Goal: Contribute content: Contribute content

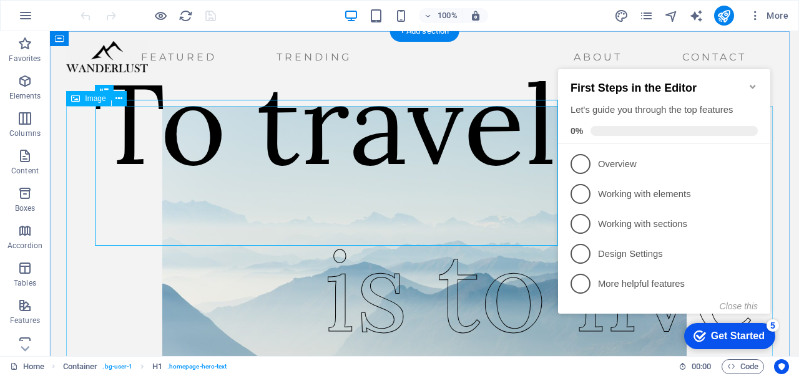
click at [110, 269] on figure at bounding box center [424, 255] width 706 height 299
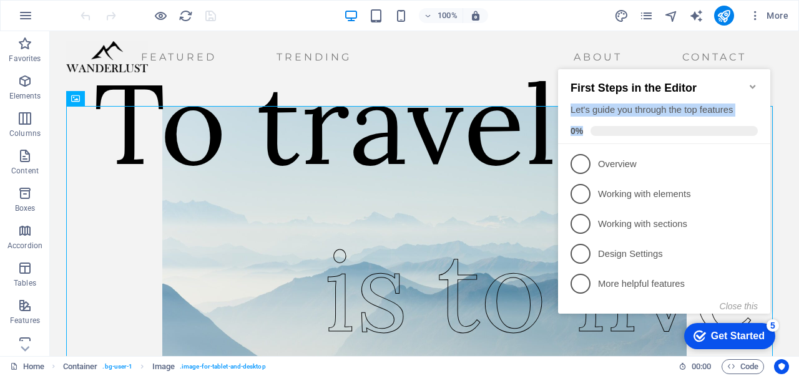
click at [753, 80] on div "First Steps in the Editor Let's guide you through the top features 0%" at bounding box center [664, 106] width 212 height 75
click at [753, 82] on icon "Minimize checklist" at bounding box center [752, 87] width 10 height 10
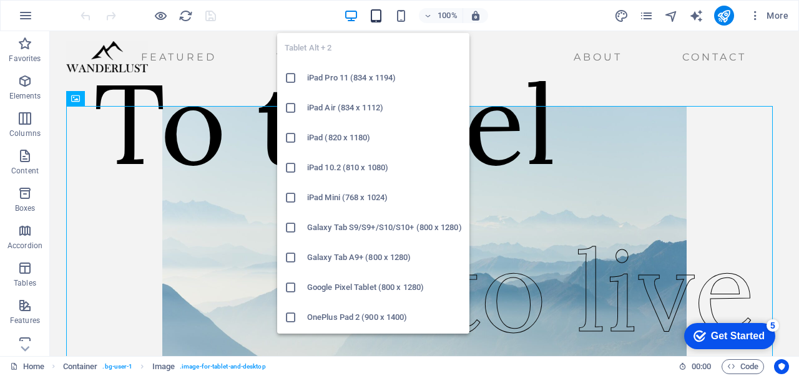
click at [376, 21] on icon "button" at bounding box center [376, 16] width 14 height 14
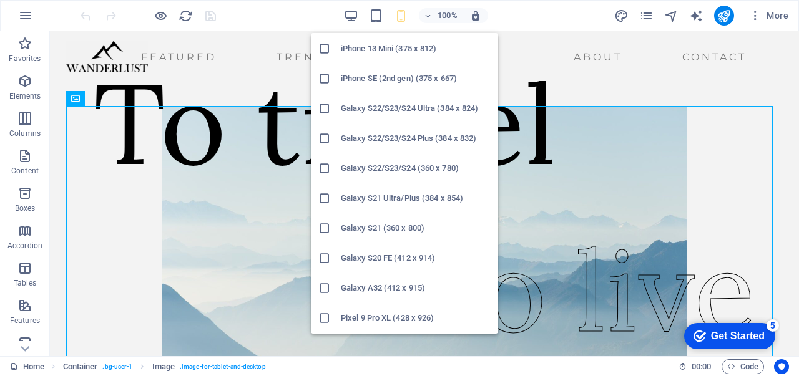
scroll to position [396, 0]
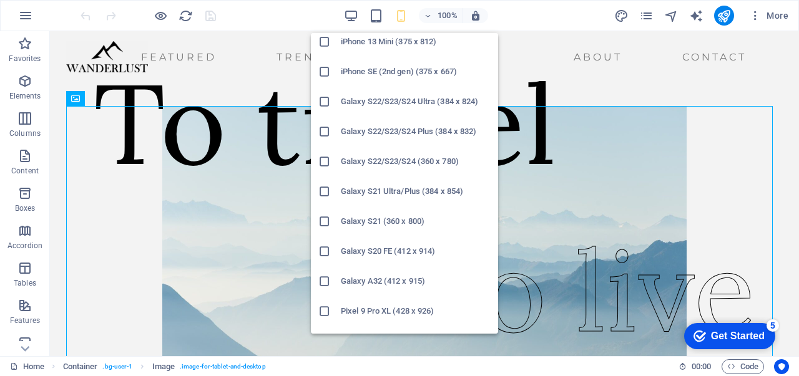
click at [389, 191] on h6 "Galaxy S21 Ultra/Plus (384 x 854)" at bounding box center [416, 191] width 150 height 15
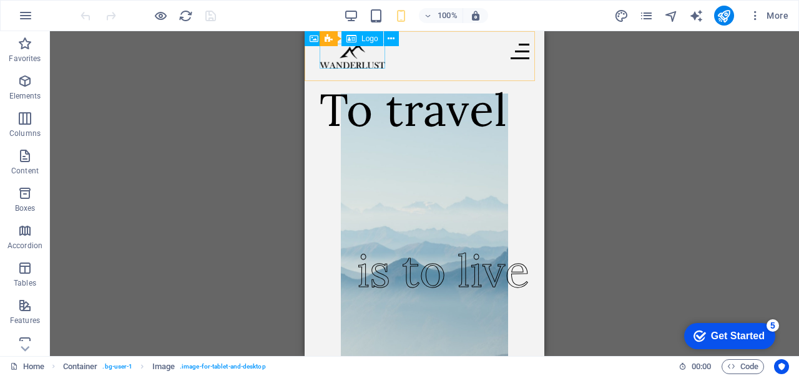
click at [343, 68] on div at bounding box center [352, 56] width 66 height 25
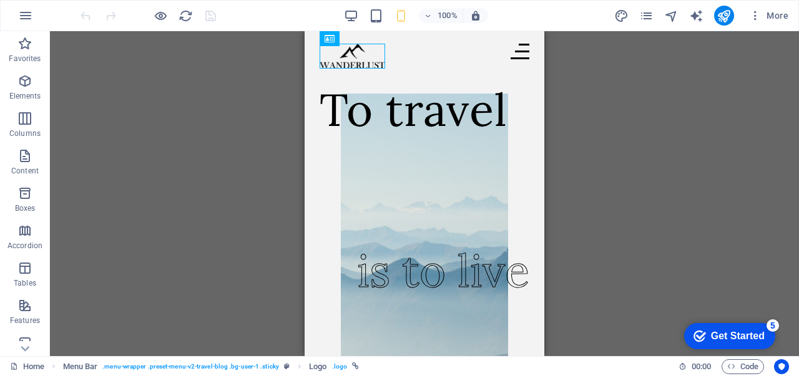
click at [207, 132] on div "Drag here to replace the existing content. Press “Ctrl” if you want to create a…" at bounding box center [424, 193] width 749 height 325
click at [0, 0] on button "button" at bounding box center [0, 0] width 0 height 0
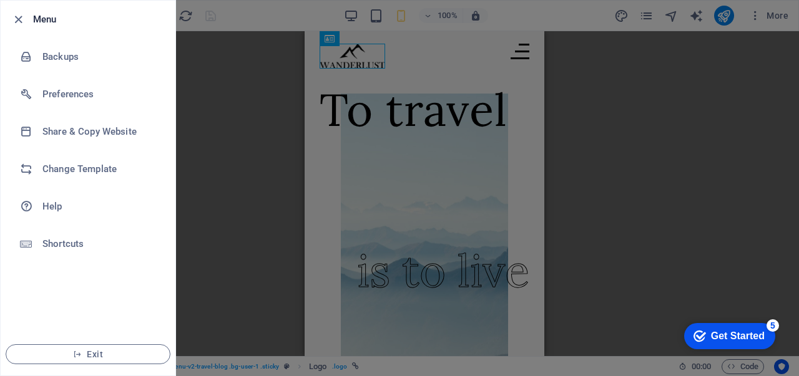
click at [243, 119] on div at bounding box center [399, 188] width 799 height 376
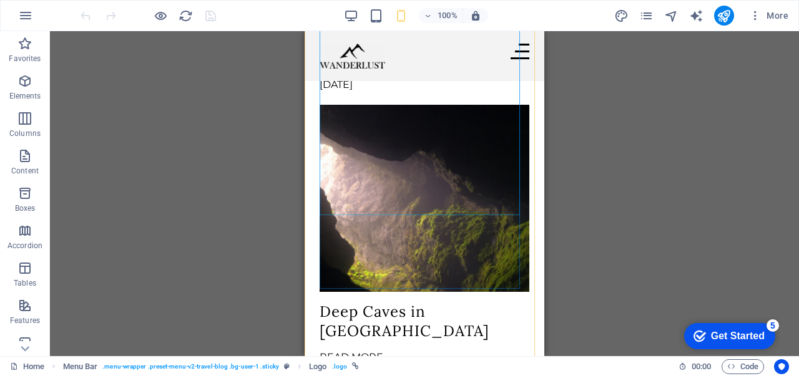
scroll to position [1100, 0]
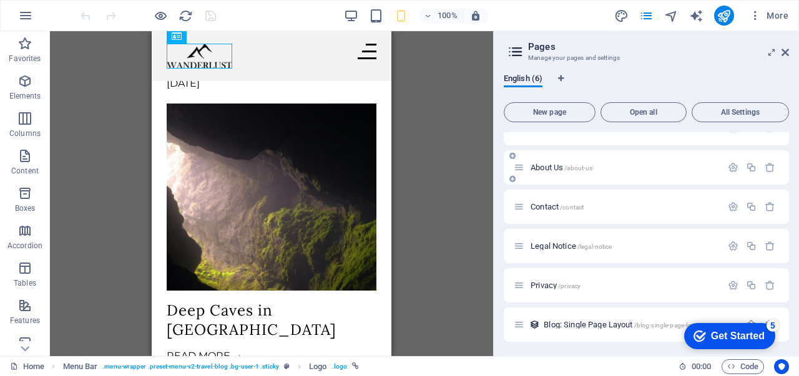
scroll to position [0, 0]
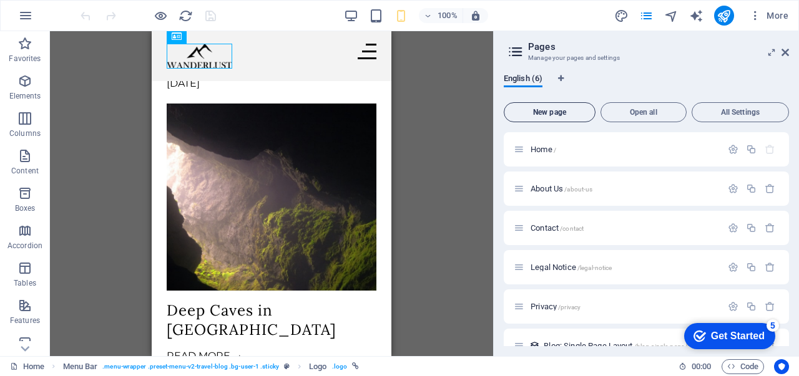
click at [567, 117] on button "New page" at bounding box center [549, 112] width 92 height 20
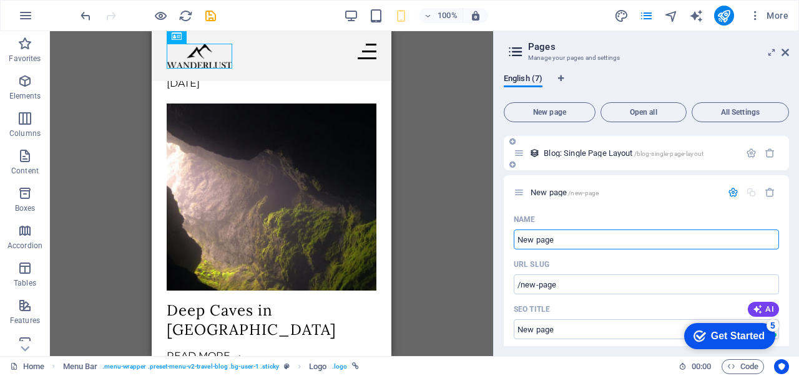
click at [568, 150] on span "Blog: Single Page Layout /blog-single-page-layout" at bounding box center [623, 152] width 160 height 9
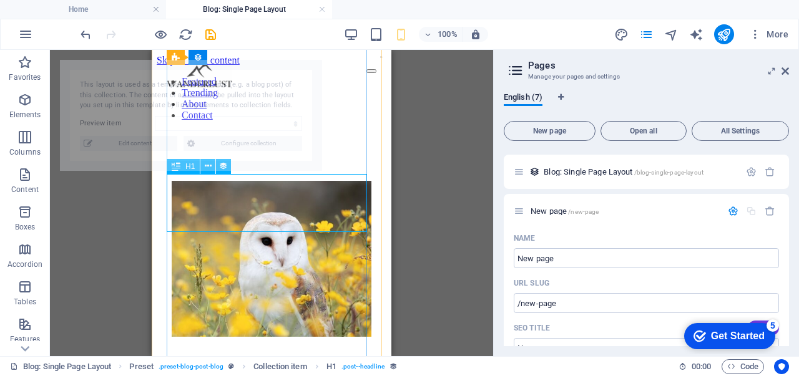
scroll to position [216, 0]
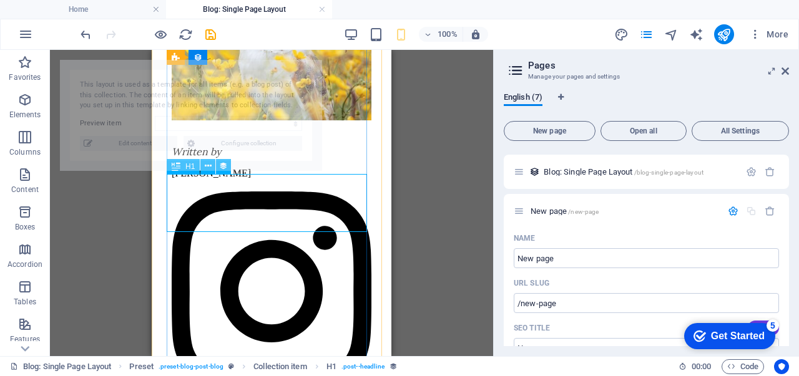
select select "68aebfd72fecb721d50fe783"
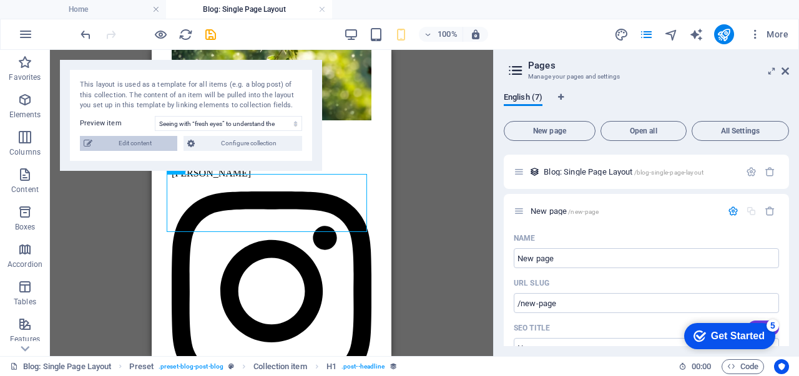
click at [136, 150] on span "Edit content" at bounding box center [134, 143] width 77 height 15
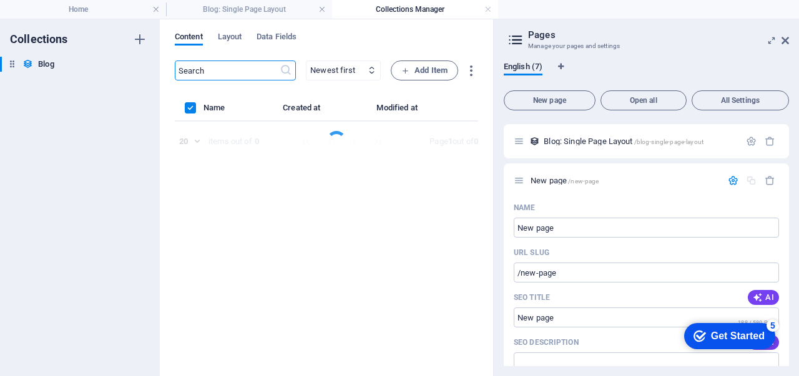
scroll to position [0, 0]
select select "Trending"
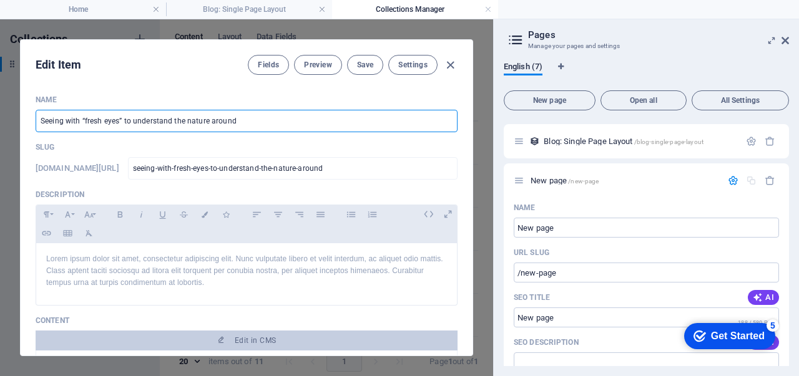
click at [240, 122] on input "Seeing with “fresh eyes” to understand the nature around" at bounding box center [247, 121] width 422 height 22
paste input "Pogledajte snimak napada na [PERSON_NAME] u [GEOGRAPHIC_DATA]"
type input "Pogledajte snimak napada na [PERSON_NAME] u [GEOGRAPHIC_DATA]"
type input "pogledajte-snimak-napada-na-[PERSON_NAME]-u-banjoj-luci"
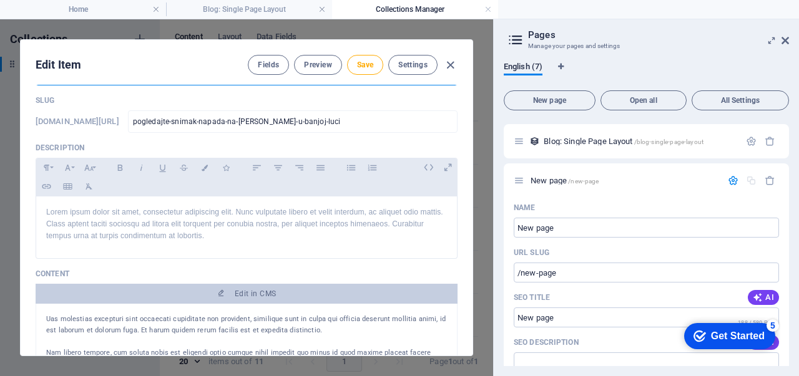
scroll to position [48, 0]
type input "Pogledajte snimak napada na [PERSON_NAME] u [GEOGRAPHIC_DATA]"
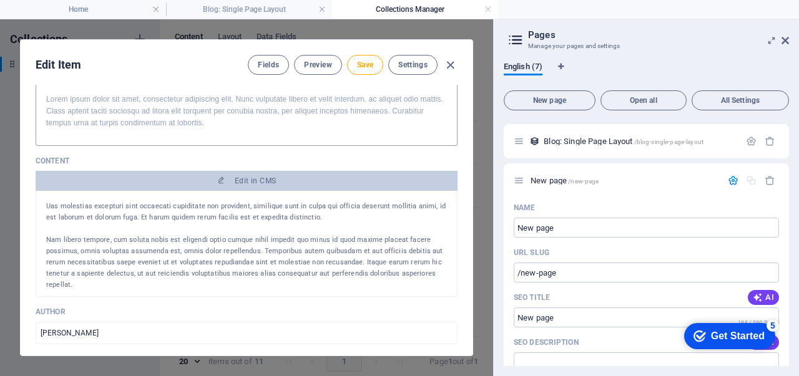
scroll to position [178, 0]
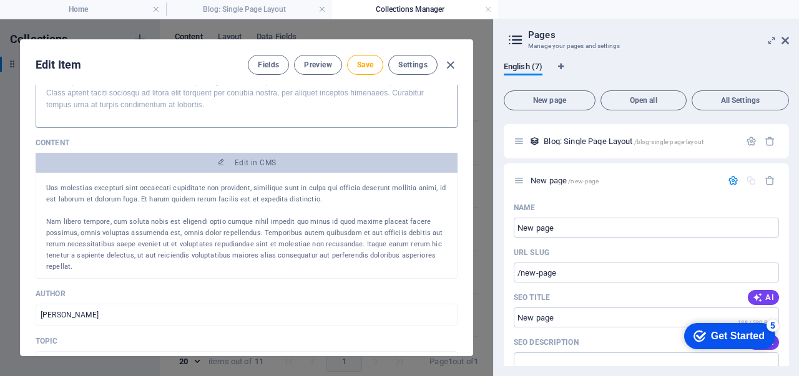
click at [284, 219] on p "Nam libero tempore, cum soluta nobis est eligendi optio cumque nihil impedit qu…" at bounding box center [246, 244] width 401 height 56
click at [275, 207] on p at bounding box center [246, 210] width 401 height 11
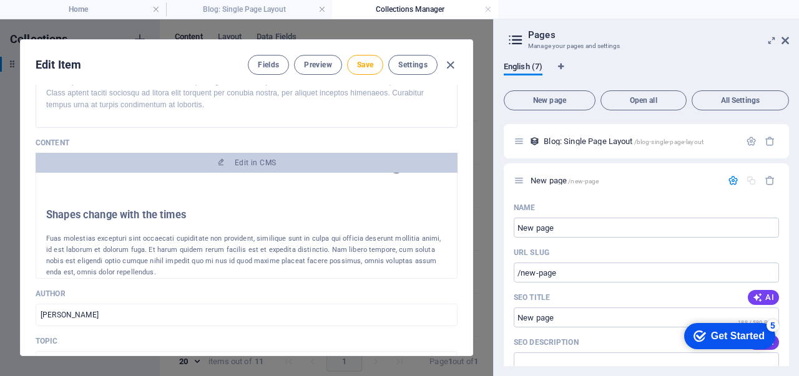
scroll to position [344, 0]
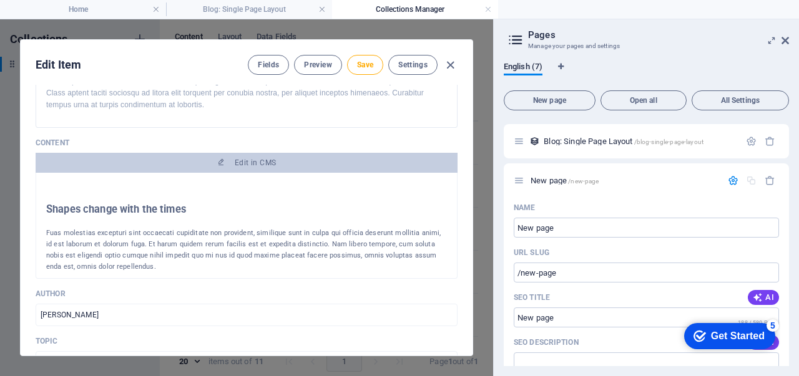
click at [280, 229] on p "Fuas molestias excepturi sint occaecati cupiditate non provident, similique sun…" at bounding box center [246, 250] width 401 height 45
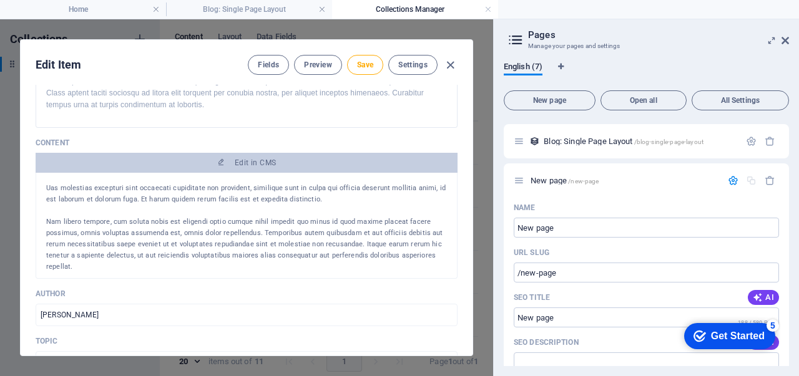
scroll to position [0, 0]
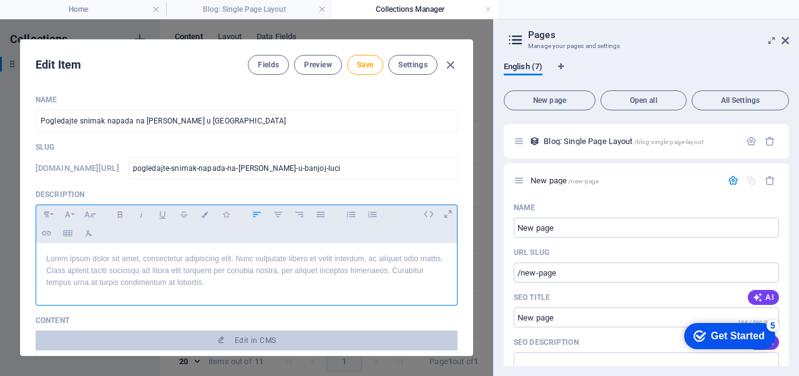
click at [303, 263] on p "Lorem ipsum dolor sit amet, consectetur adipiscing elit. Nunc vulputate libero …" at bounding box center [246, 271] width 401 height 36
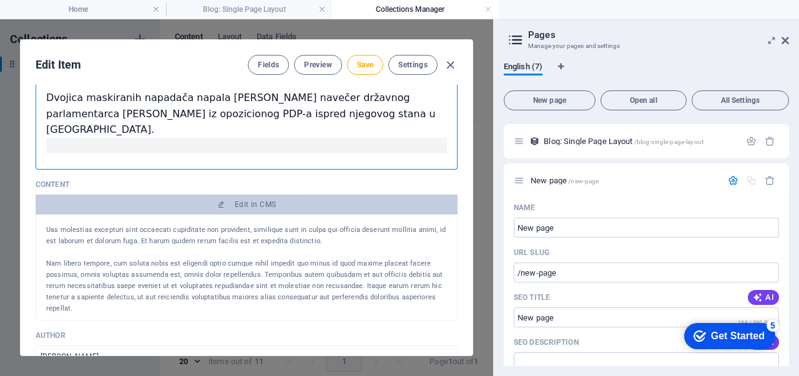
scroll to position [165, 0]
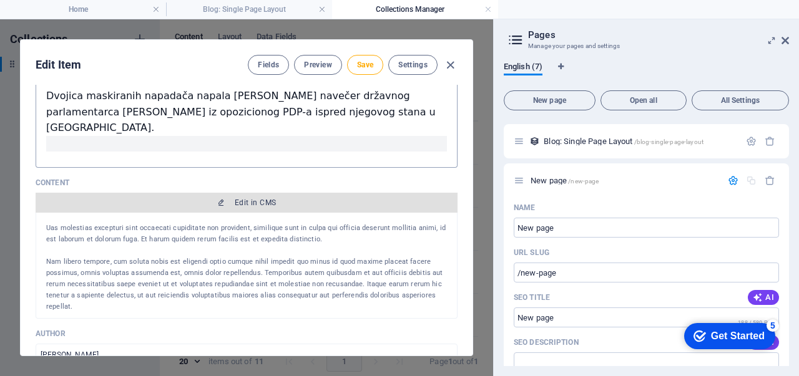
click at [259, 195] on button "Edit in CMS" at bounding box center [247, 203] width 422 height 20
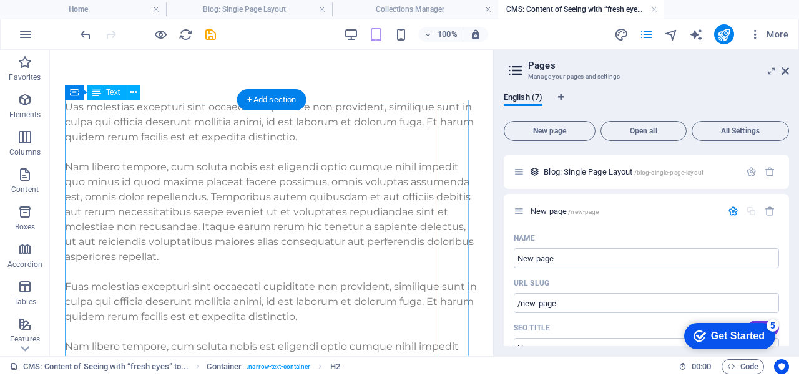
scroll to position [0, 0]
click at [310, 155] on div "Uas molestias excepturi sint occaecati cupiditate non provident, similique sunt…" at bounding box center [271, 332] width 413 height 464
drag, startPoint x: 310, startPoint y: 155, endPoint x: 90, endPoint y: 155, distance: 219.6
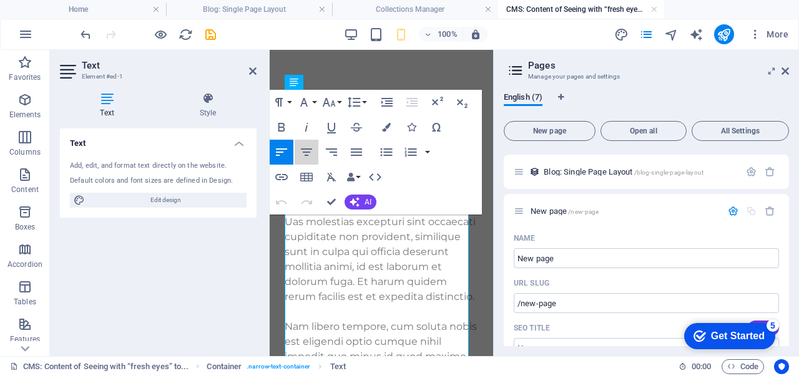
click at [223, 154] on div "Text Element #ed-1 Text Style Text Add, edit, and format text directly on the w…" at bounding box center [271, 203] width 443 height 306
click at [357, 298] on p "Uas molestias excepturi sint occaecati cupiditate non provident, similique sunt…" at bounding box center [380, 260] width 193 height 90
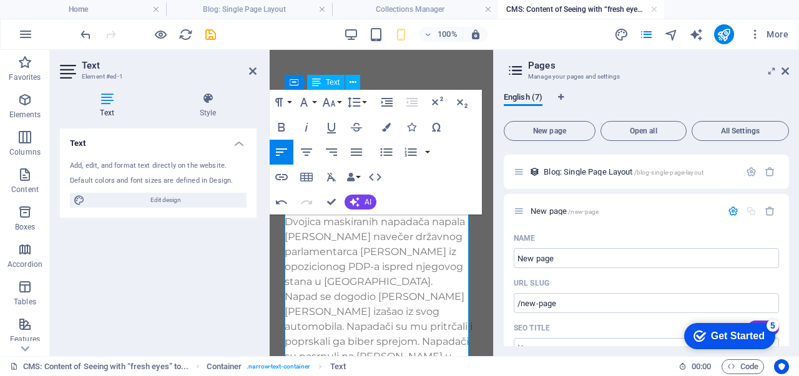
click at [432, 235] on p "Dvojica maskiranih napadača napala [PERSON_NAME] navečer državnog parlamentarca…" at bounding box center [380, 252] width 193 height 75
click at [301, 77] on div "Container" at bounding box center [312, 82] width 56 height 15
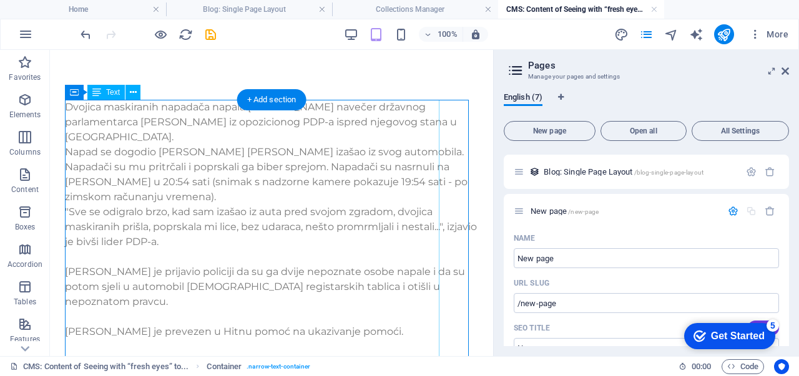
click at [196, 225] on div "Dvojica maskiranih napadača napala [PERSON_NAME] navečer državnog parlamentarca…" at bounding box center [271, 309] width 413 height 419
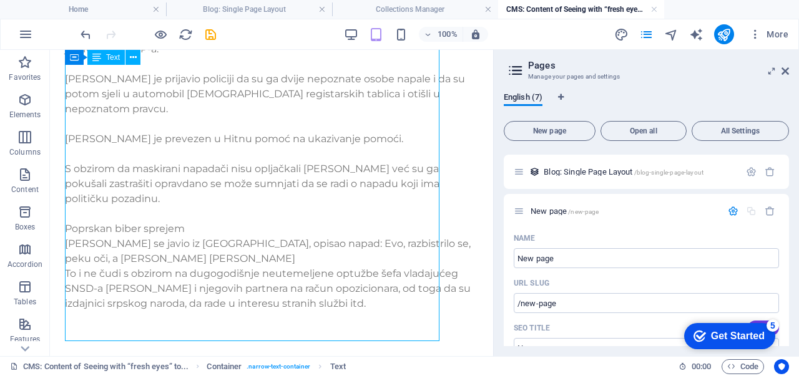
scroll to position [308, 0]
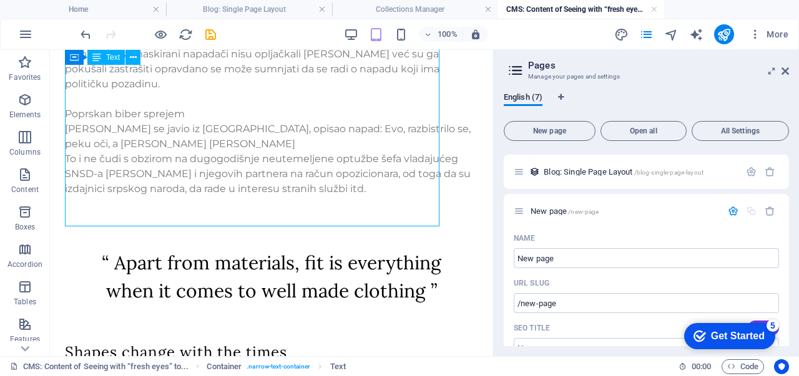
click at [220, 105] on div "Dvojica maskiranih napadača napala [PERSON_NAME] navečer državnog parlamentarca…" at bounding box center [271, 1] width 413 height 419
click at [225, 109] on div "Dvojica maskiranih napadača napala [PERSON_NAME] navečer državnog parlamentarca…" at bounding box center [271, 1] width 413 height 419
click at [166, 110] on div "Dvojica maskiranih napadača napala [PERSON_NAME] navečer državnog parlamentarca…" at bounding box center [271, 1] width 413 height 419
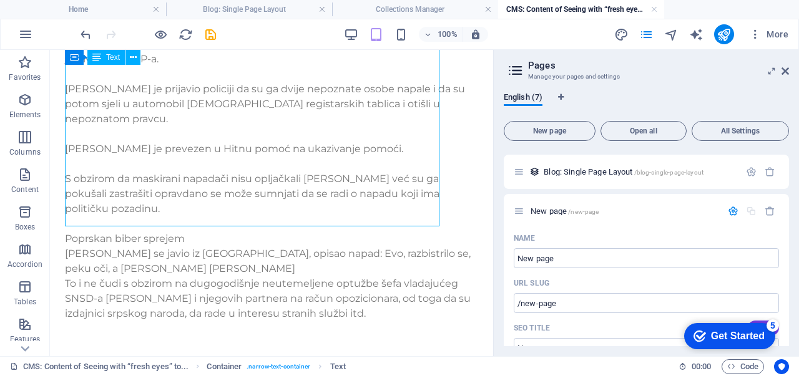
select select "px"
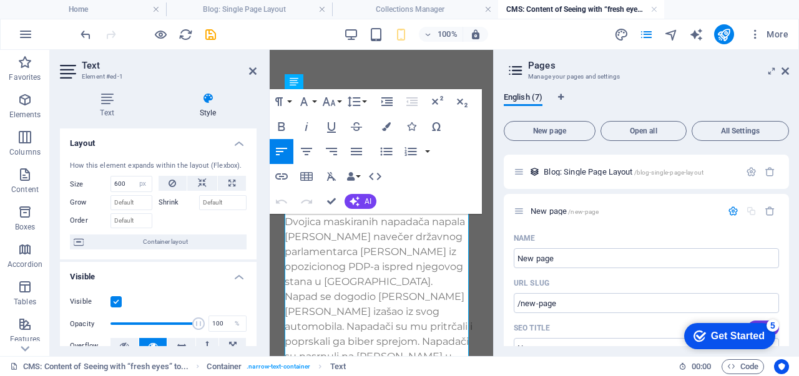
scroll to position [0, 0]
click at [342, 269] on p "Dvojica maskiranih napadača napala [PERSON_NAME] navečer državnog parlamentarca…" at bounding box center [380, 252] width 193 height 75
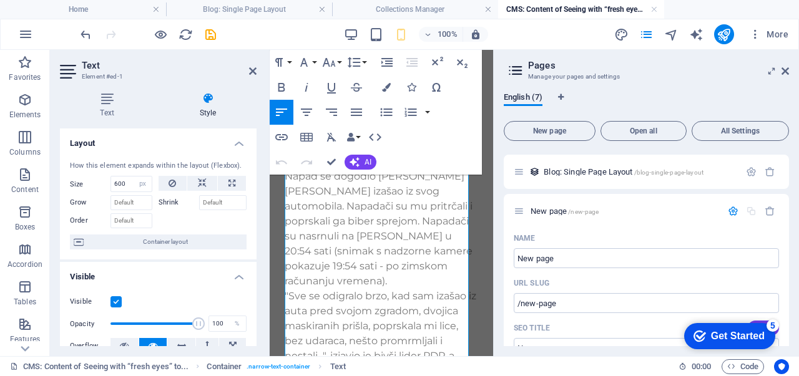
scroll to position [213, 0]
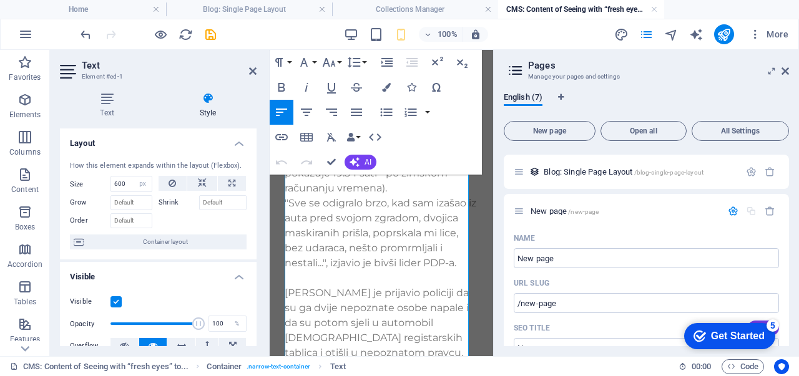
click at [348, 270] on p ""Sve se odigralo brzo, kad sam izašao iz auta pred svojom zgradom, dvojica mask…" at bounding box center [380, 233] width 193 height 75
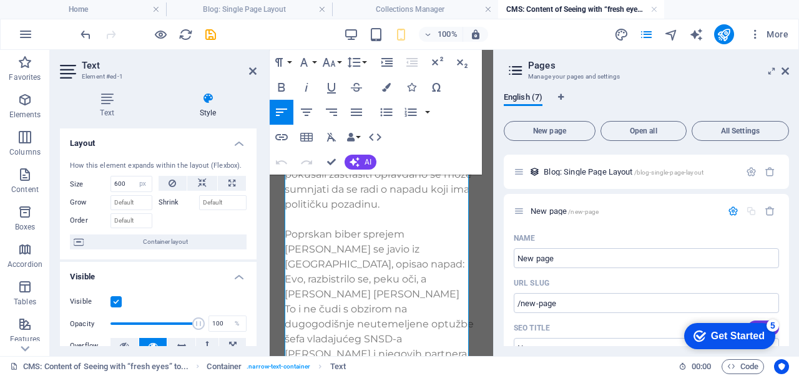
scroll to position [500, 0]
click at [406, 220] on p at bounding box center [380, 215] width 193 height 15
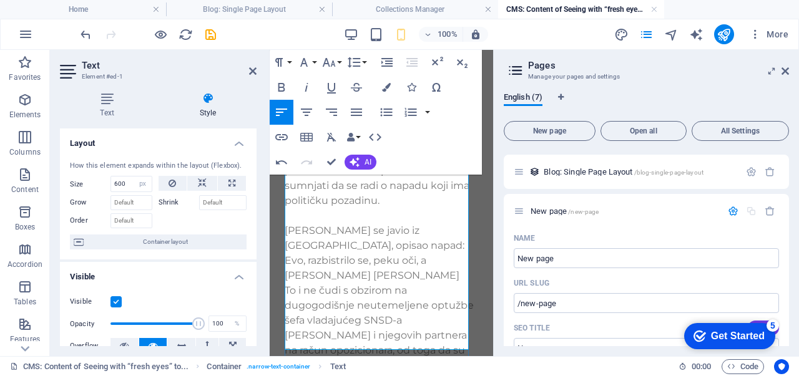
scroll to position [732, 0]
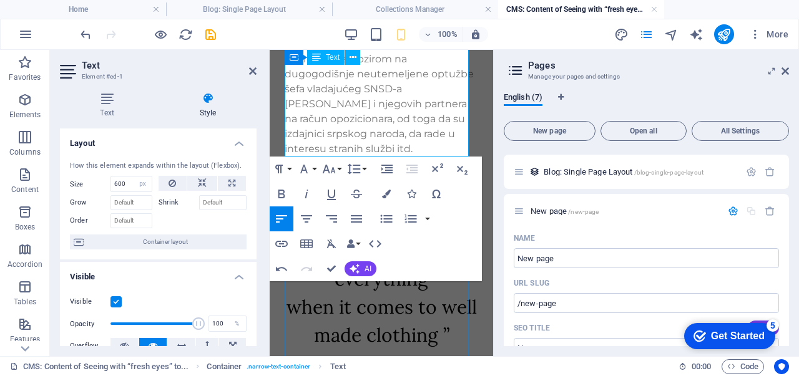
click at [431, 157] on p at bounding box center [380, 164] width 193 height 15
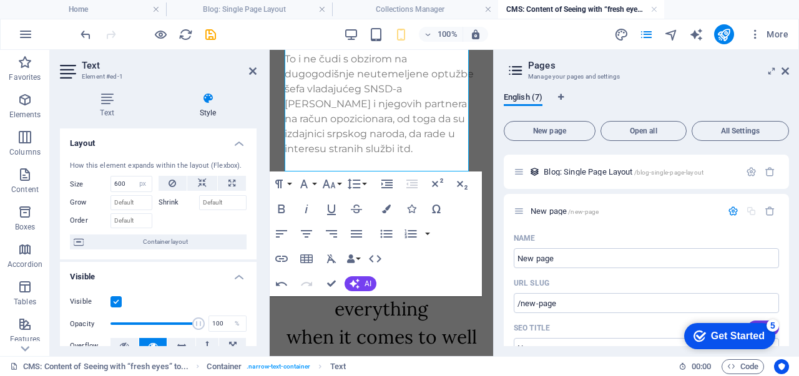
click at [211, 64] on h2 "Text" at bounding box center [169, 65] width 175 height 11
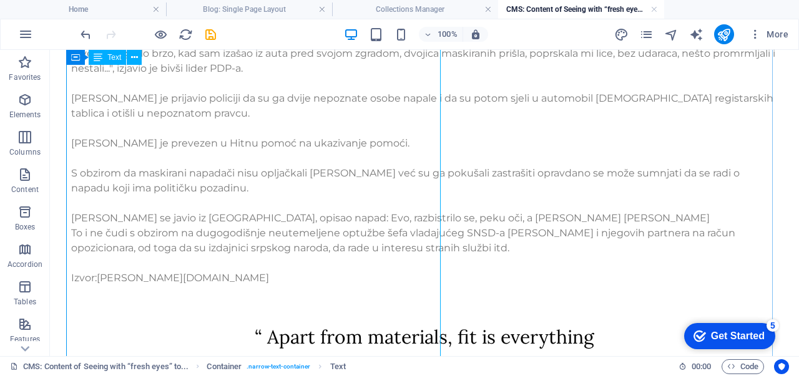
scroll to position [0, 0]
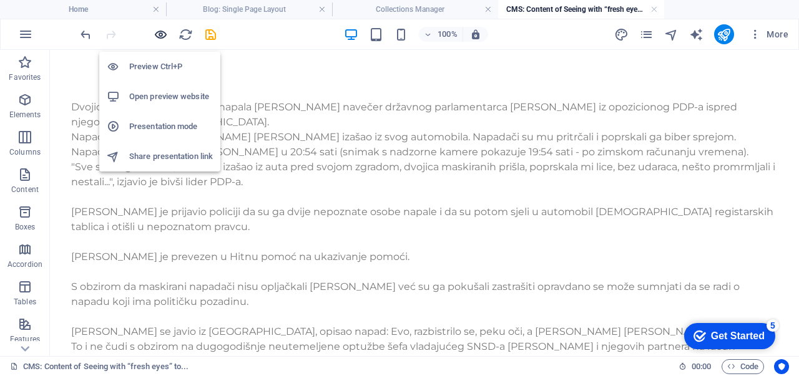
click at [161, 41] on button "button" at bounding box center [160, 34] width 15 height 15
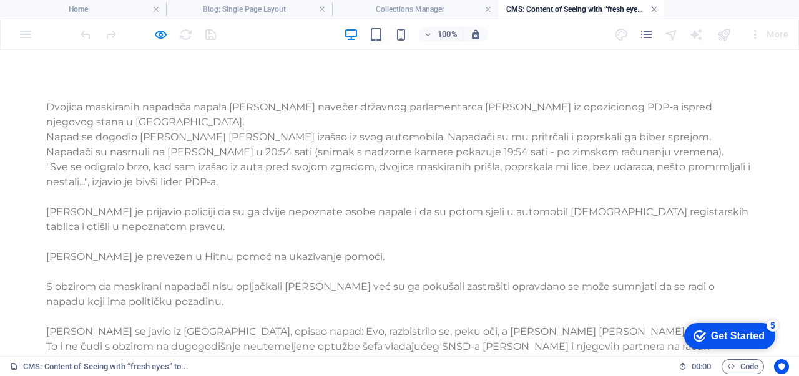
click at [654, 9] on link at bounding box center [653, 10] width 7 height 12
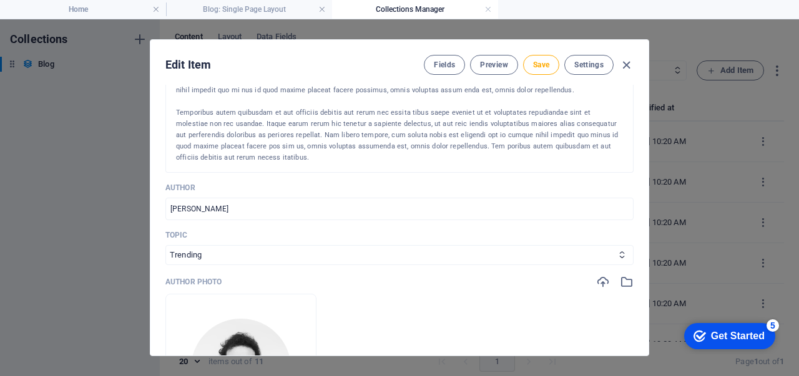
scroll to position [333, 0]
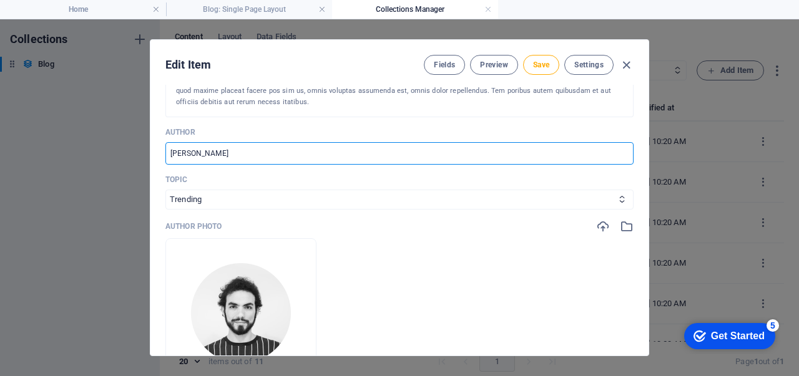
click at [346, 152] on input "[PERSON_NAME]" at bounding box center [399, 153] width 468 height 22
type input "Navodno"
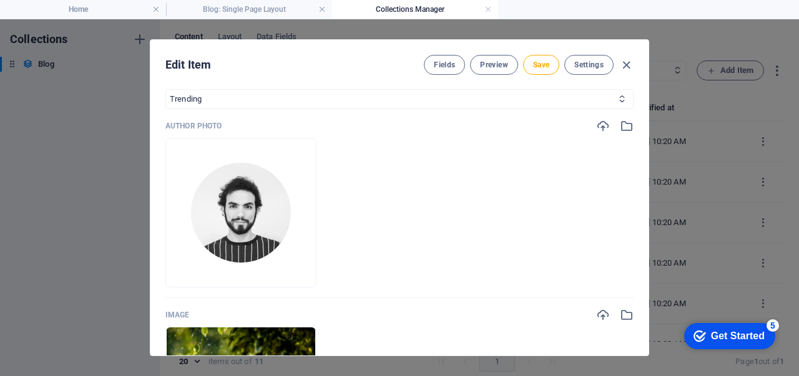
scroll to position [471, 0]
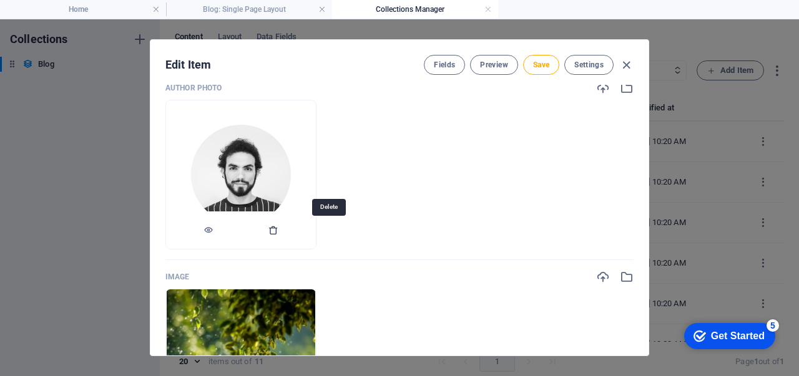
click at [278, 226] on icon "button" at bounding box center [273, 230] width 10 height 10
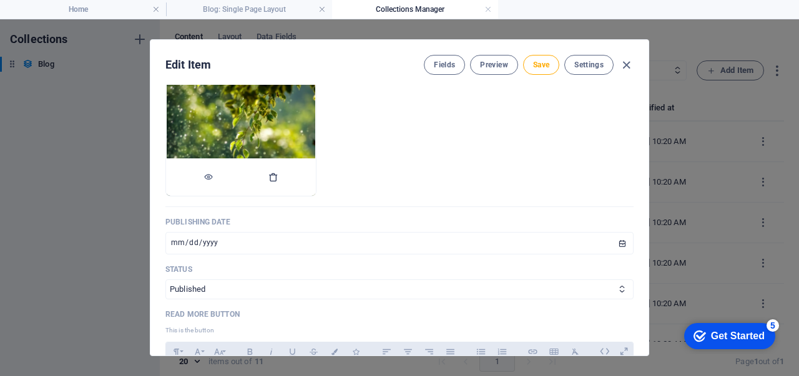
scroll to position [607, 0]
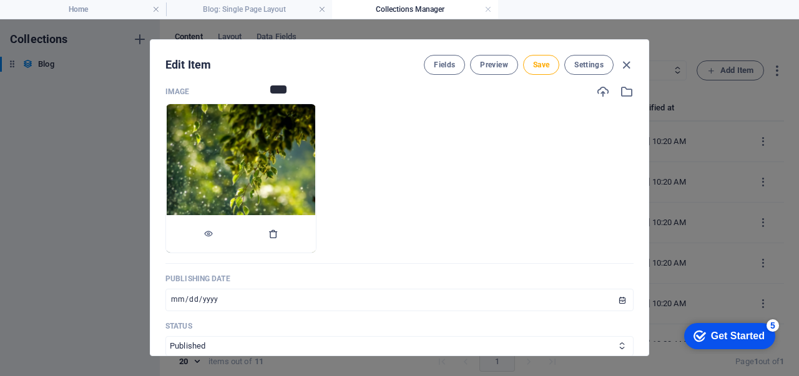
drag, startPoint x: 335, startPoint y: 227, endPoint x: 329, endPoint y: 232, distance: 7.5
click at [316, 232] on div at bounding box center [241, 233] width 150 height 37
click at [278, 232] on icon "button" at bounding box center [273, 234] width 10 height 10
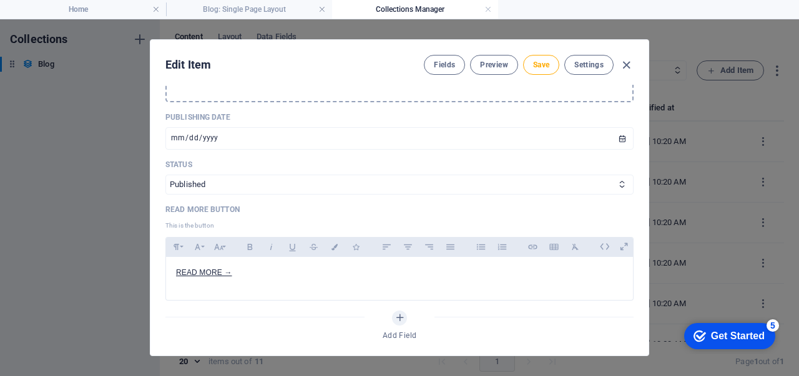
scroll to position [562, 0]
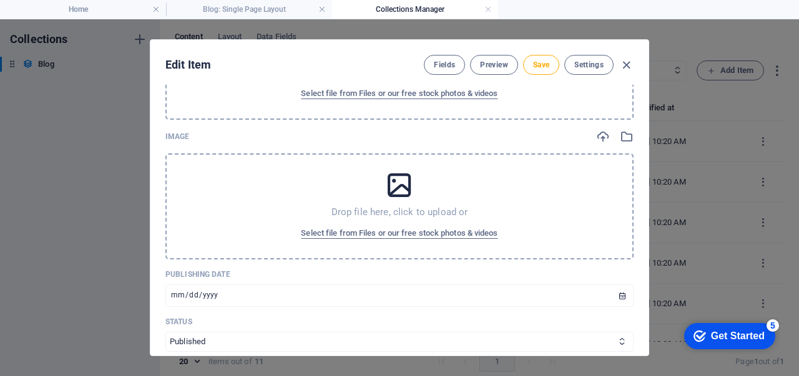
click at [392, 200] on div "Drop file here, click to upload or Select file from Files or our free stock pho…" at bounding box center [399, 206] width 468 height 106
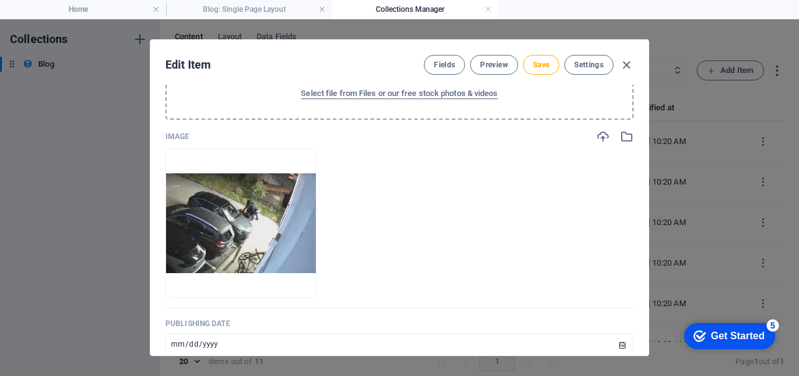
scroll to position [749, 0]
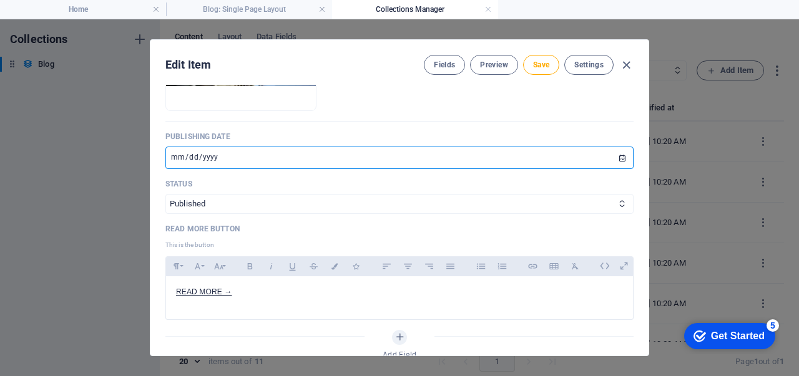
click at [428, 155] on input "[DATE]" at bounding box center [399, 158] width 468 height 22
type input "[DATE]"
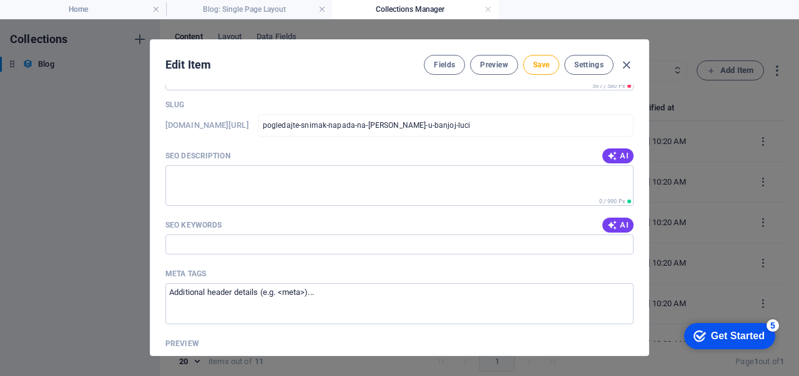
scroll to position [1119, 0]
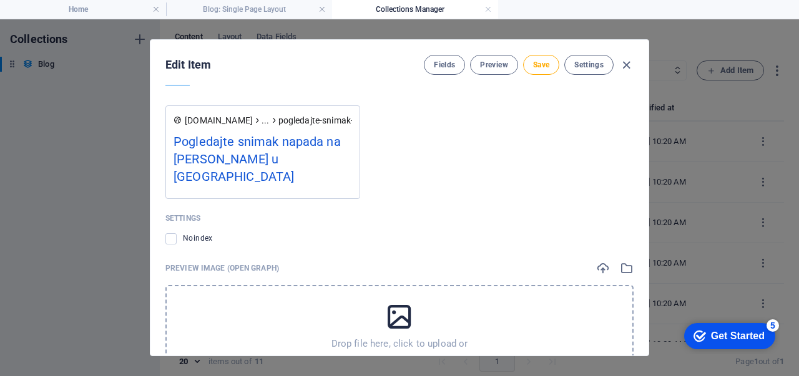
click at [401, 171] on div "[DOMAIN_NAME] ... pogledajte-snimak-napada-na-[PERSON_NAME]-u-banjoj-luci Pogle…" at bounding box center [399, 157] width 468 height 84
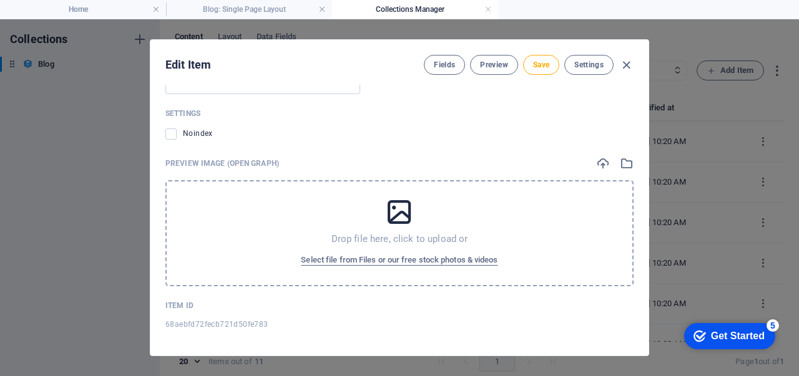
click at [406, 239] on p "Drop file here, click to upload or" at bounding box center [399, 239] width 137 height 12
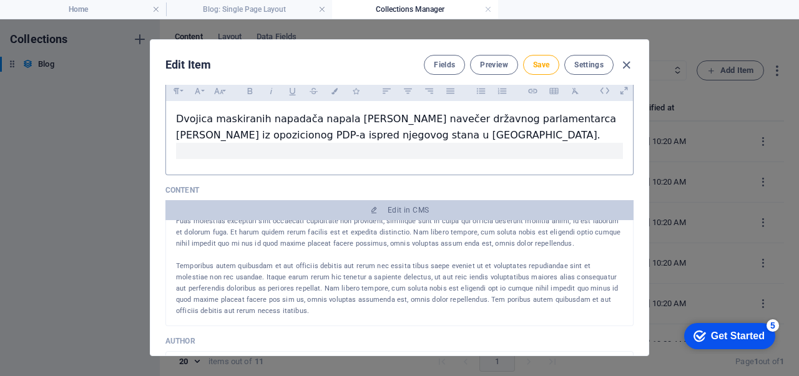
scroll to position [0, 0]
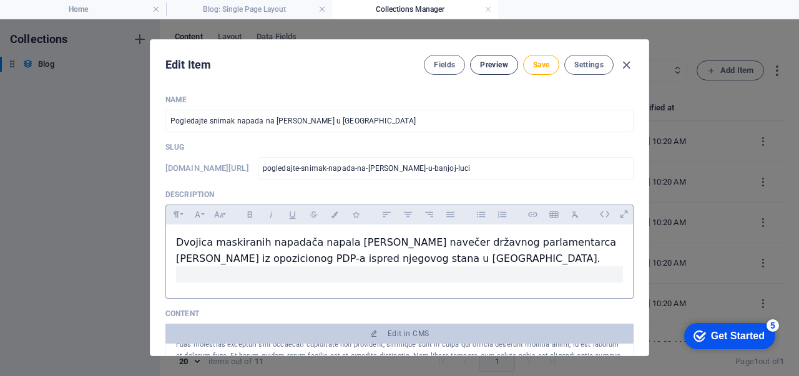
click at [485, 67] on span "Preview" at bounding box center [493, 65] width 27 height 10
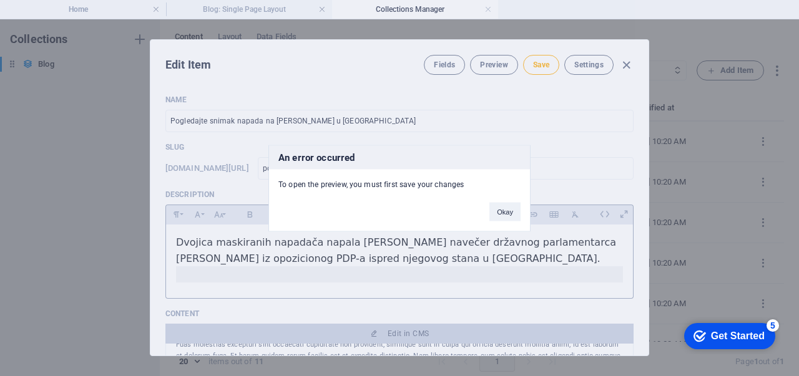
click at [520, 204] on div "Okay" at bounding box center [505, 206] width 50 height 32
click at [517, 208] on button "Okay" at bounding box center [504, 211] width 31 height 19
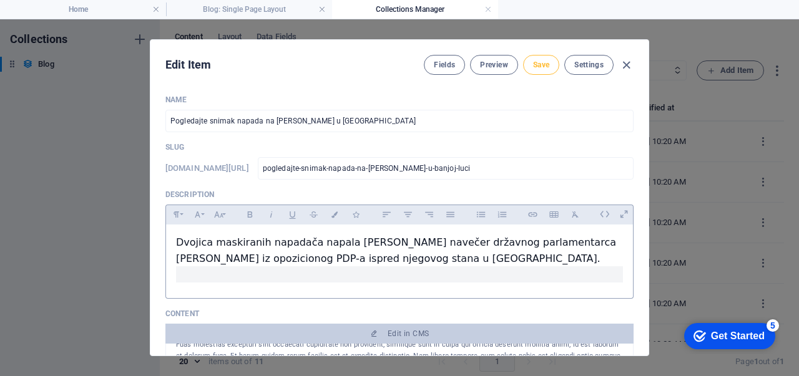
click at [543, 66] on span "Save" at bounding box center [541, 65] width 16 height 10
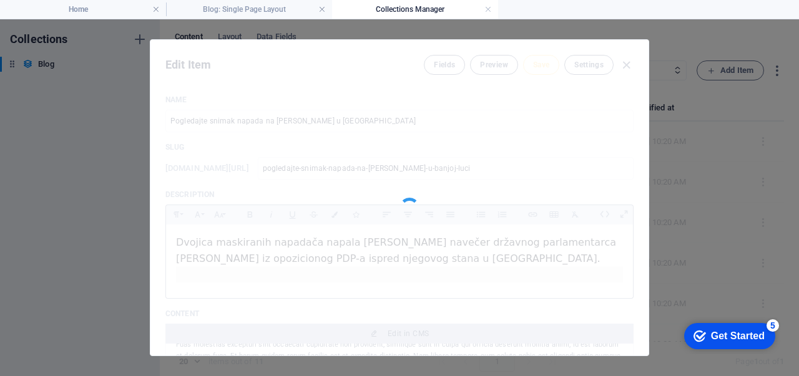
type input "pogledajte-snimak-napada-na-[PERSON_NAME]-u-banjoj-luci"
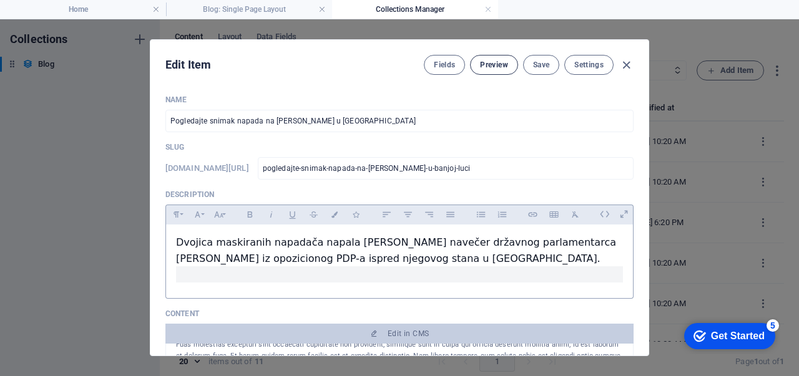
click at [495, 72] on button "Preview" at bounding box center [493, 65] width 47 height 20
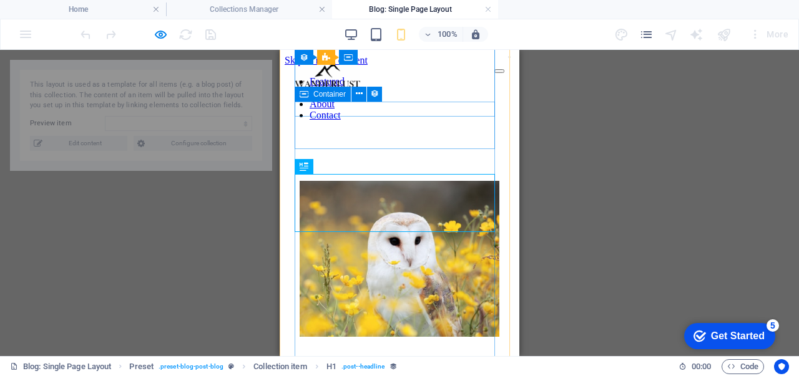
scroll to position [216, 0]
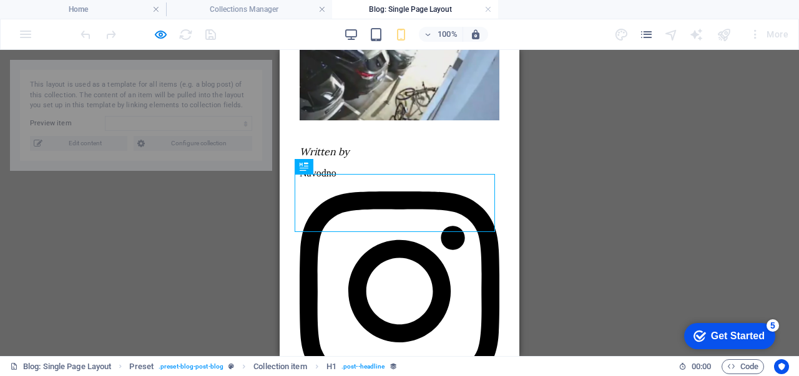
select select "68aebfd72fecb721d50fe783"
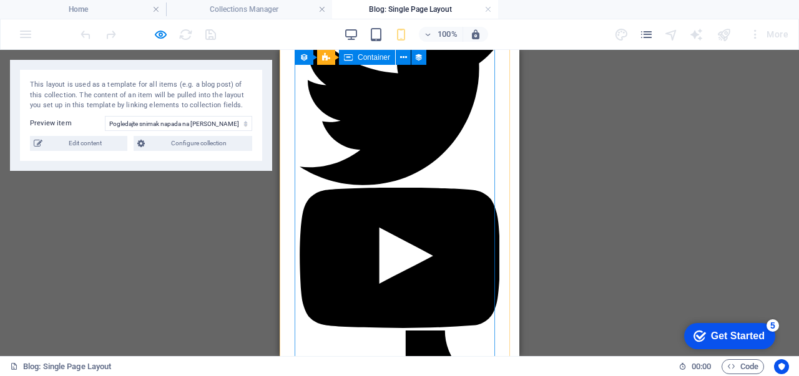
scroll to position [586, 0]
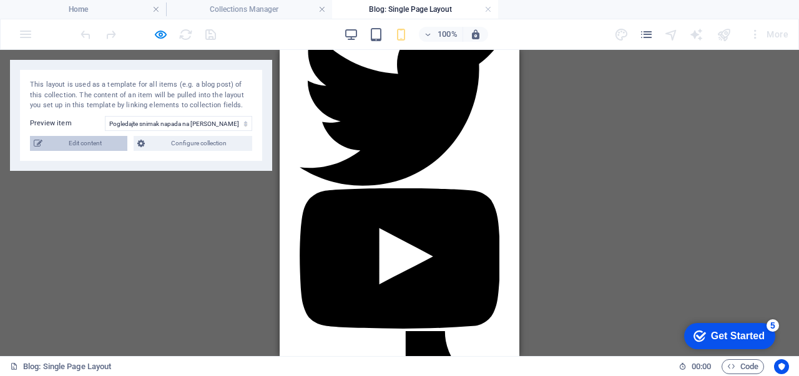
click at [108, 143] on span "Edit content" at bounding box center [84, 143] width 77 height 15
type input "[DATE]"
type input "pogledajte-snimak-napada-na-[PERSON_NAME]-u-banjoj-luci"
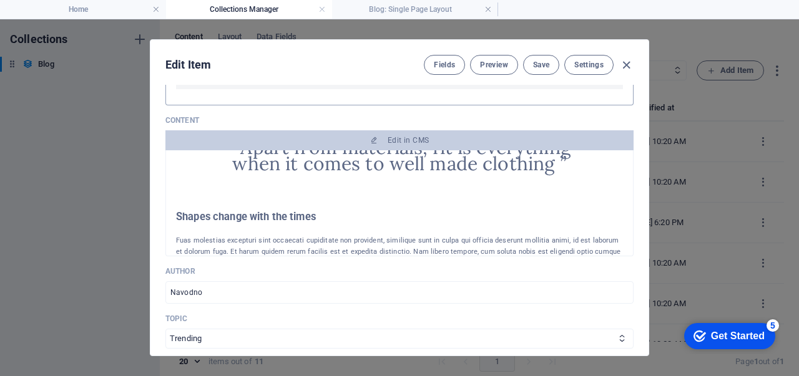
scroll to position [284, 0]
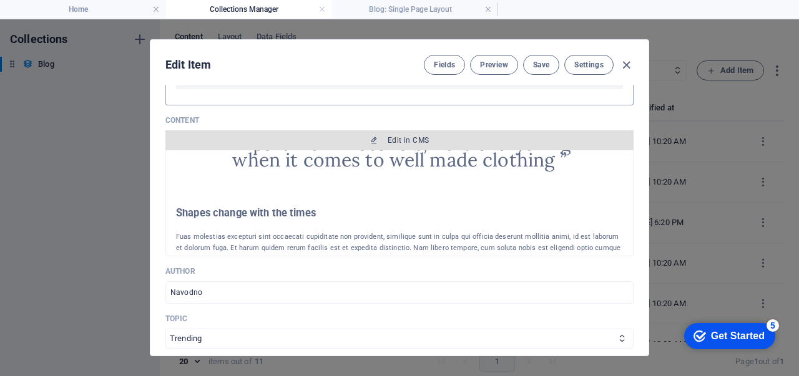
click at [393, 144] on button "Edit in CMS" at bounding box center [399, 140] width 468 height 20
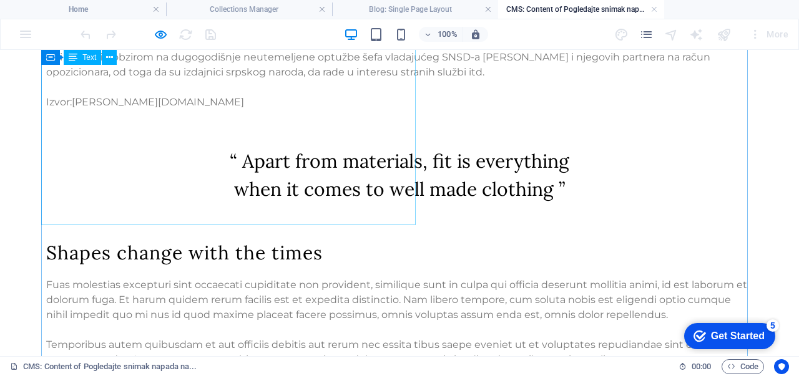
scroll to position [318, 0]
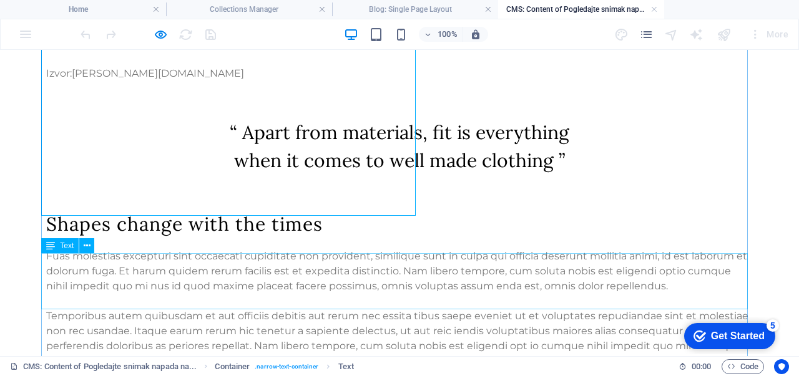
click at [407, 175] on div "“ Apart from materials, fit is everything when it comes to well made clothing ”" at bounding box center [399, 147] width 706 height 56
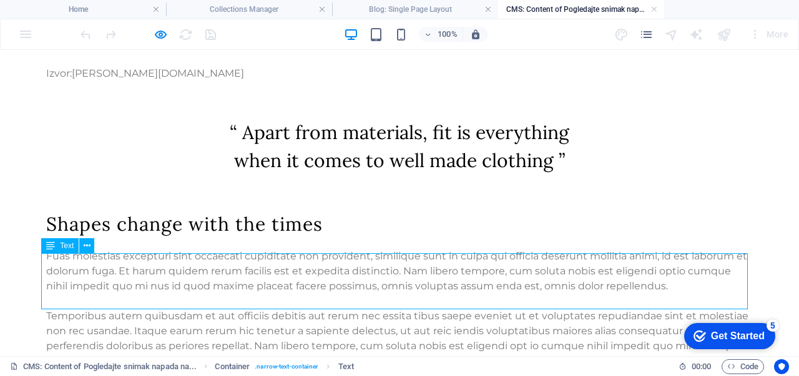
click at [407, 175] on div "“ Apart from materials, fit is everything when it comes to well made clothing ”" at bounding box center [399, 147] width 706 height 56
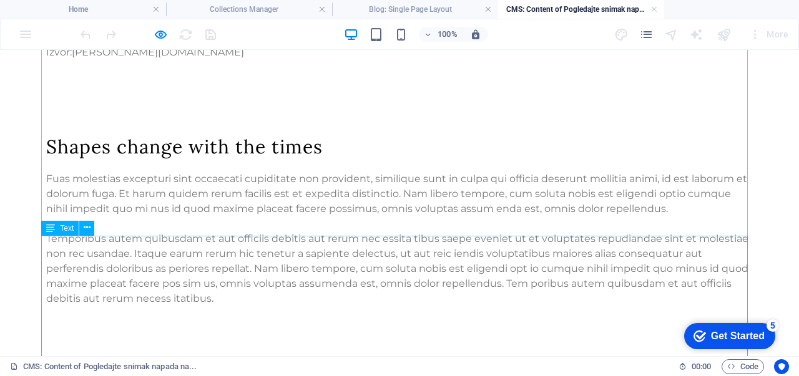
click at [407, 276] on div "Fuas molestias excepturi sint occaecati cupiditate non provident, similique sun…" at bounding box center [399, 239] width 706 height 135
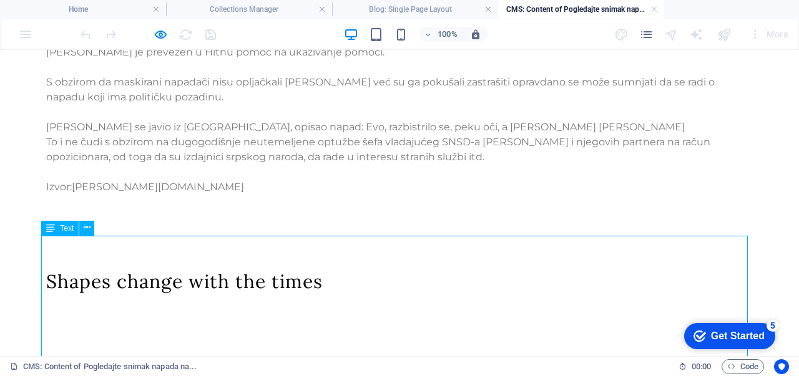
scroll to position [339, 0]
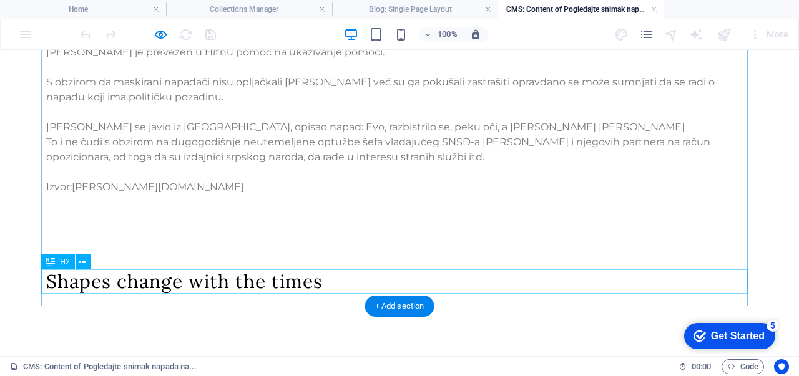
click at [356, 286] on div "Shapes change with the times" at bounding box center [399, 282] width 706 height 24
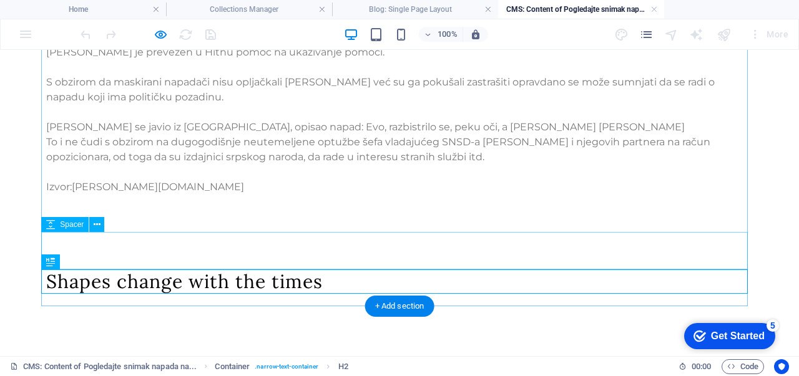
click at [201, 258] on div at bounding box center [399, 250] width 706 height 37
click at [256, 280] on div "Shapes change with the times" at bounding box center [399, 282] width 706 height 24
click at [386, 268] on div at bounding box center [399, 250] width 706 height 37
click at [404, 284] on div "Shapes change with the times" at bounding box center [399, 282] width 706 height 24
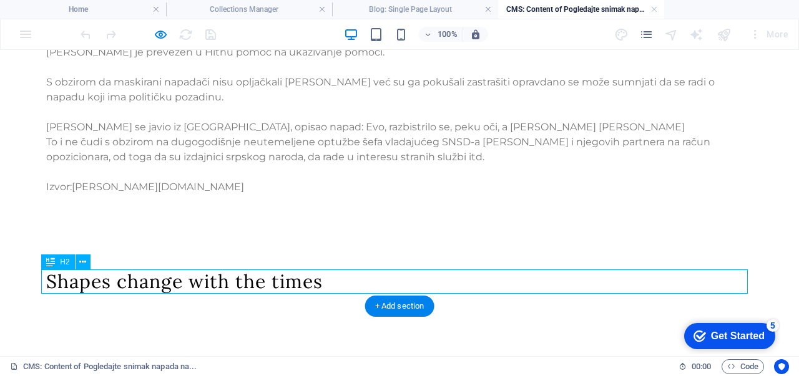
scroll to position [302, 0]
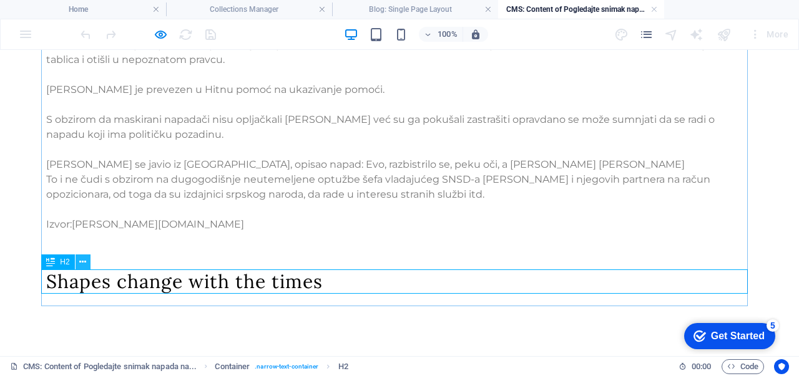
click at [84, 264] on icon at bounding box center [82, 262] width 7 height 13
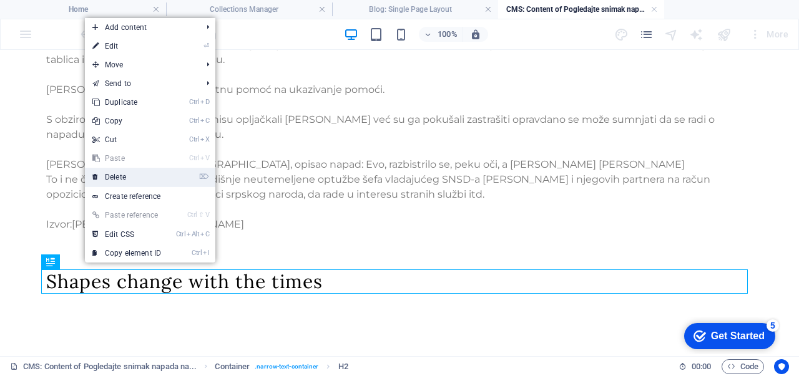
click at [161, 170] on link "⌦ Delete" at bounding box center [127, 177] width 84 height 19
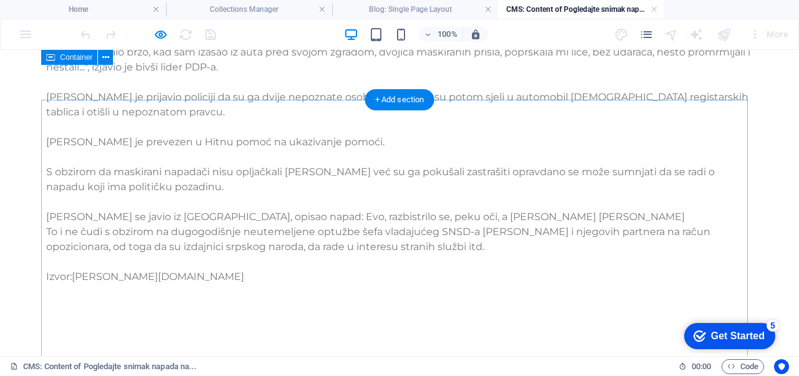
scroll to position [0, 0]
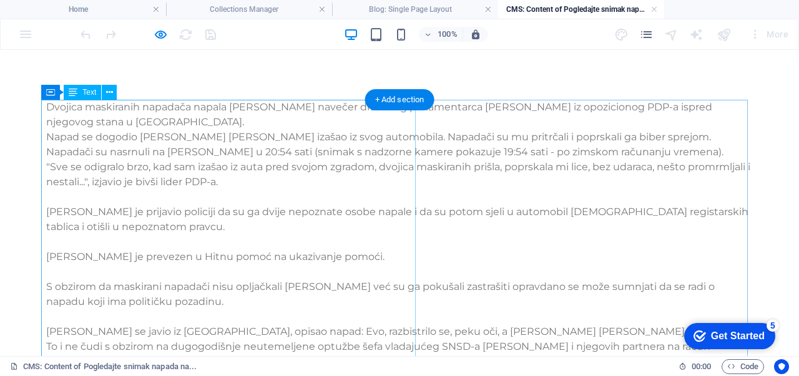
click at [318, 239] on div "Dvojica maskiranih napadača napala [PERSON_NAME] navečer državnog parlamentarca…" at bounding box center [399, 249] width 706 height 299
click at [212, 253] on div "Dvojica maskiranih napadača napala [PERSON_NAME] navečer državnog parlamentarca…" at bounding box center [399, 249] width 706 height 299
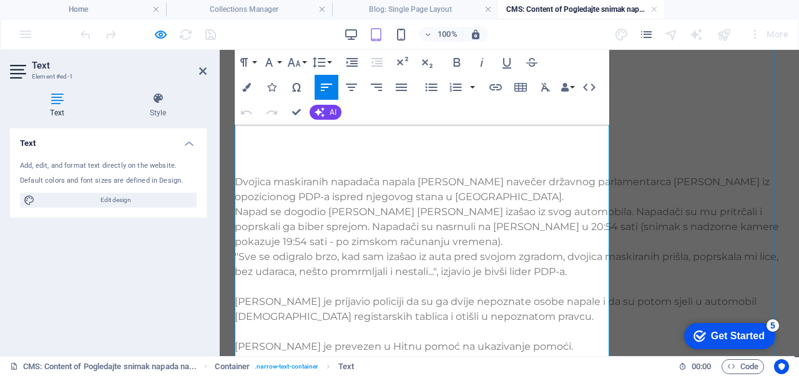
scroll to position [145, 0]
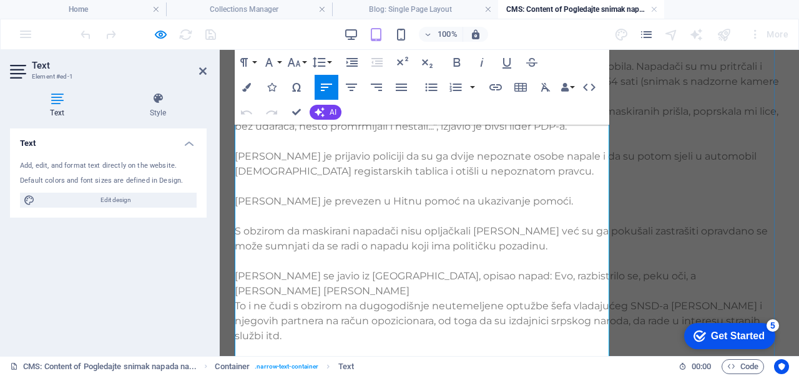
click at [376, 179] on p "[PERSON_NAME] je prijavio policiji da su ga dvije nepoznate osobe napale i da s…" at bounding box center [509, 164] width 549 height 30
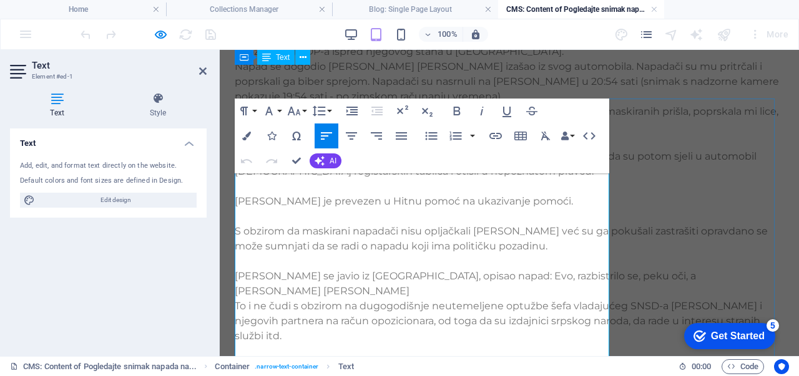
scroll to position [0, 0]
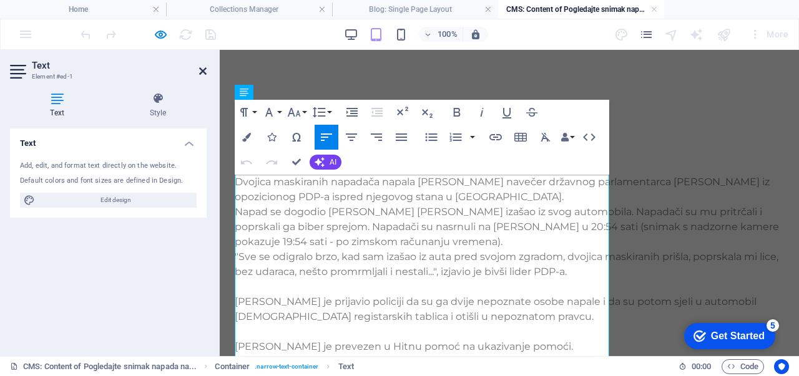
click at [201, 67] on icon at bounding box center [202, 71] width 7 height 10
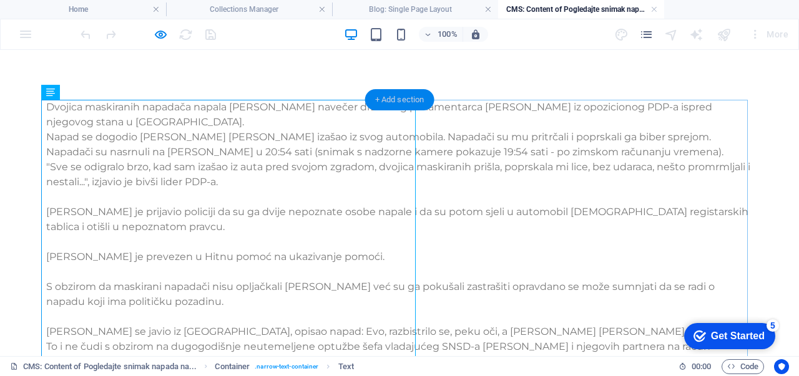
click at [393, 102] on div "+ Add section" at bounding box center [399, 99] width 69 height 21
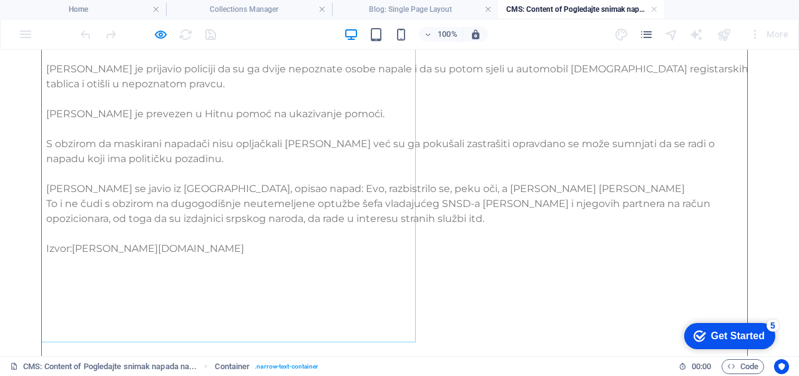
scroll to position [192, 0]
click at [216, 127] on div "Dvojica maskiranih napadača napala [PERSON_NAME] navečer državnog parlamentarca…" at bounding box center [399, 106] width 706 height 299
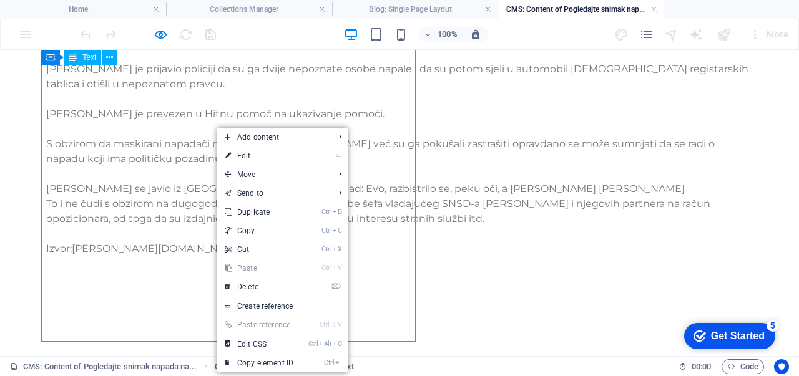
click at [193, 131] on div "Dvojica maskiranih napadača napala [PERSON_NAME] navečer državnog parlamentarca…" at bounding box center [399, 106] width 706 height 299
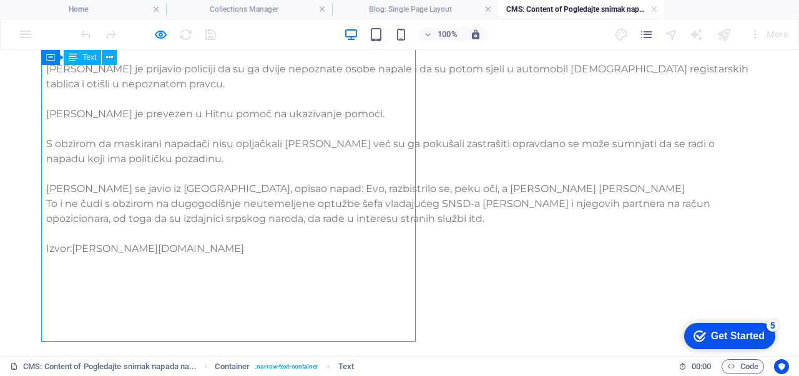
scroll to position [277, 0]
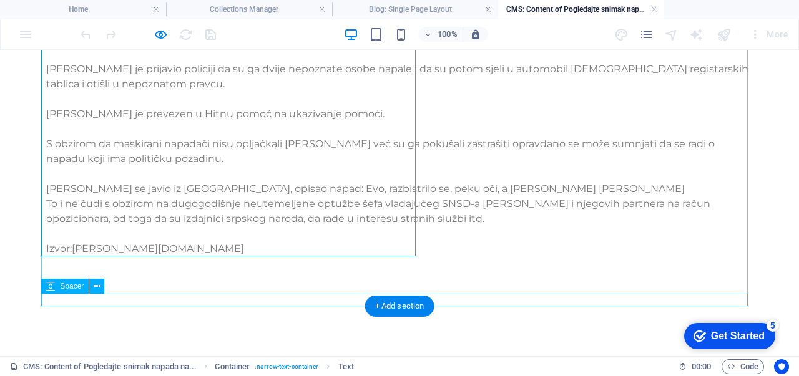
drag, startPoint x: 359, startPoint y: 299, endPoint x: 372, endPoint y: 353, distance: 54.8
click at [359, 299] on div at bounding box center [399, 300] width 706 height 12
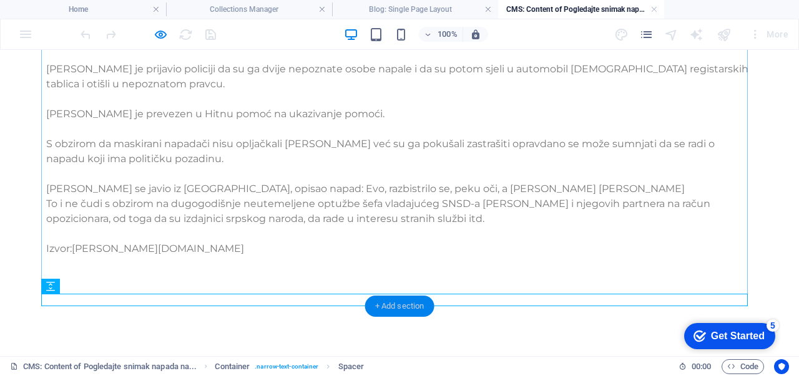
click at [410, 308] on div "+ Add section" at bounding box center [399, 306] width 69 height 21
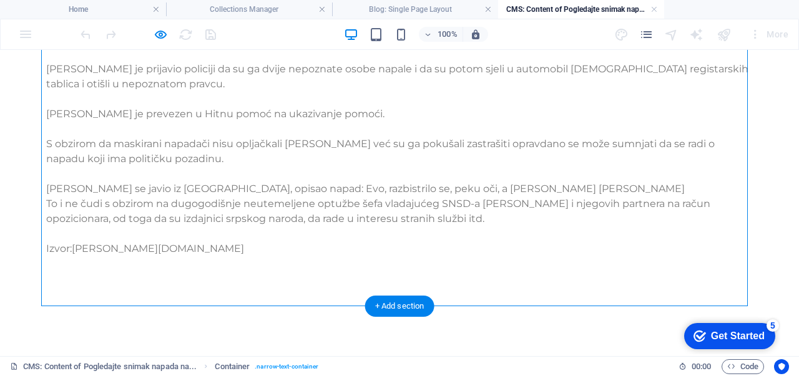
click at [406, 299] on div "+ Add section" at bounding box center [399, 306] width 69 height 21
click at [366, 291] on div at bounding box center [399, 274] width 706 height 37
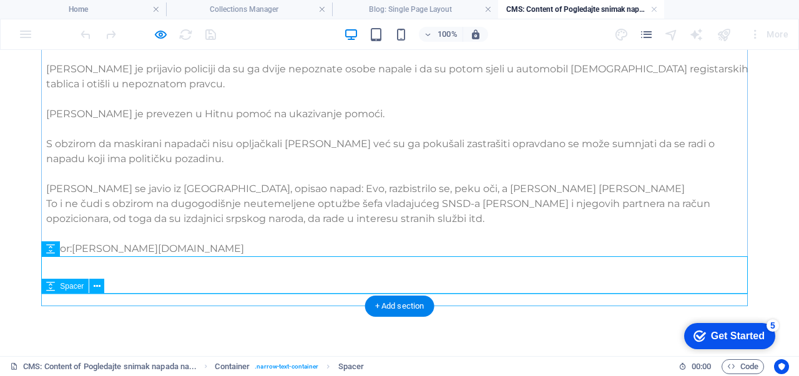
click at [335, 303] on div at bounding box center [399, 300] width 706 height 12
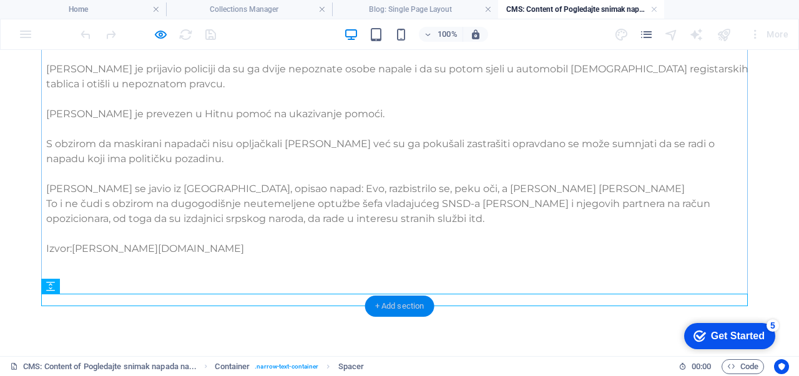
click at [387, 311] on div "+ Add section" at bounding box center [399, 306] width 69 height 21
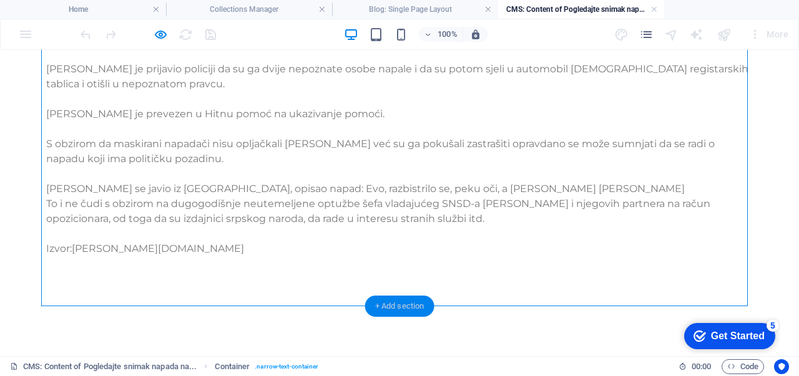
click at [387, 311] on div "+ Add section" at bounding box center [399, 306] width 69 height 21
click at [109, 57] on div "Dvojica maskiranih napadača napala [PERSON_NAME] navečer državnog parlamentarca…" at bounding box center [399, 106] width 706 height 299
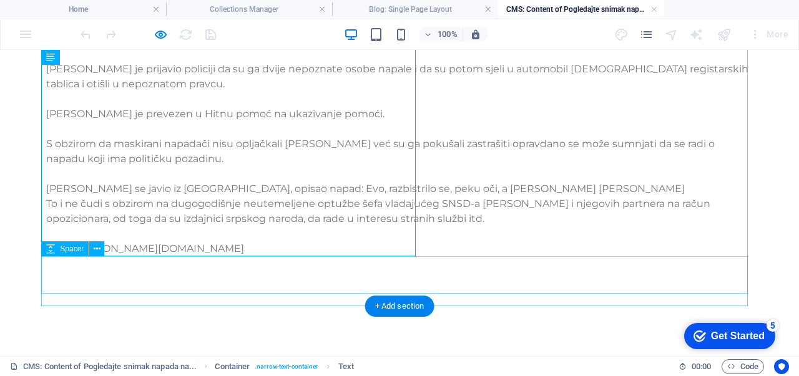
click at [145, 260] on div at bounding box center [399, 274] width 706 height 37
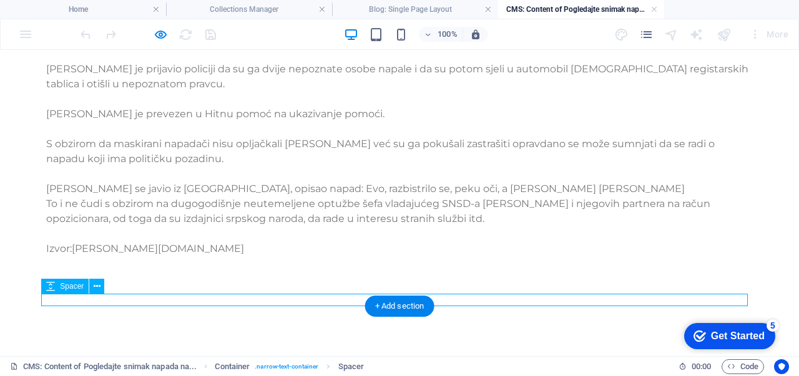
drag, startPoint x: 362, startPoint y: 306, endPoint x: 345, endPoint y: 303, distance: 17.9
click at [345, 303] on div at bounding box center [399, 300] width 706 height 12
click at [99, 283] on icon at bounding box center [97, 286] width 7 height 13
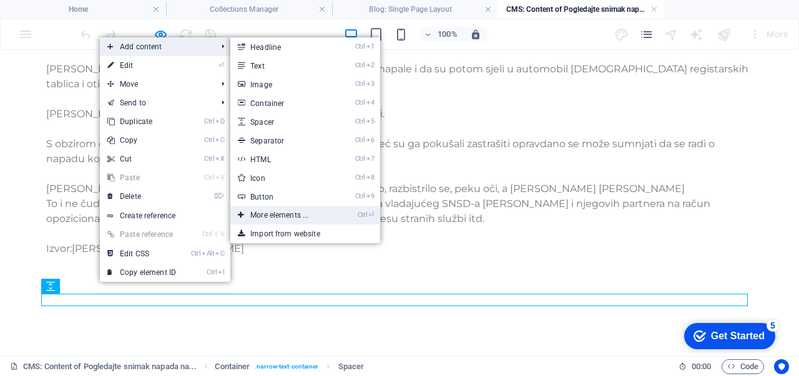
click at [321, 213] on link "Ctrl ⏎ More elements ..." at bounding box center [281, 215] width 103 height 19
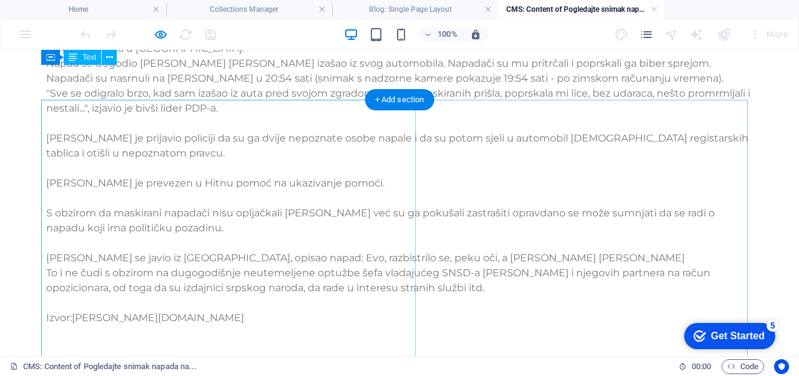
scroll to position [0, 0]
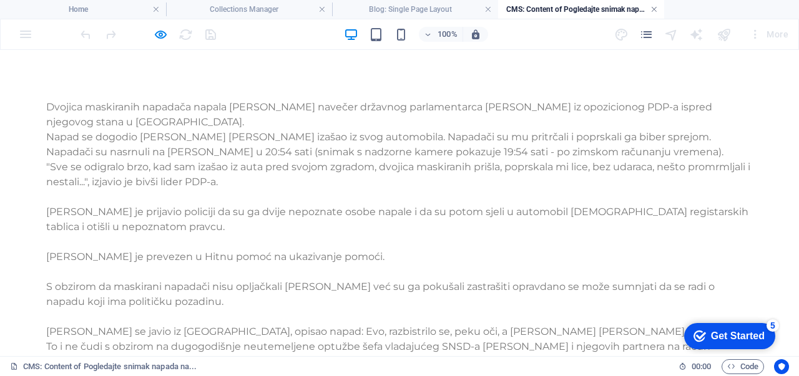
click at [656, 11] on link at bounding box center [653, 10] width 7 height 12
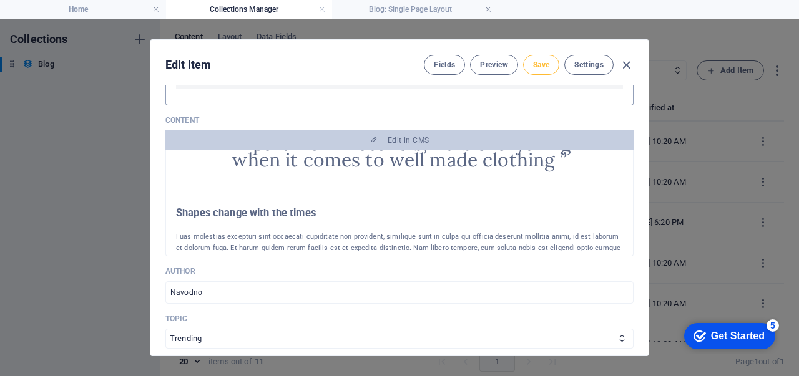
click at [537, 66] on span "Save" at bounding box center [541, 65] width 16 height 10
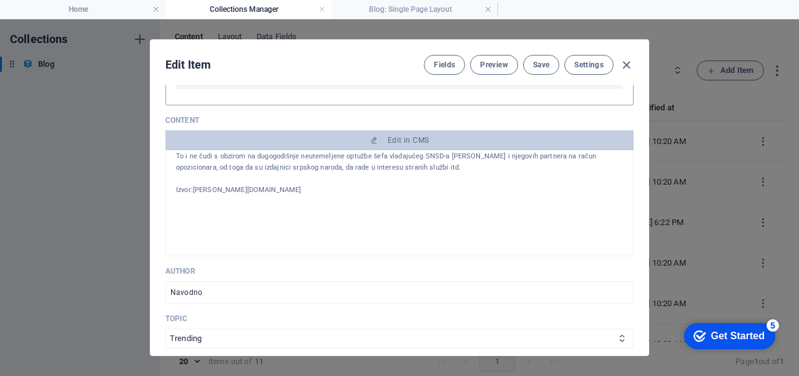
scroll to position [188, 0]
click at [489, 63] on span "Preview" at bounding box center [493, 65] width 27 height 10
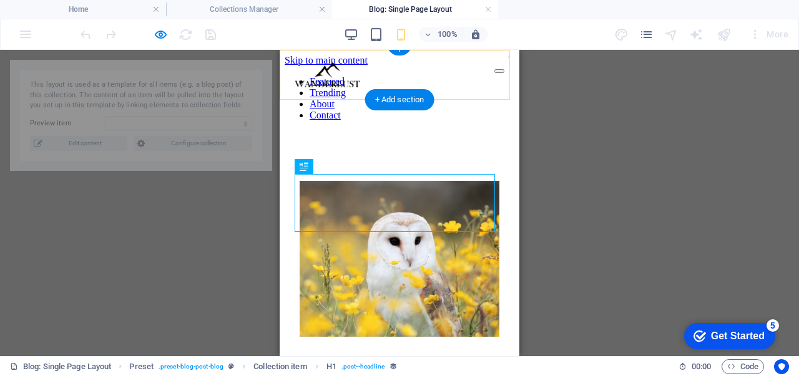
scroll to position [216, 0]
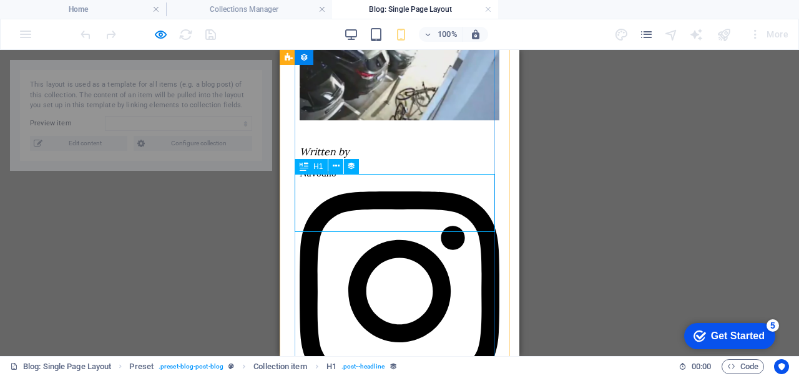
select select "68aebfd72fecb721d50fe783"
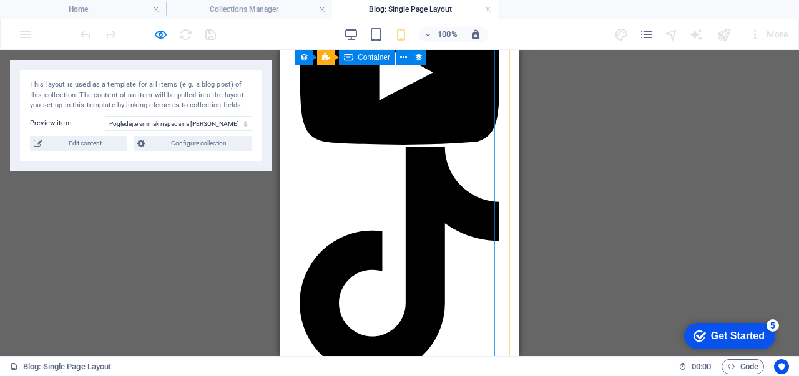
scroll to position [1008, 0]
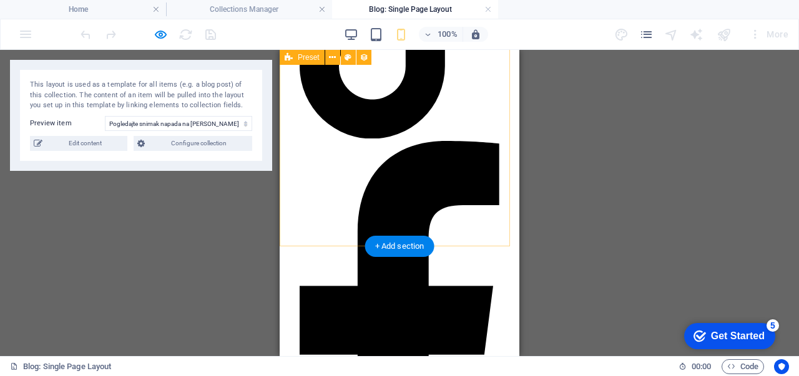
click at [379, 173] on div "Written by Navodno Pogledajte snimak napada na [PERSON_NAME] u Banjoj Luci Dvoj…" at bounding box center [399, 255] width 230 height 2264
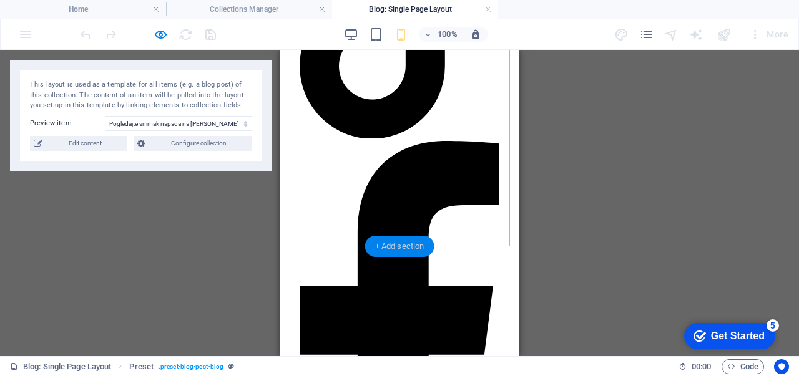
click at [399, 241] on div "+ Add section" at bounding box center [399, 246] width 69 height 21
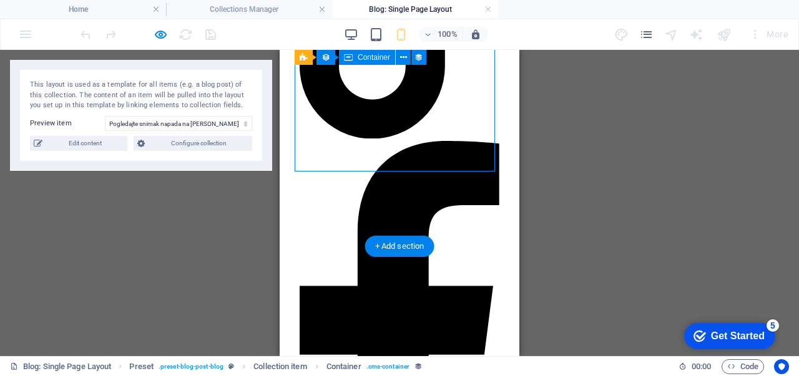
select select "content"
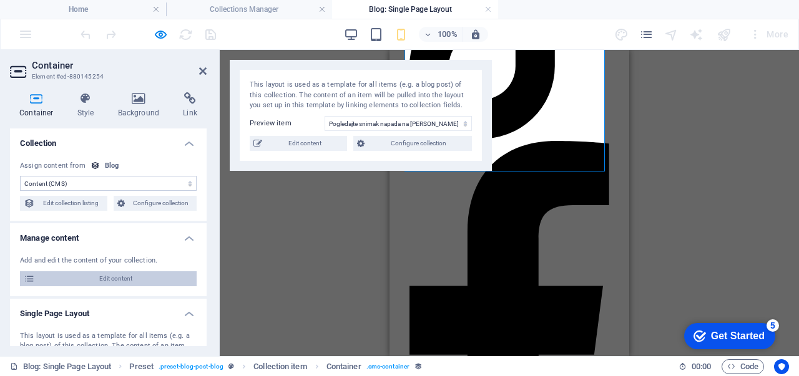
click at [162, 279] on span "Edit content" at bounding box center [116, 278] width 154 height 15
type input "[DATE]"
type input "pogledajte-snimak-napada-na-[PERSON_NAME]-u-banjoj-luci"
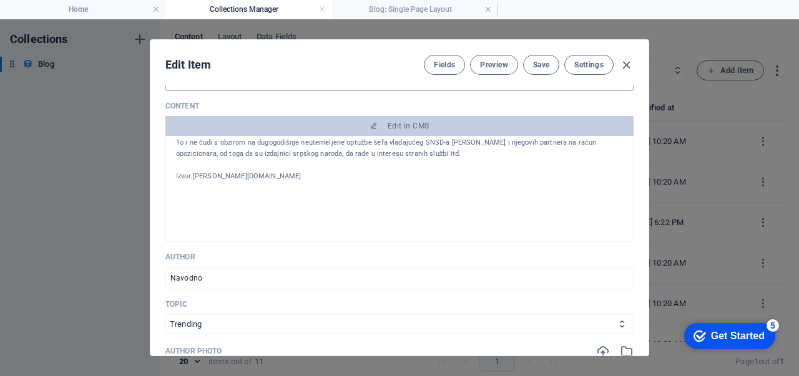
scroll to position [210, 0]
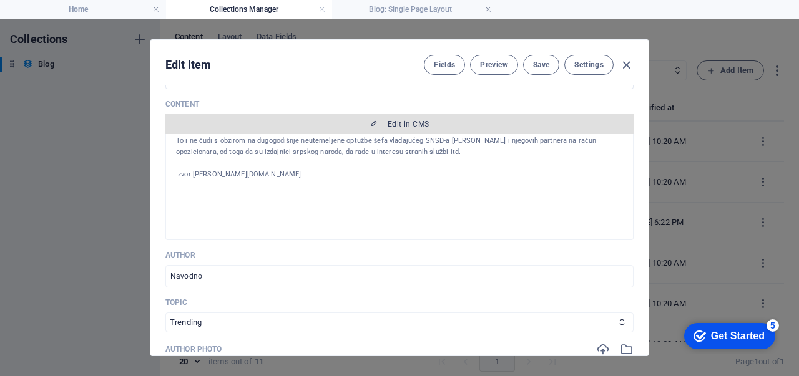
click at [387, 128] on button "Edit in CMS" at bounding box center [399, 124] width 468 height 20
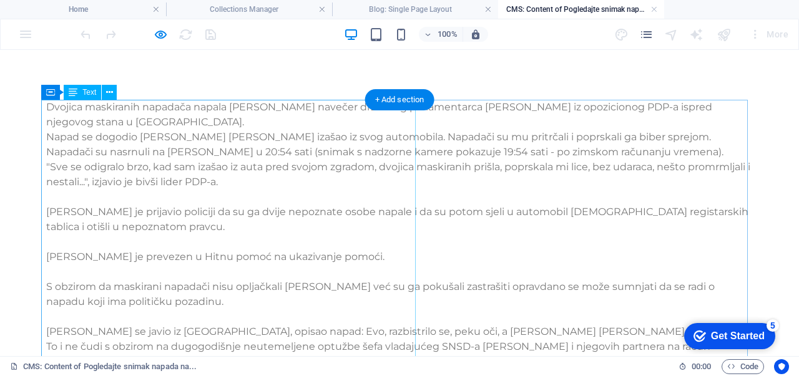
scroll to position [0, 0]
click at [398, 104] on div "+ Add section" at bounding box center [399, 99] width 69 height 21
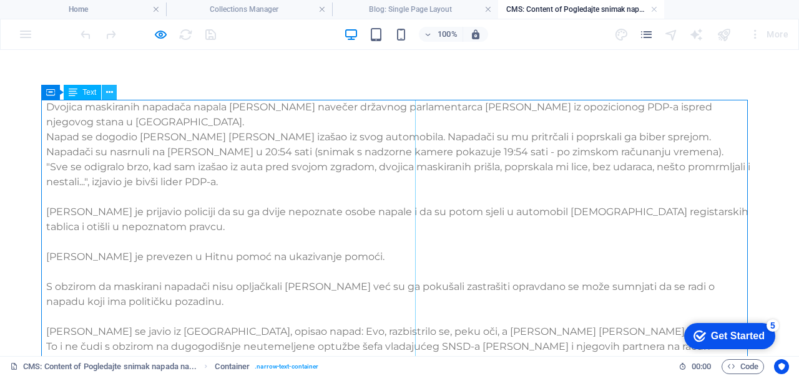
click at [107, 90] on icon at bounding box center [109, 92] width 7 height 13
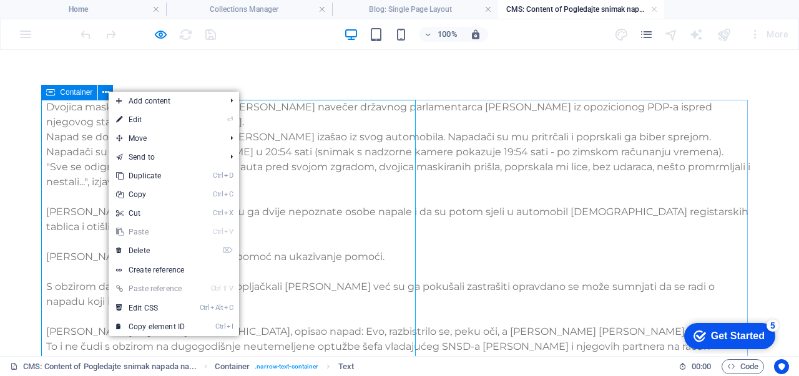
click at [55, 95] on icon at bounding box center [50, 92] width 9 height 15
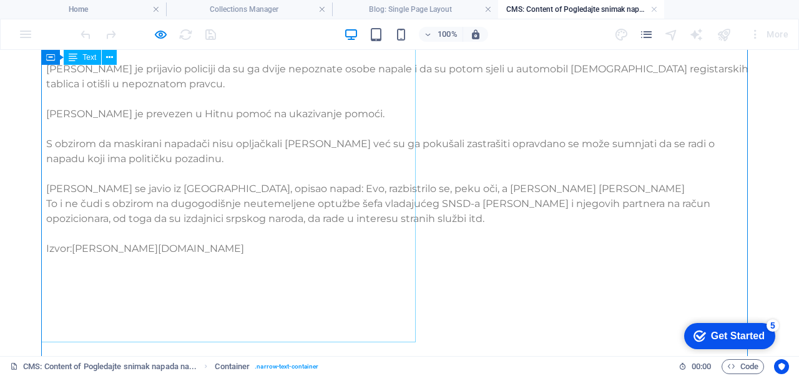
scroll to position [249, 0]
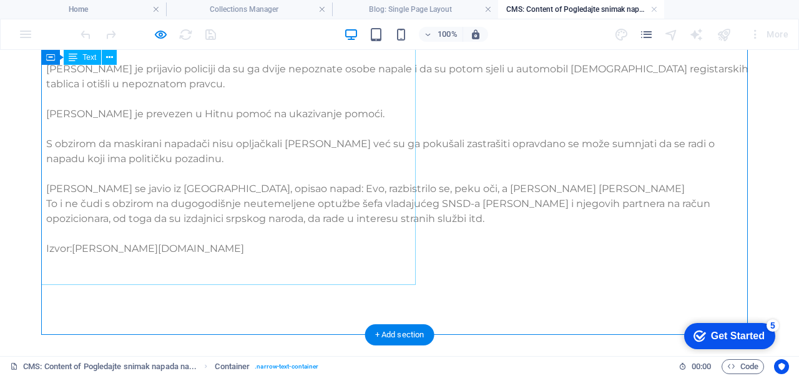
click at [225, 255] on div "Dvojica maskiranih napadača napala [PERSON_NAME] navečer državnog parlamentarca…" at bounding box center [399, 106] width 706 height 299
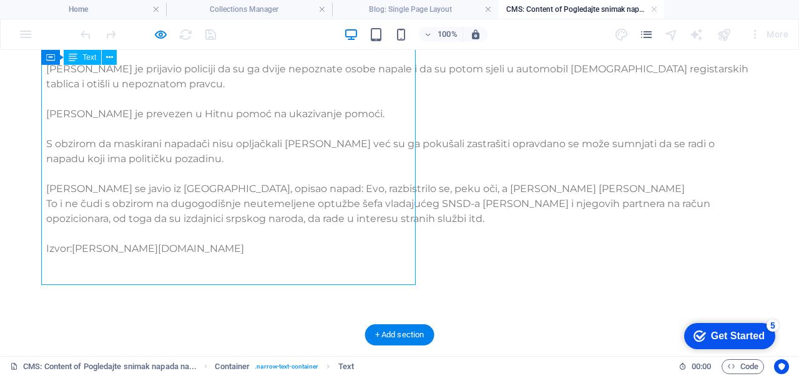
click at [152, 256] on div "Dvojica maskiranih napadača napala [PERSON_NAME] navečer državnog parlamentarca…" at bounding box center [399, 106] width 706 height 299
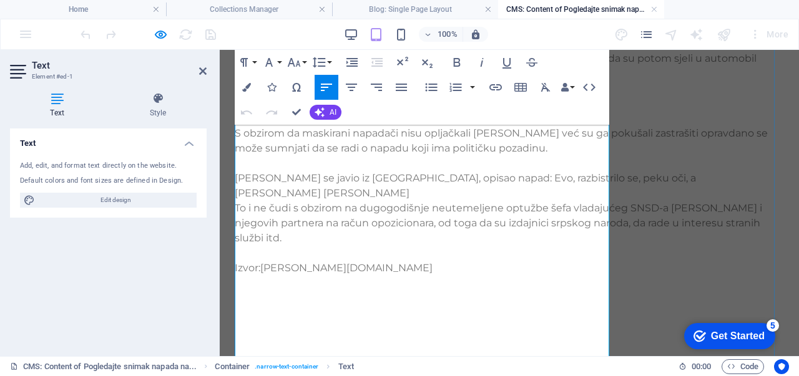
scroll to position [352, 0]
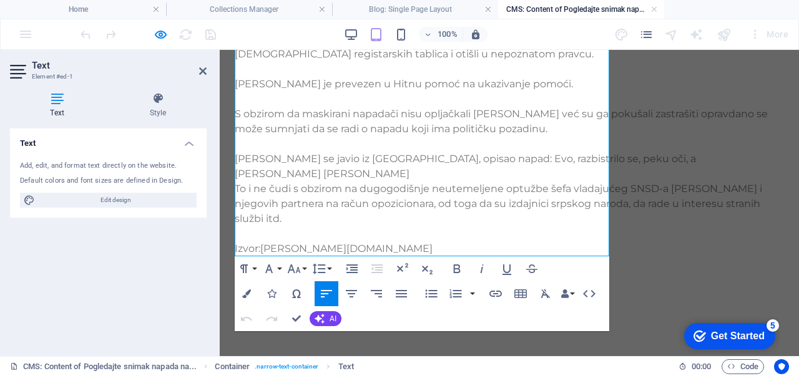
click at [27, 80] on icon at bounding box center [19, 72] width 19 height 20
click at [201, 74] on icon at bounding box center [202, 71] width 7 height 10
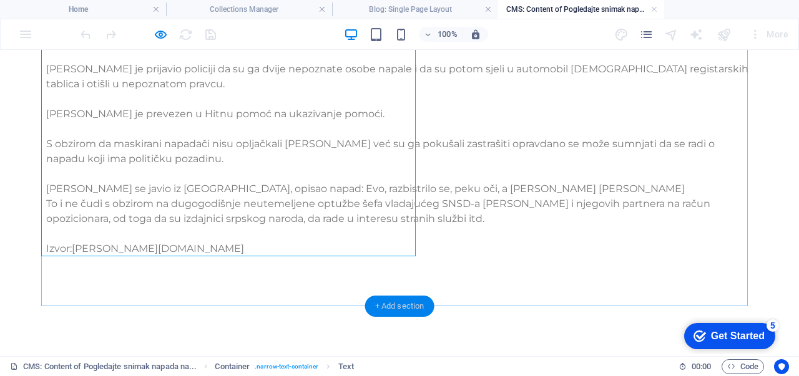
click at [379, 301] on div "+ Add section" at bounding box center [399, 306] width 69 height 21
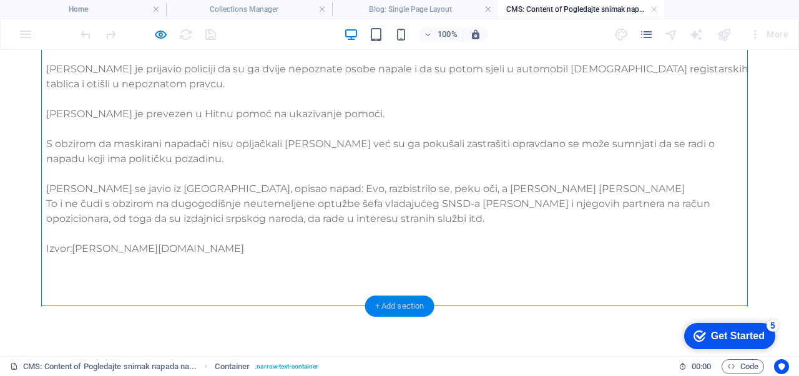
click at [379, 301] on div "+ Add section" at bounding box center [399, 306] width 69 height 21
drag, startPoint x: 21, startPoint y: 75, endPoint x: 376, endPoint y: 167, distance: 366.1
click at [302, 276] on div at bounding box center [399, 274] width 706 height 37
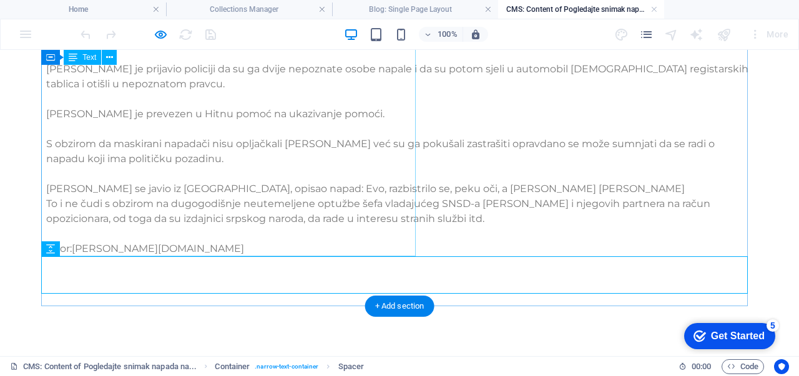
click at [273, 255] on div "Dvojica maskiranih napadača napala [PERSON_NAME] navečer državnog parlamentarca…" at bounding box center [399, 106] width 706 height 299
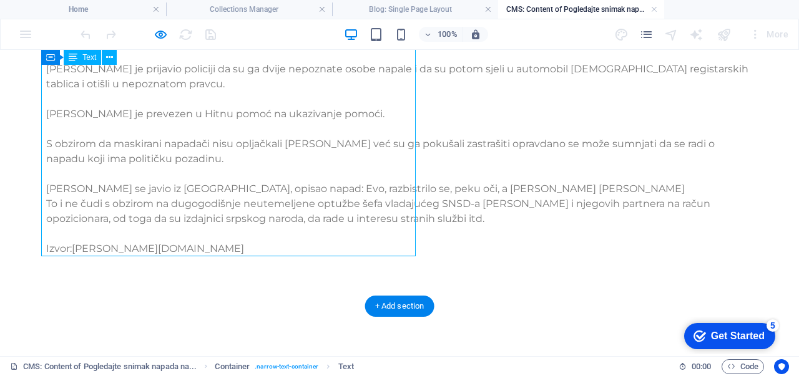
click at [263, 249] on div "Dvojica maskiranih napadača napala [PERSON_NAME] navečer državnog parlamentarca…" at bounding box center [399, 106] width 706 height 299
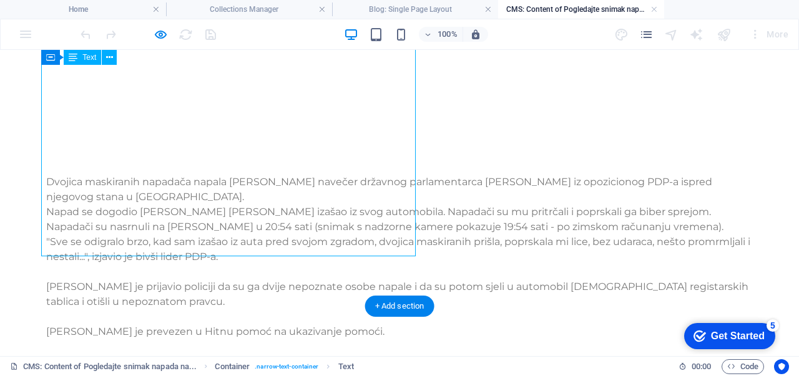
drag, startPoint x: 263, startPoint y: 249, endPoint x: 43, endPoint y: 249, distance: 219.6
click at [43, 249] on html "Skip to main content Dvojica maskiranih napadača napala [PERSON_NAME] navečer d…" at bounding box center [399, 312] width 799 height 524
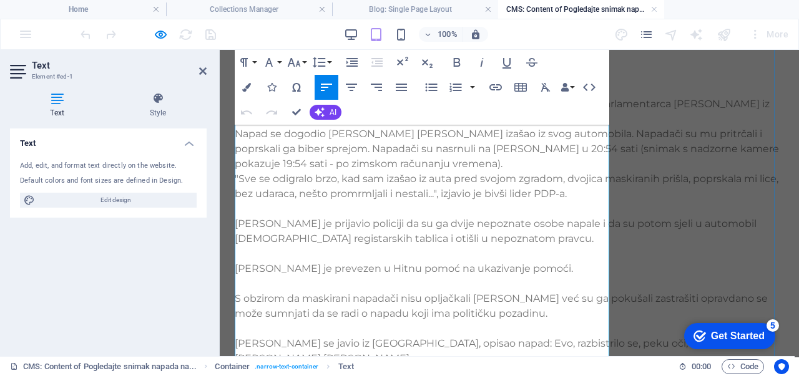
scroll to position [311, 0]
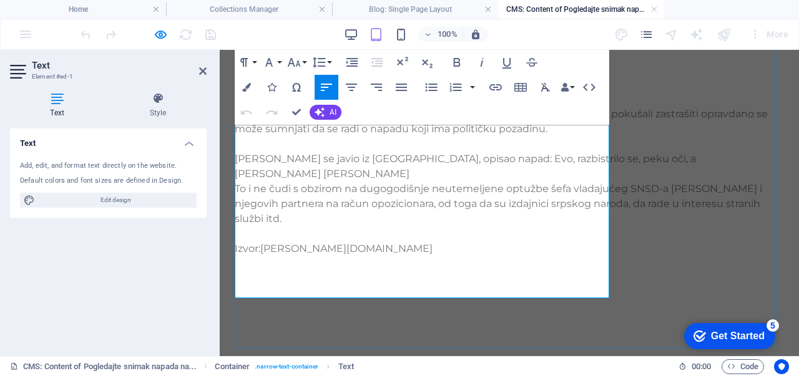
click at [413, 256] on p "Izvor:[PERSON_NAME][DOMAIN_NAME]" at bounding box center [509, 248] width 549 height 15
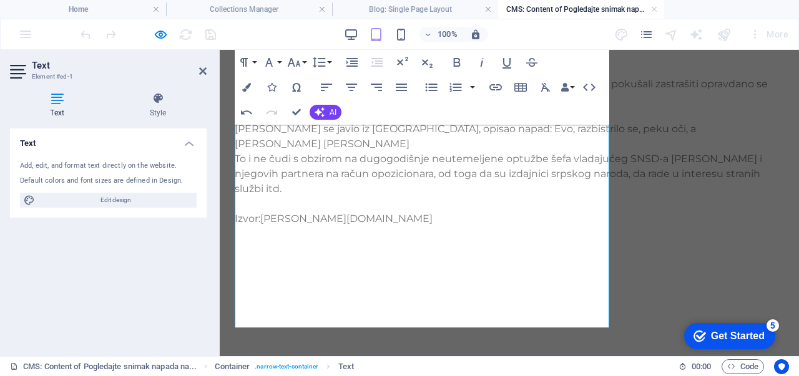
click at [19, 67] on icon at bounding box center [19, 72] width 19 height 20
click at [339, 256] on p at bounding box center [509, 248] width 549 height 15
drag, startPoint x: 339, startPoint y: 320, endPoint x: 328, endPoint y: 320, distance: 11.2
click at [328, 256] on p at bounding box center [509, 248] width 549 height 15
click at [504, 90] on button "Insert Link" at bounding box center [496, 87] width 24 height 25
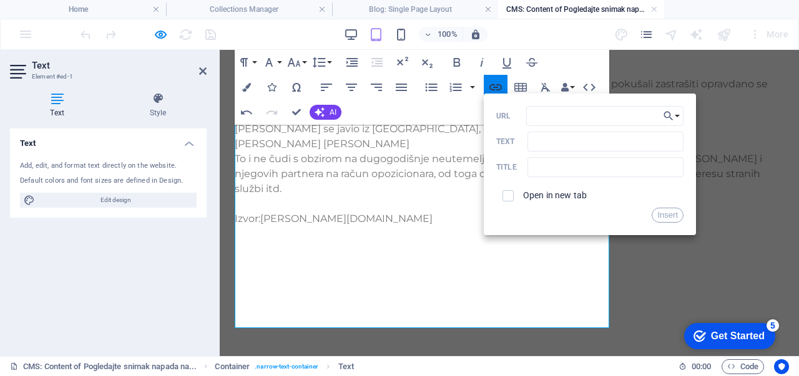
type input "[URL][DOMAIN_NAME][PERSON_NAME]"
click at [659, 212] on button "Insert" at bounding box center [667, 215] width 32 height 15
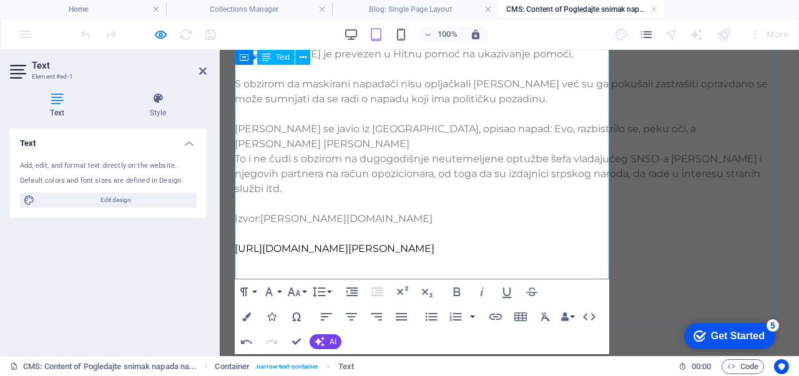
scroll to position [392, 0]
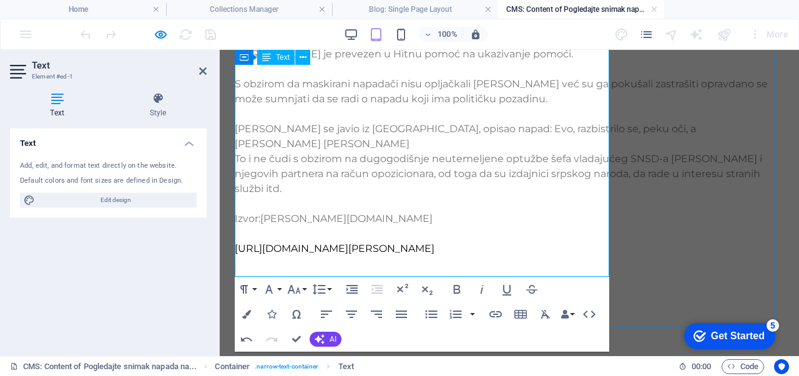
click at [512, 256] on p "[URL][DOMAIN_NAME][PERSON_NAME] ​" at bounding box center [509, 248] width 549 height 15
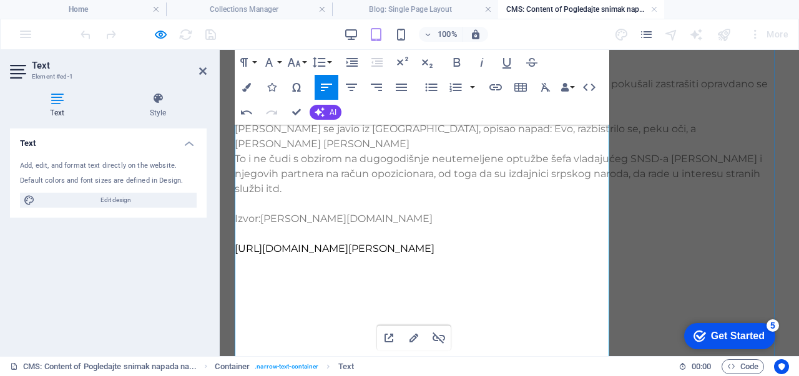
scroll to position [0, 0]
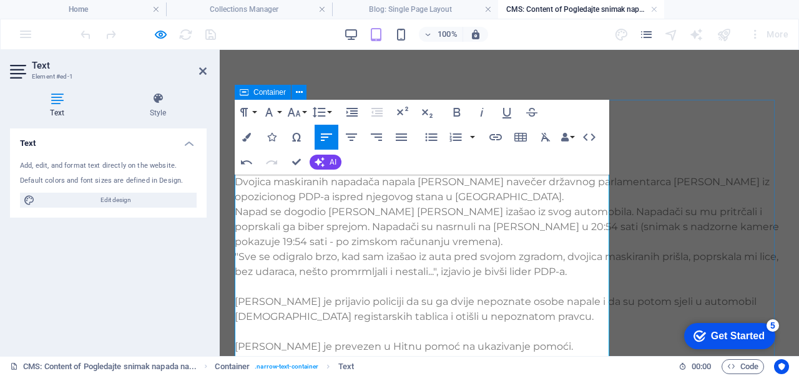
click at [715, 226] on div "Dvojica maskiranih napadača napala [PERSON_NAME] navečer državnog parlamentarca…" at bounding box center [509, 349] width 549 height 499
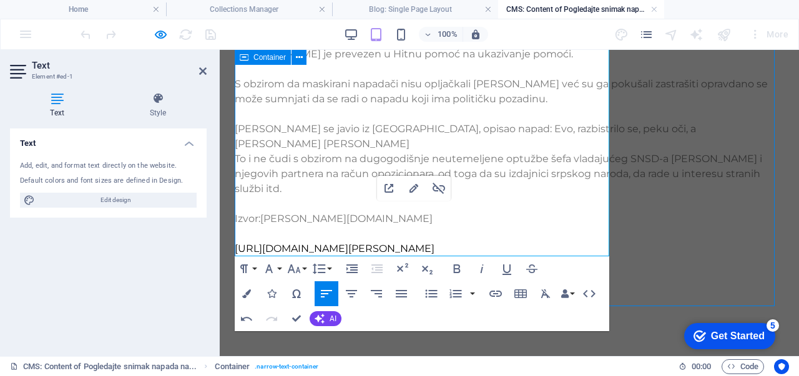
scroll to position [337, 0]
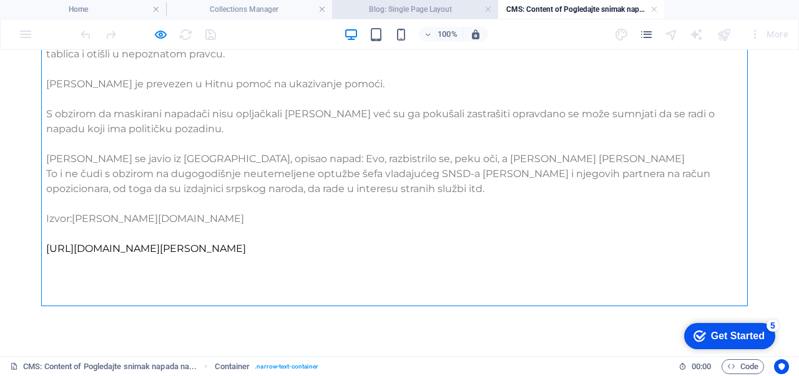
click at [396, 2] on h4 "Blog: Single Page Layout" at bounding box center [415, 9] width 166 height 14
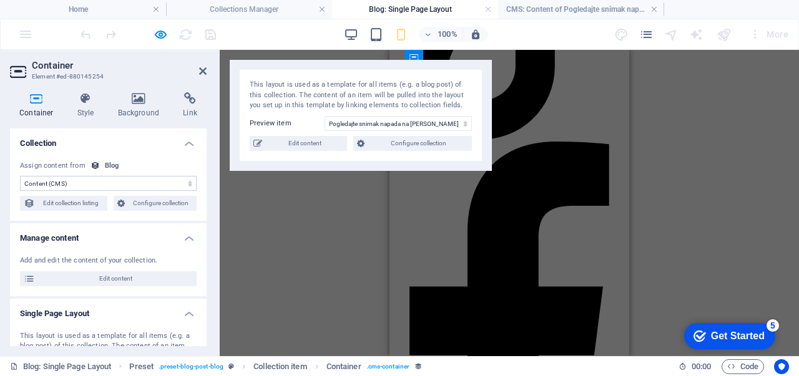
scroll to position [1008, 0]
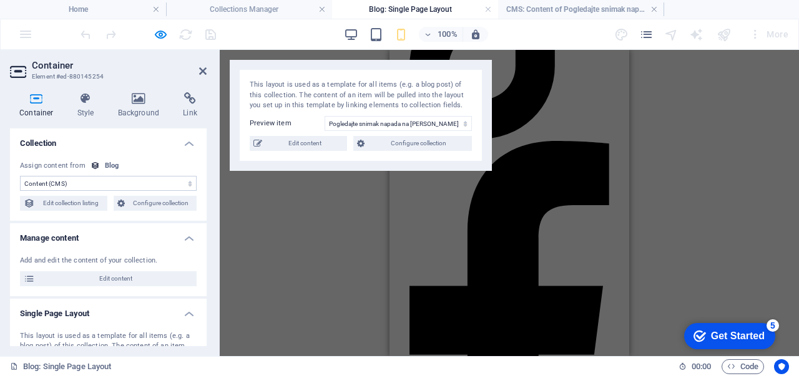
click at [286, 244] on div "H1 Preset Preset Collection item Reference Spacer Collection item Container Con…" at bounding box center [509, 203] width 579 height 306
click at [238, 7] on h4 "Collections Manager" at bounding box center [249, 9] width 166 height 14
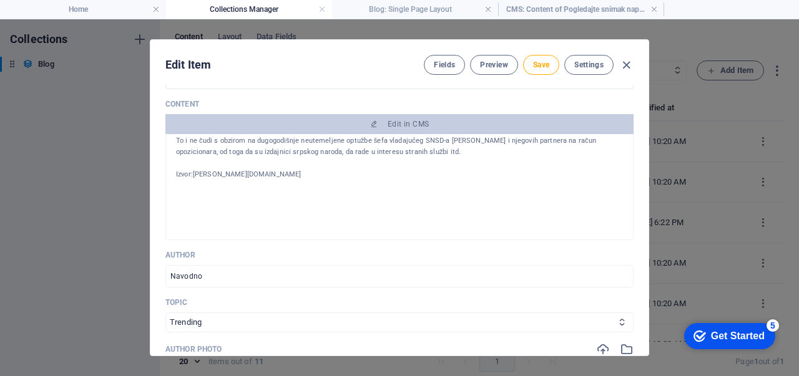
scroll to position [0, 0]
click at [528, 62] on button "Save" at bounding box center [541, 65] width 36 height 20
click at [489, 61] on span "Preview" at bounding box center [493, 65] width 27 height 10
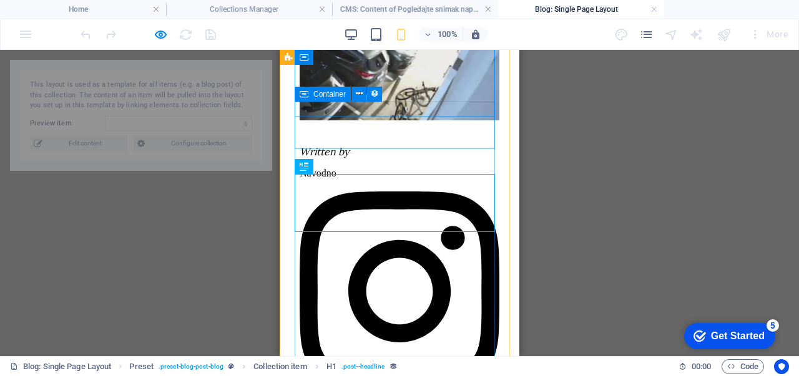
select select "68aebfd72fecb721d50fe783"
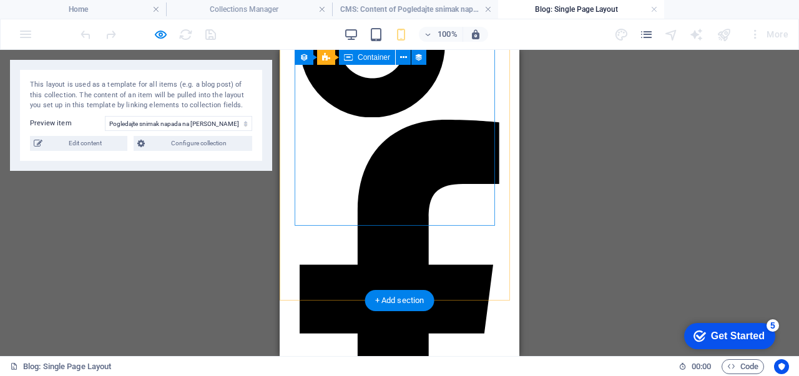
scroll to position [1028, 0]
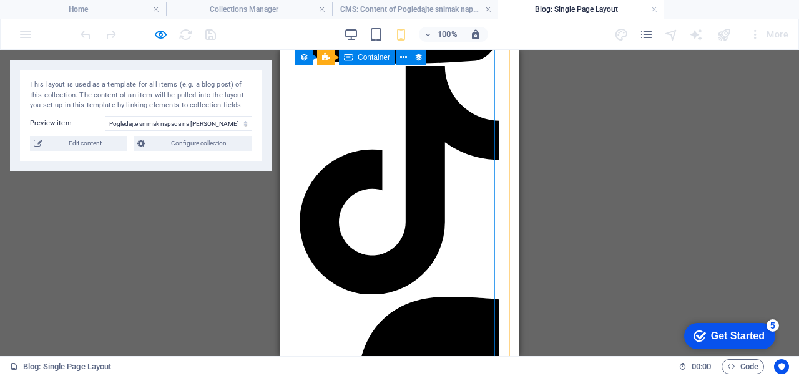
scroll to position [1004, 0]
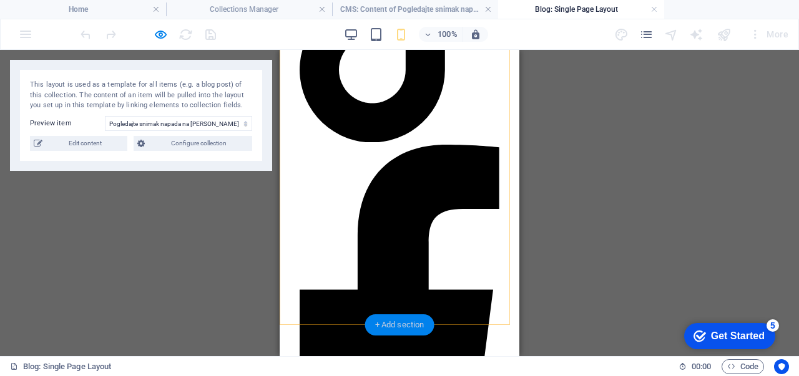
click at [416, 318] on div "+ Add section" at bounding box center [399, 324] width 69 height 21
click at [652, 9] on link at bounding box center [653, 10] width 7 height 12
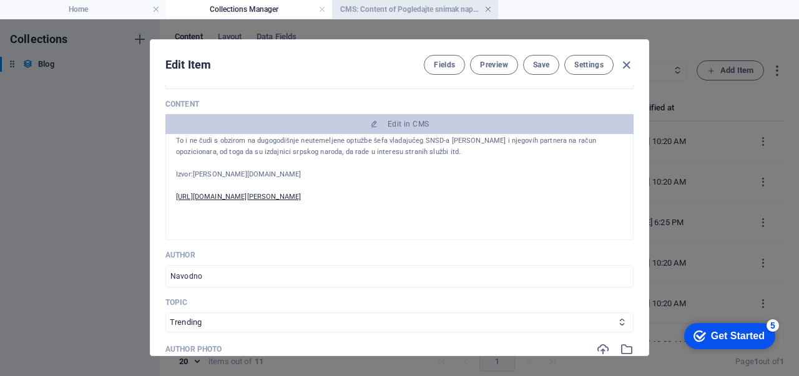
click at [485, 7] on link at bounding box center [487, 10] width 7 height 12
click at [319, 8] on link at bounding box center [321, 10] width 7 height 12
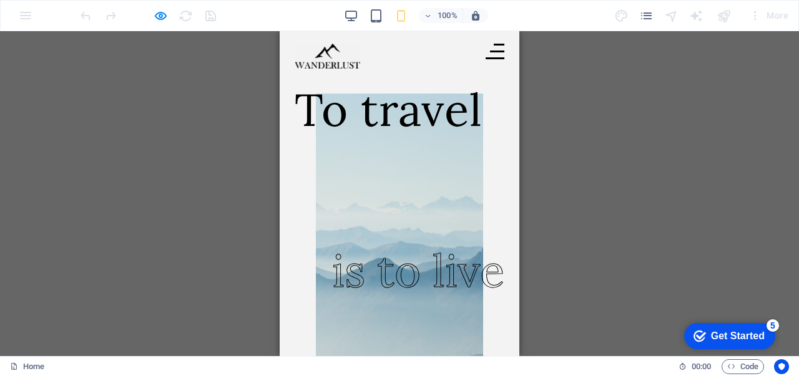
scroll to position [1100, 0]
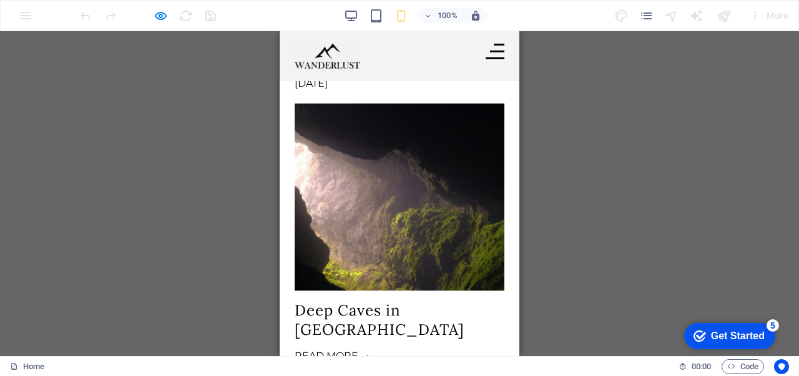
click at [31, 12] on div "100% More" at bounding box center [399, 16] width 797 height 30
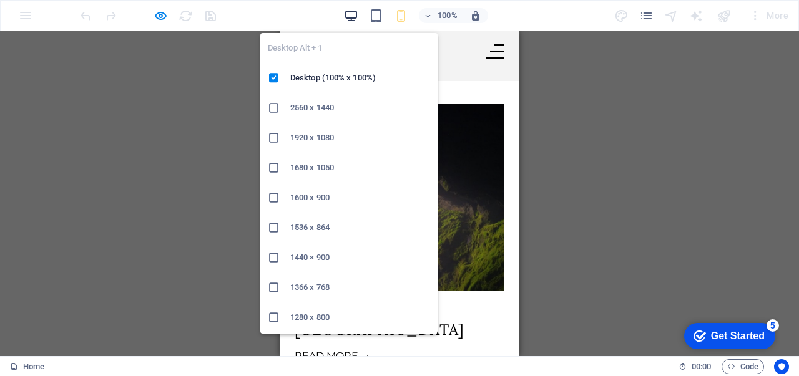
click at [346, 16] on icon "button" at bounding box center [351, 16] width 14 height 14
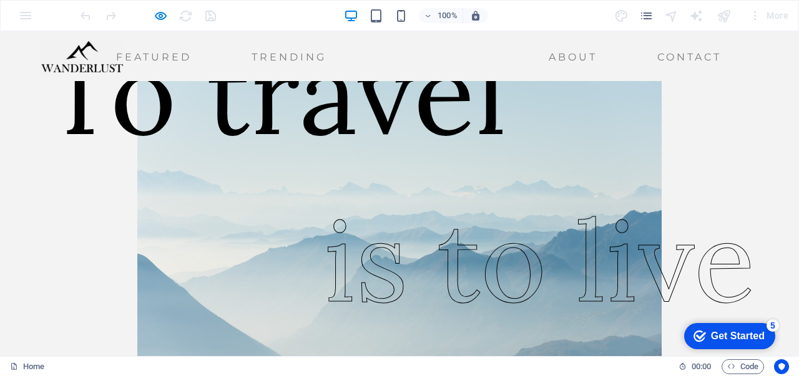
scroll to position [0, 0]
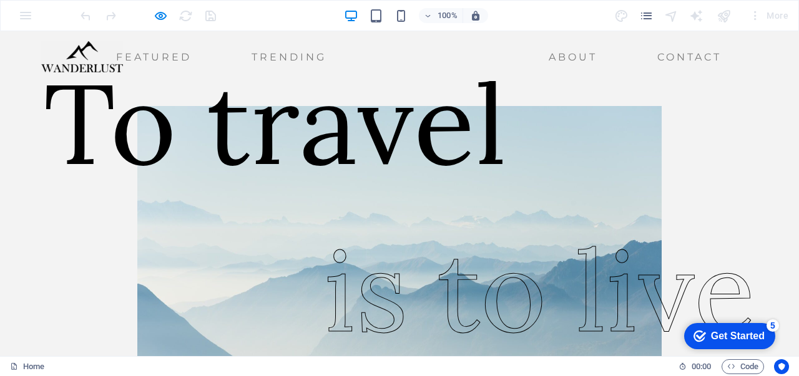
click at [29, 11] on div "100% More" at bounding box center [399, 16] width 797 height 30
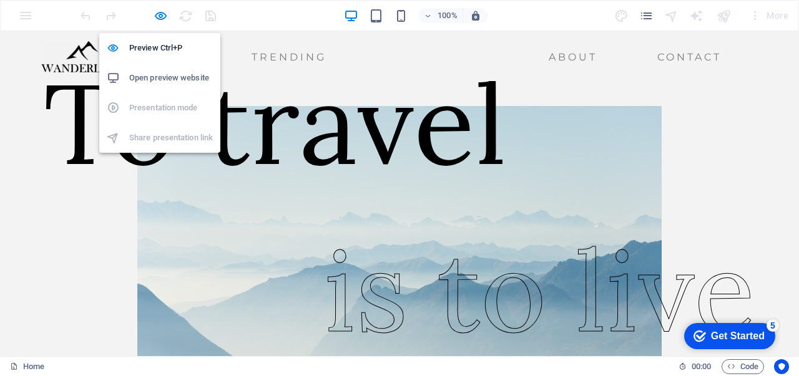
click at [169, 75] on h6 "Open preview website" at bounding box center [171, 78] width 84 height 15
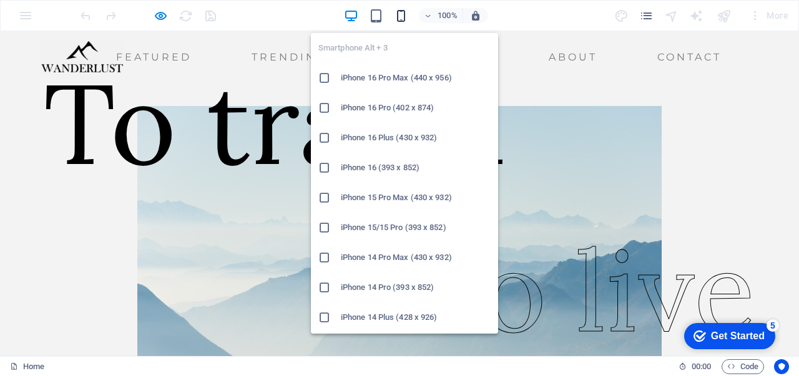
click at [408, 9] on icon "button" at bounding box center [401, 16] width 14 height 14
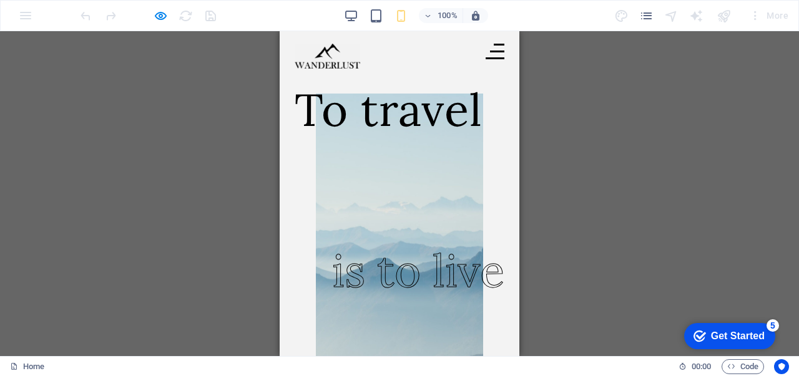
click at [632, 171] on div "Drag here to replace the existing content. Press “Ctrl” if you want to create a…" at bounding box center [399, 193] width 799 height 325
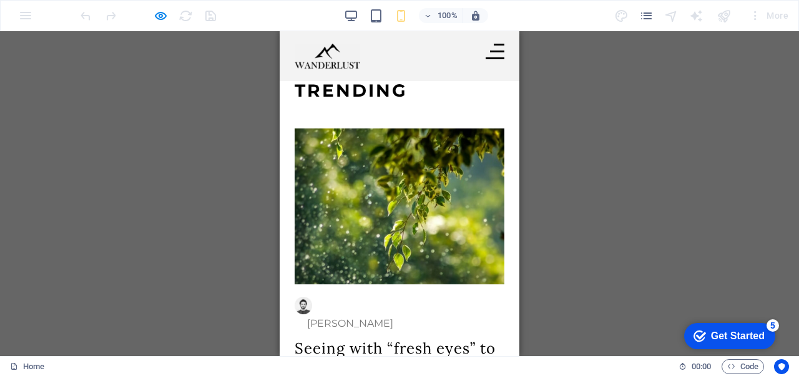
scroll to position [2832, 0]
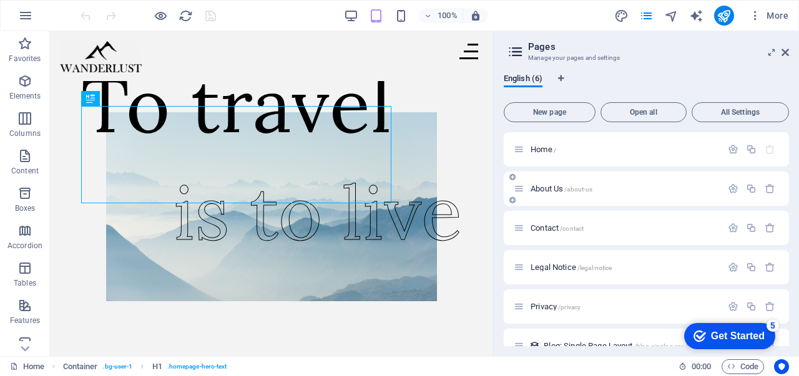
scroll to position [21, 0]
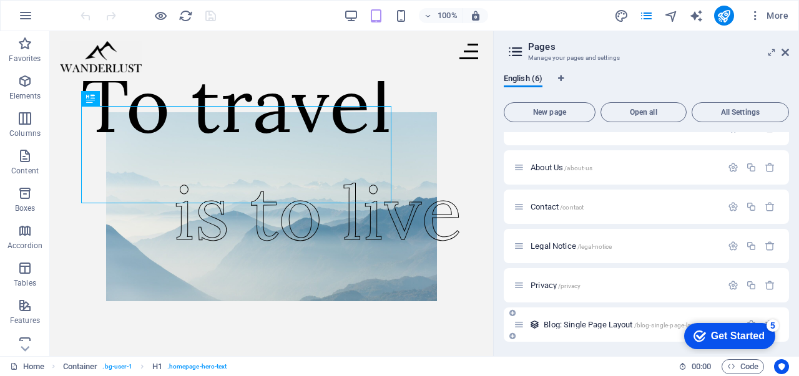
click at [750, 340] on div "Get Started" at bounding box center [738, 336] width 54 height 11
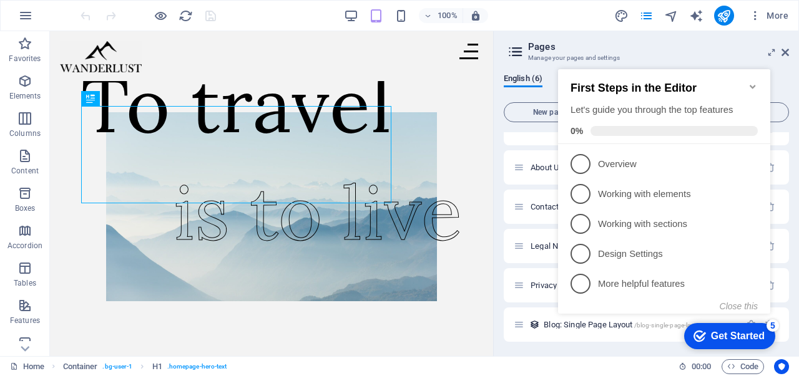
click at [750, 340] on div "Get Started" at bounding box center [738, 336] width 54 height 11
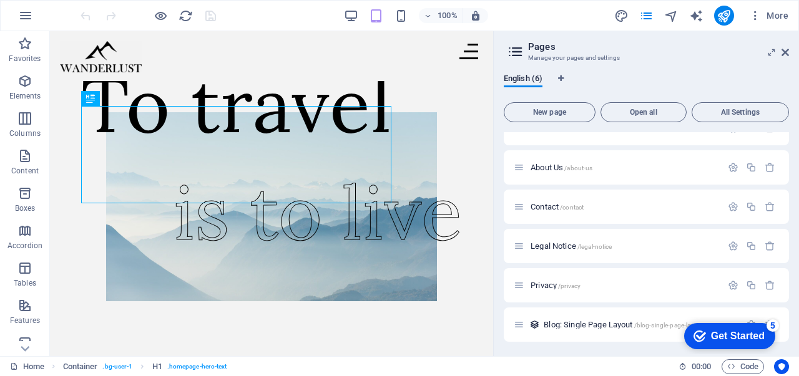
click at [764, 342] on div "Get Started" at bounding box center [738, 336] width 54 height 11
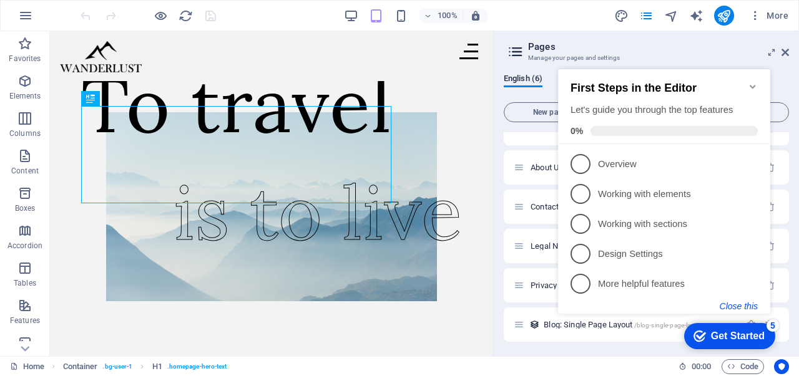
click at [736, 308] on button "Close this" at bounding box center [738, 306] width 38 height 10
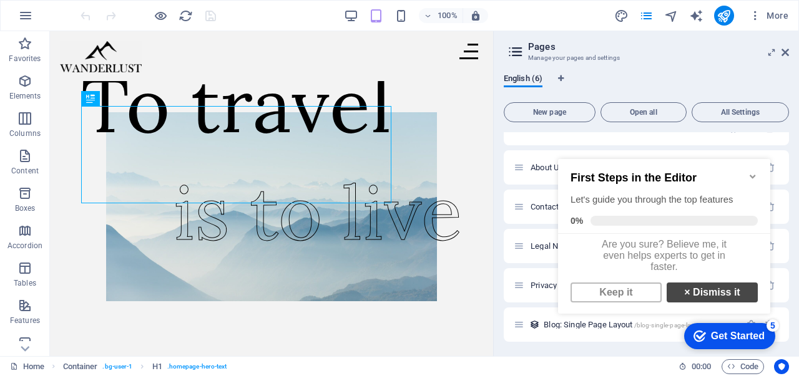
click at [684, 298] on strong "×" at bounding box center [687, 292] width 6 height 11
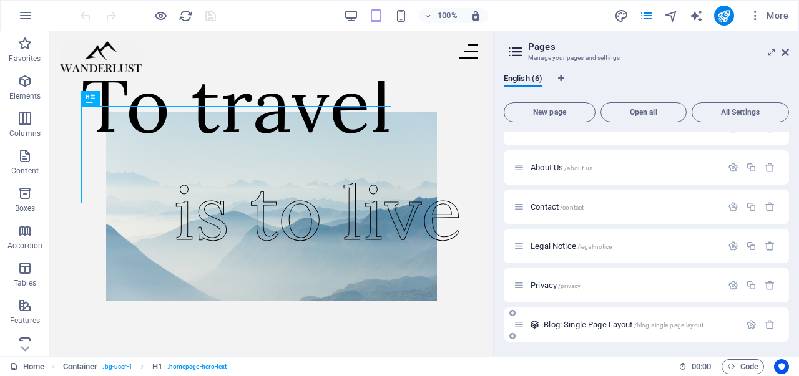
click at [0, 0] on span "/blog-single-page-layout" at bounding box center [0, 0] width 0 height 0
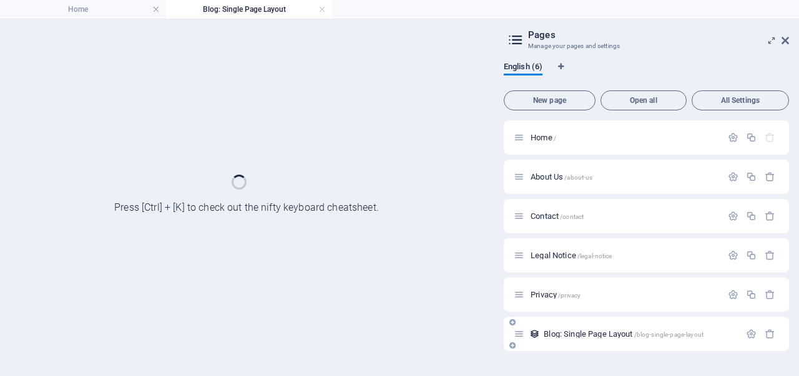
click at [0, 0] on div "Blog: Single Page Layout /blog-single-page-layout" at bounding box center [0, 0] width 0 height 0
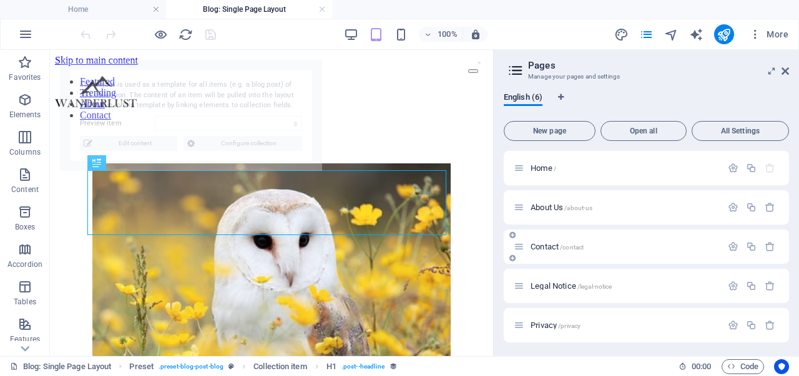
scroll to position [284, 0]
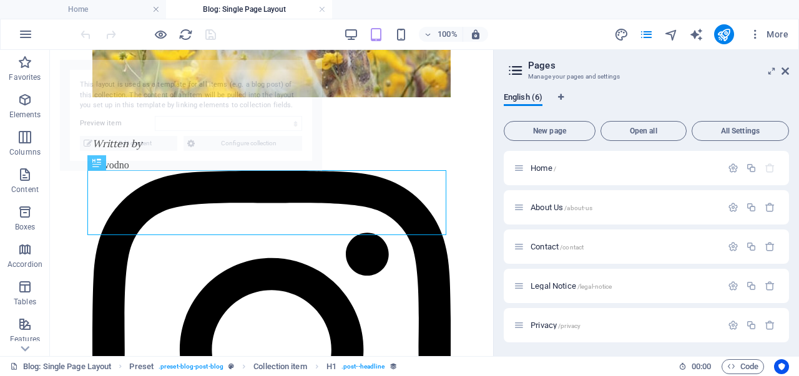
select select "68aebfd72fecb721d50fe783"
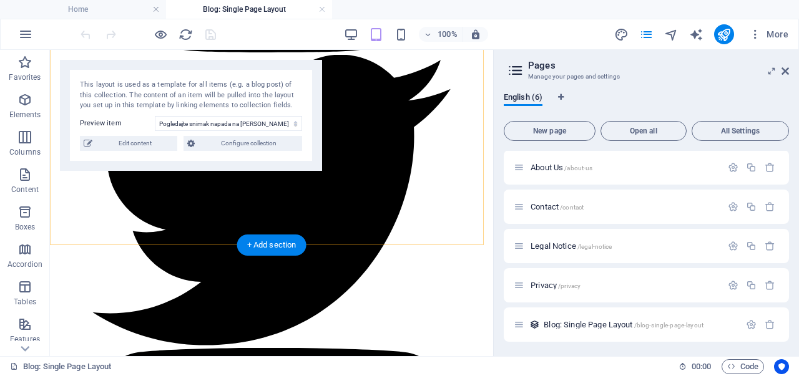
scroll to position [962, 0]
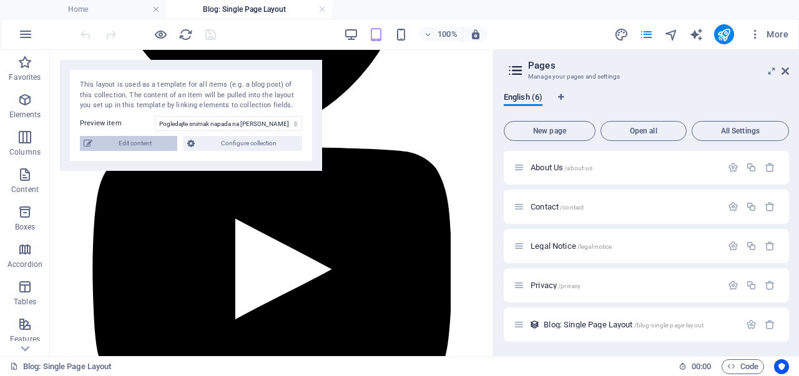
click at [149, 146] on span "Edit content" at bounding box center [134, 143] width 77 height 15
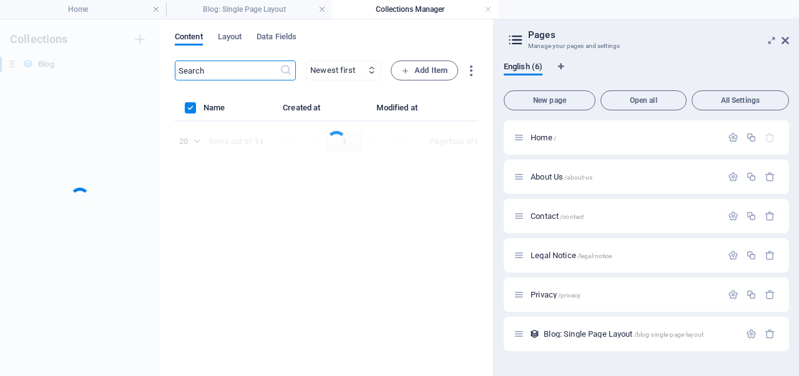
scroll to position [0, 0]
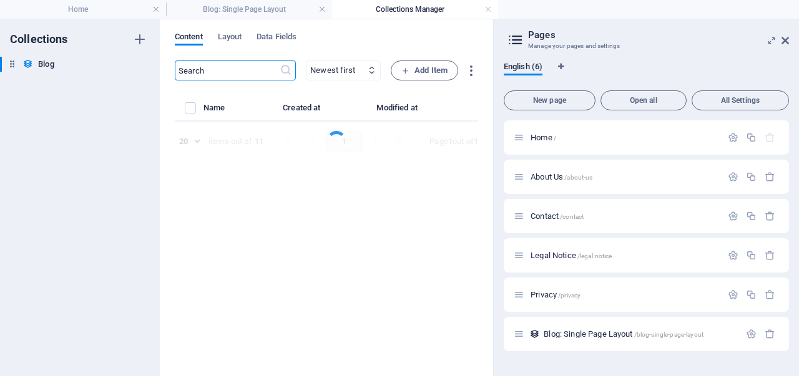
select select "Trending"
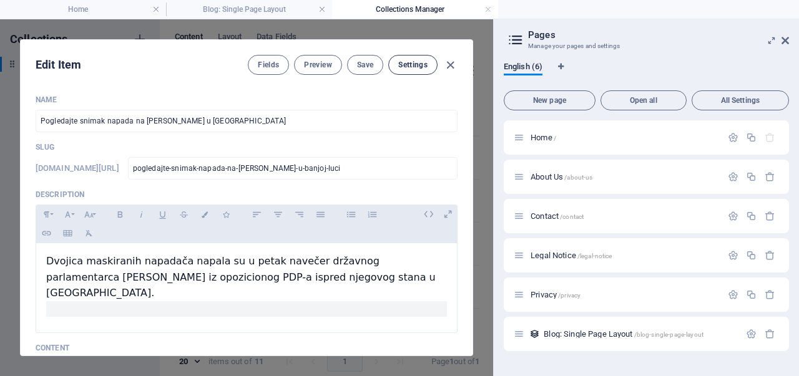
click at [431, 64] on button "Settings" at bounding box center [412, 65] width 49 height 20
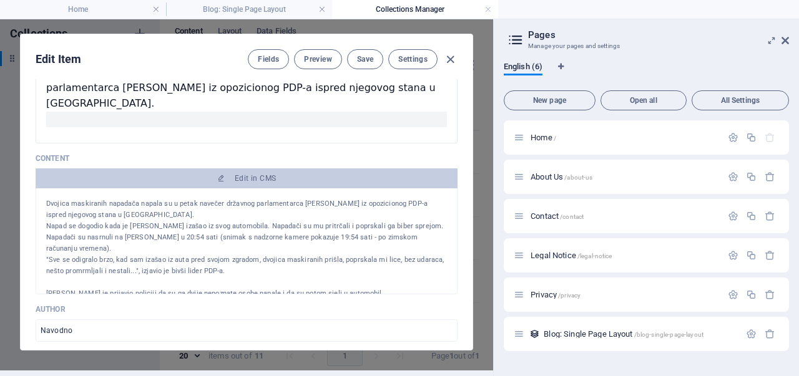
scroll to position [181, 0]
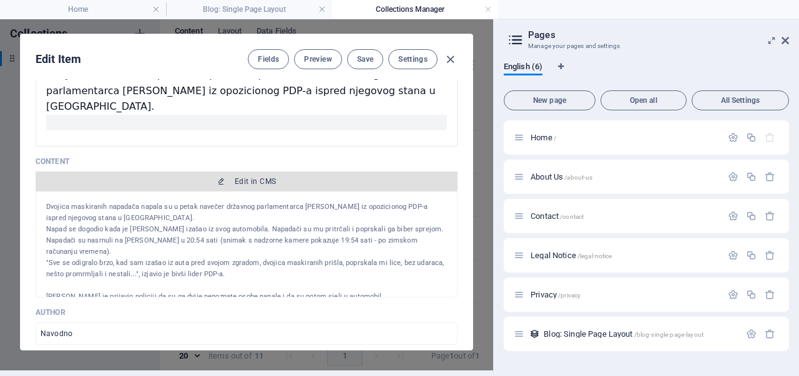
click at [247, 177] on span "Edit in CMS" at bounding box center [255, 182] width 41 height 10
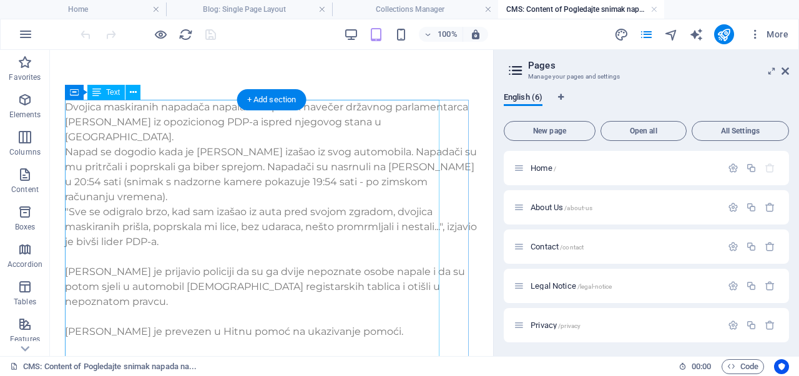
scroll to position [0, 0]
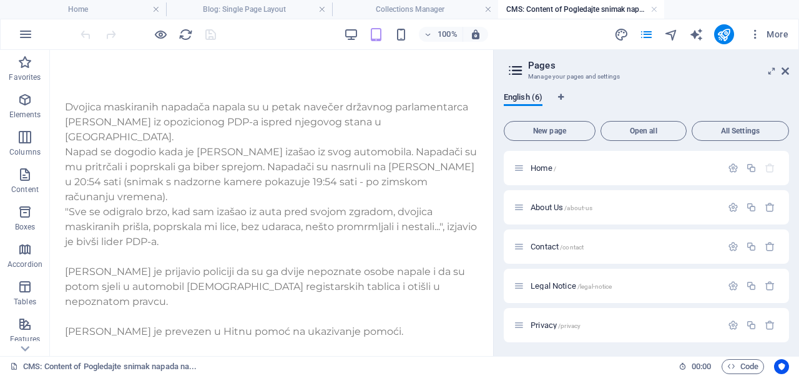
click at [277, 89] on div "Dvojica maskiranih napadača napala [PERSON_NAME] navečer državnog parlamentarca…" at bounding box center [271, 349] width 443 height 599
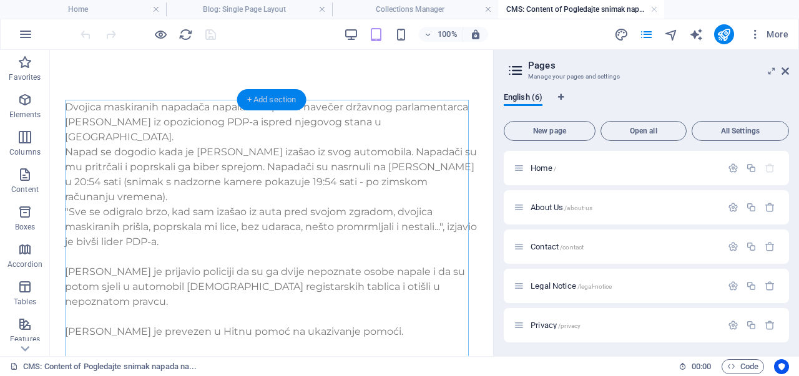
click at [273, 105] on div "+ Add section" at bounding box center [271, 99] width 69 height 21
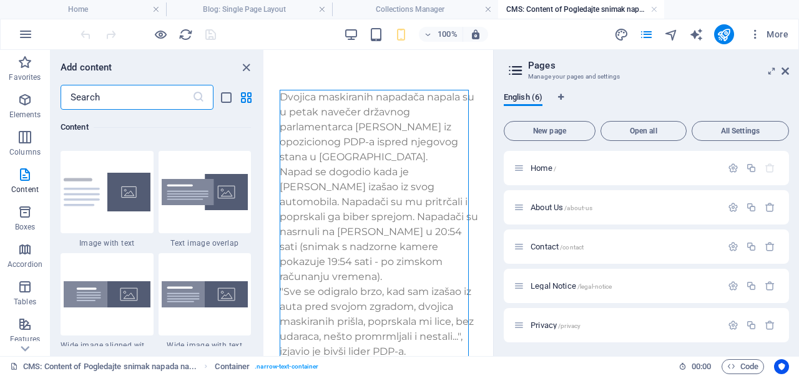
scroll to position [2489, 0]
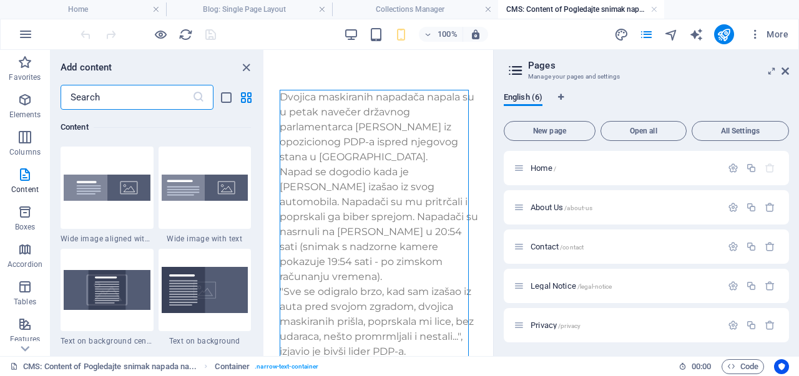
click at [170, 99] on input "text" at bounding box center [127, 97] width 132 height 25
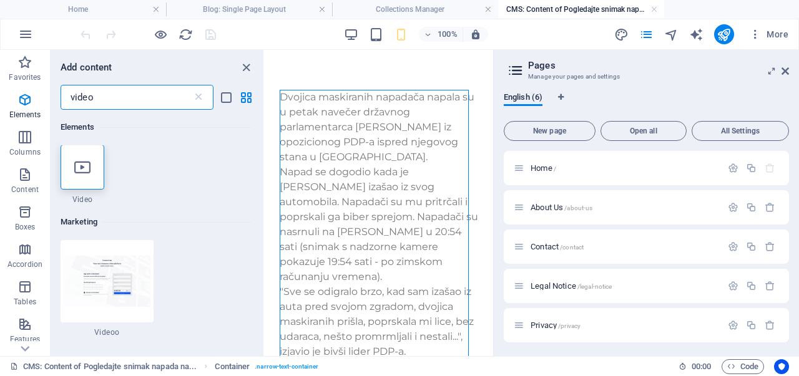
scroll to position [0, 0]
type input "video"
click at [92, 154] on div at bounding box center [83, 167] width 44 height 45
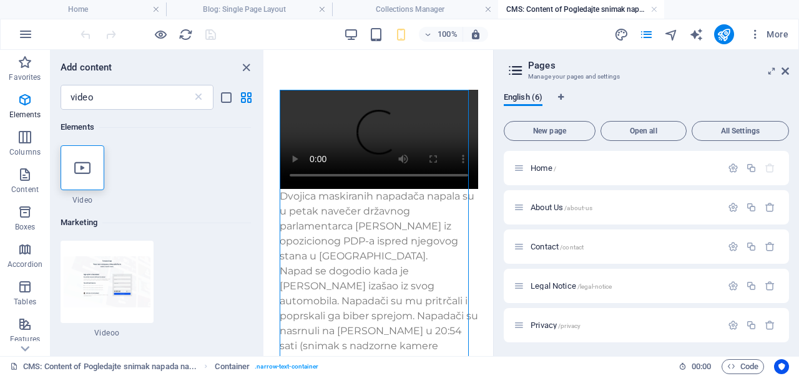
select select "%"
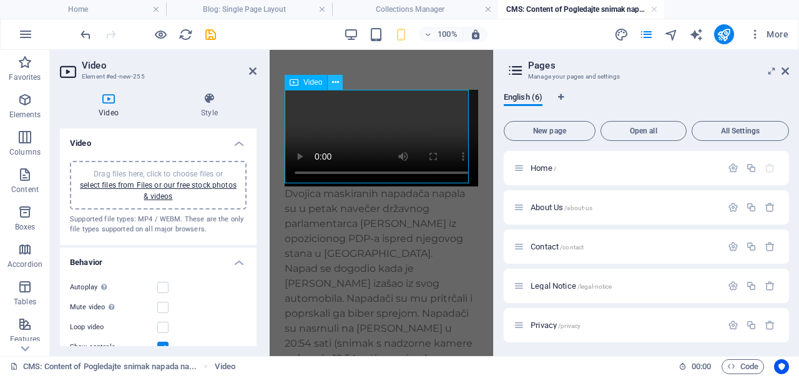
click at [334, 82] on icon at bounding box center [335, 82] width 7 height 13
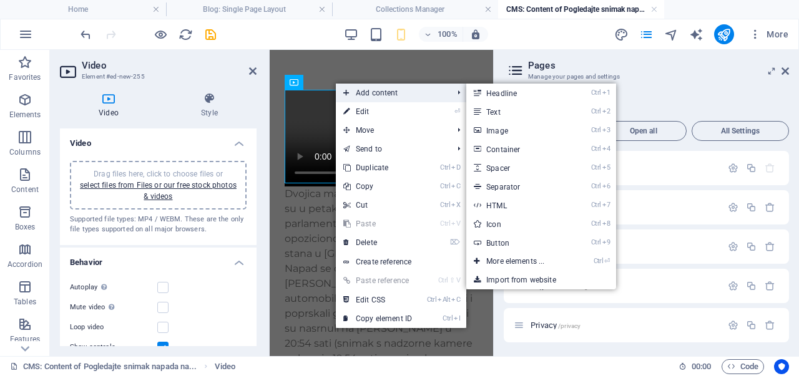
click at [353, 89] on span "Add content" at bounding box center [392, 93] width 112 height 19
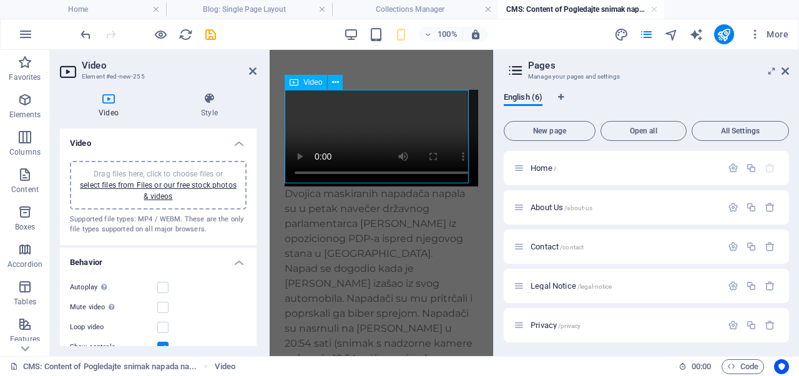
click at [317, 123] on figure at bounding box center [380, 138] width 193 height 97
click at [364, 140] on figure at bounding box center [380, 138] width 193 height 97
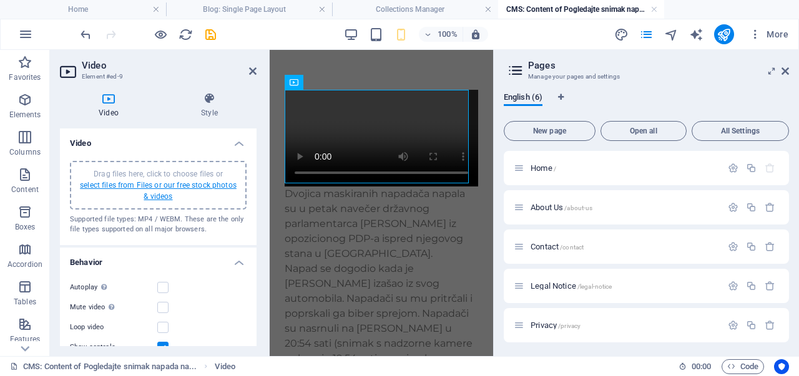
click at [168, 192] on link "select files from Files or our free stock photos & videos" at bounding box center [158, 191] width 157 height 20
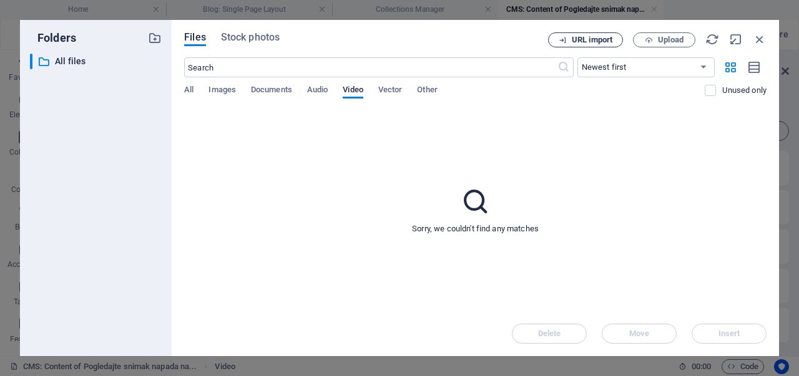
click at [578, 41] on span "URL import" at bounding box center [591, 39] width 41 height 7
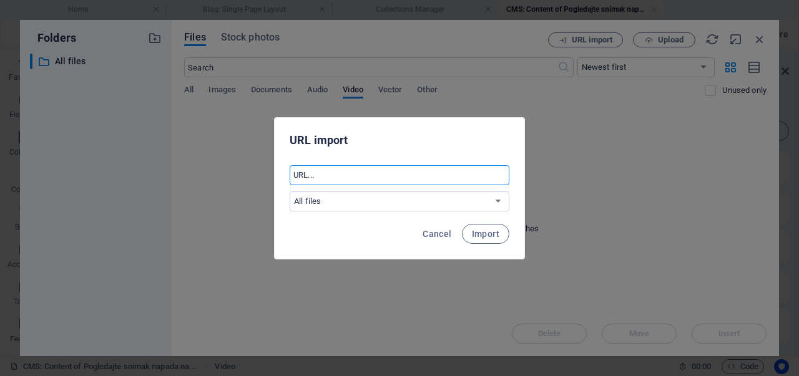
click at [438, 167] on input "text" at bounding box center [399, 175] width 220 height 20
paste input "https://www.youtube.com/watch?v=PVC6HvyK9JM"
type input "https://www.youtube.com/watch?v=PVC6HvyK9JM"
click at [477, 226] on button "Import" at bounding box center [485, 234] width 47 height 20
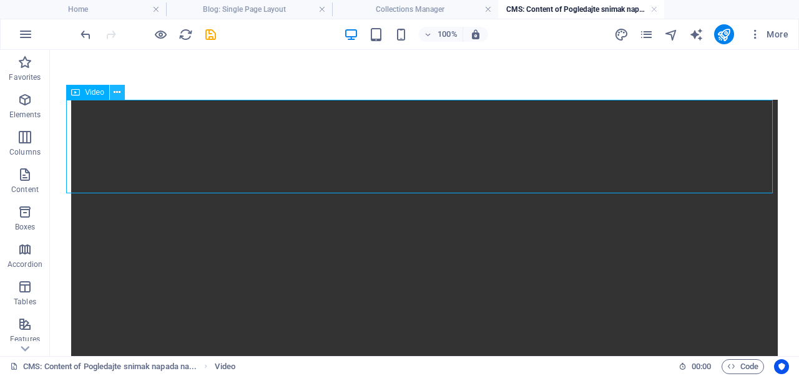
click at [119, 90] on icon at bounding box center [117, 92] width 7 height 13
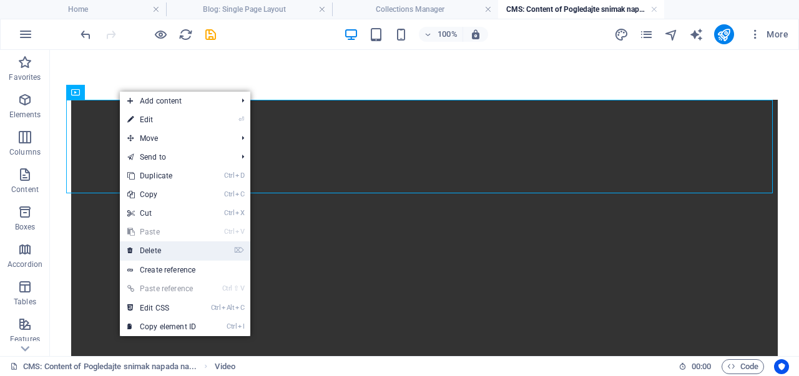
click at [180, 251] on link "⌦ Delete" at bounding box center [162, 250] width 84 height 19
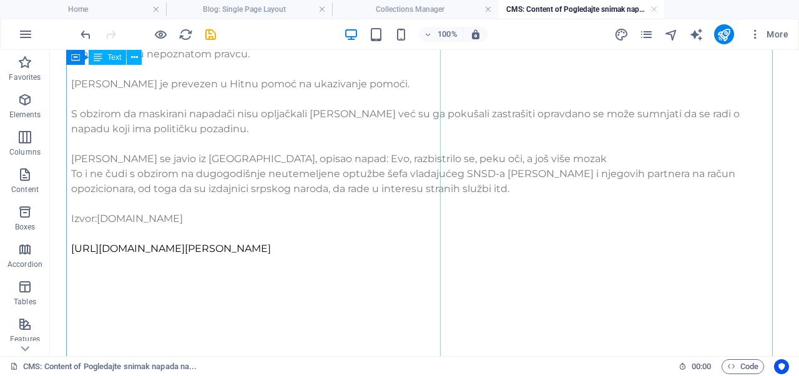
scroll to position [337, 0]
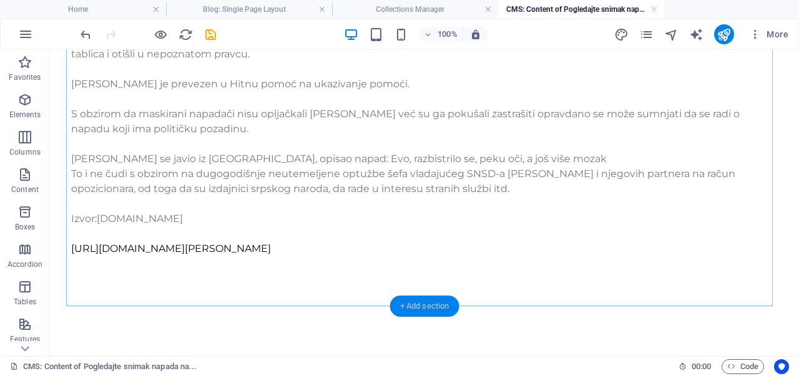
click at [411, 303] on div "+ Add section" at bounding box center [424, 306] width 69 height 21
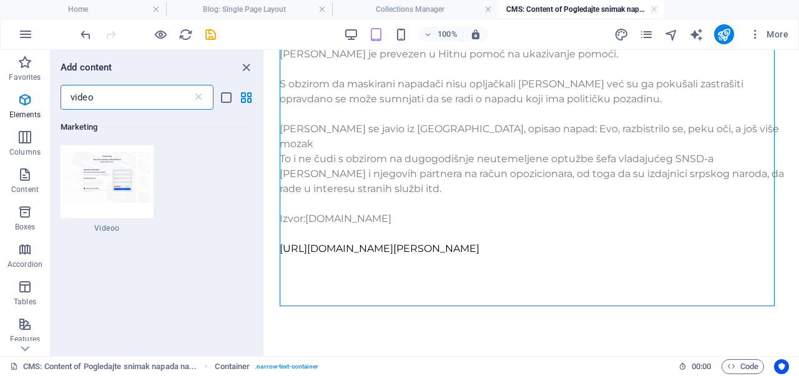
scroll to position [0, 0]
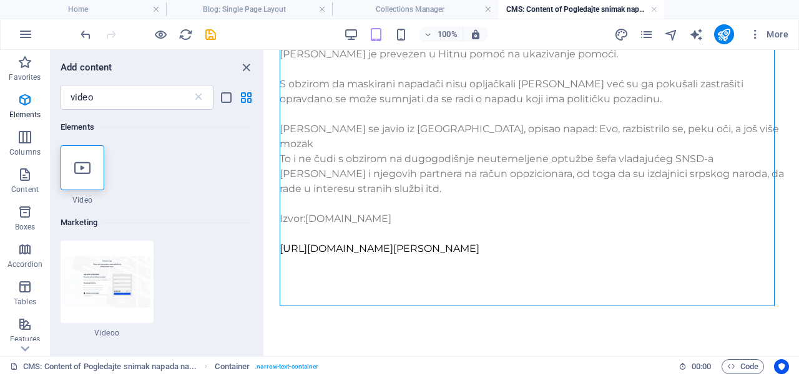
click at [146, 112] on div "Elements" at bounding box center [156, 127] width 190 height 35
drag, startPoint x: 146, startPoint y: 112, endPoint x: 134, endPoint y: 90, distance: 24.8
click at [134, 90] on div "Add content video ​ Elements 1 Star Video Marketing 1 Star Videoo" at bounding box center [157, 203] width 213 height 306
click at [134, 90] on input "video" at bounding box center [127, 97] width 132 height 25
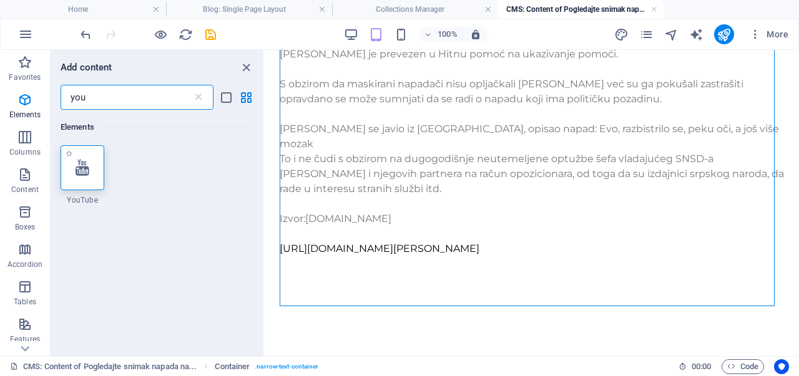
type input "you"
click at [71, 164] on div at bounding box center [83, 167] width 44 height 45
select select "ar16_9"
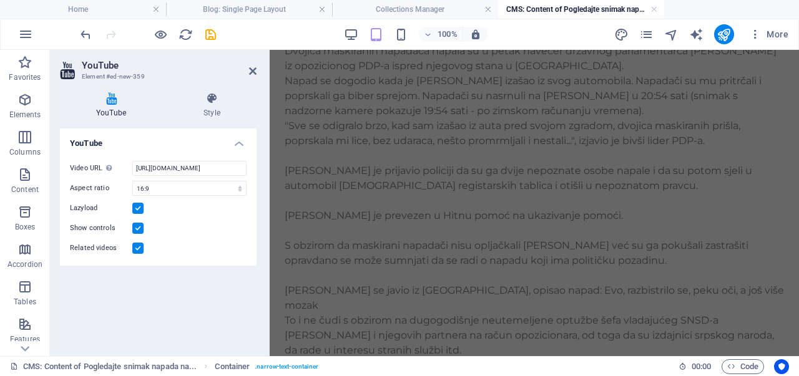
scroll to position [34, 0]
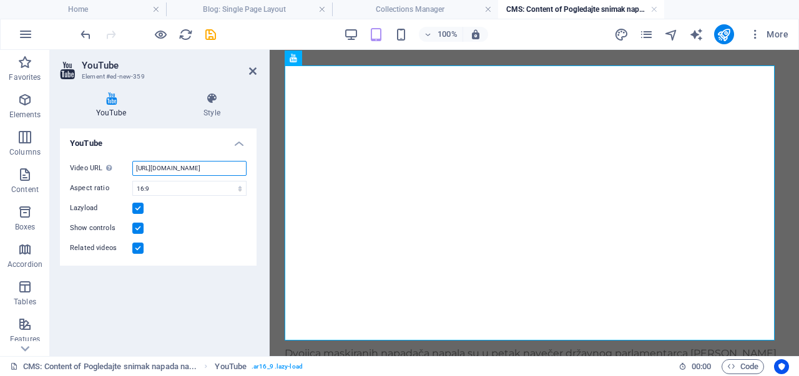
click at [170, 165] on input "https://www.youtube.com/watch?v=hnoviHgPHkY" at bounding box center [189, 168] width 114 height 15
paste input "PVC6HvyK9JM"
type input "https://www.youtube.com/watch?v=PVC6HvyK9JM"
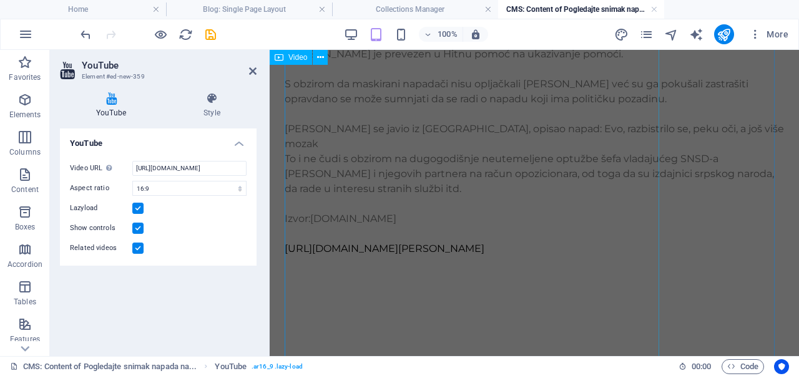
scroll to position [513, 0]
click at [208, 36] on icon "save" at bounding box center [210, 34] width 14 height 14
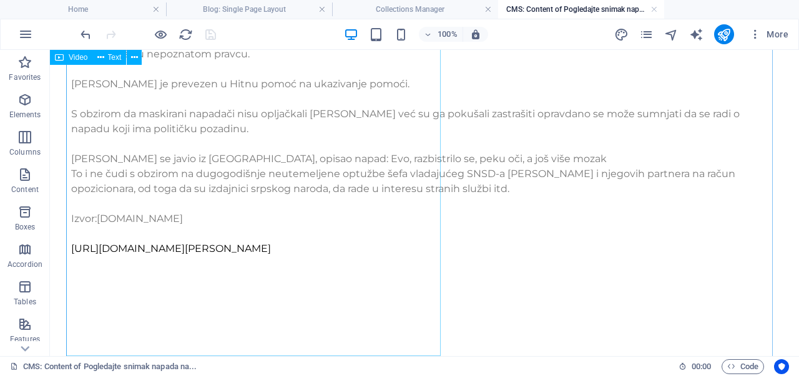
scroll to position [734, 0]
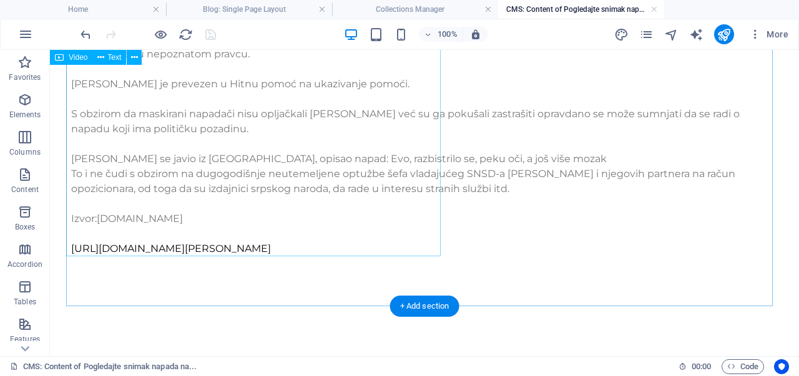
click at [319, 225] on div "Dvojica maskiranih napadača napala [PERSON_NAME] navečer državnog parlamentarca…" at bounding box center [424, 91] width 706 height 329
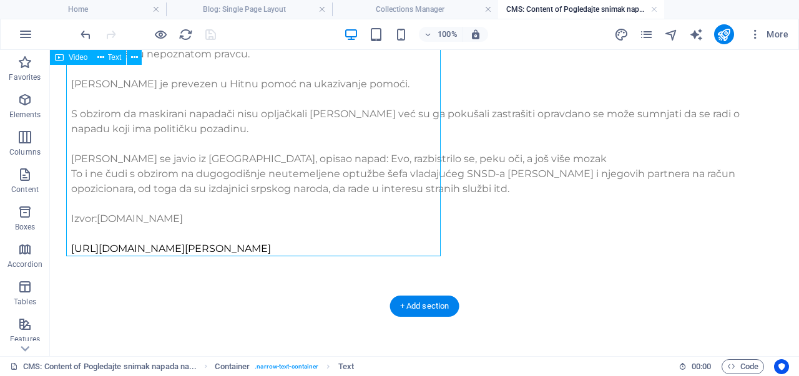
click at [319, 225] on div "Dvojica maskiranih napadača napala [PERSON_NAME] navečer državnog parlamentarca…" at bounding box center [424, 91] width 706 height 329
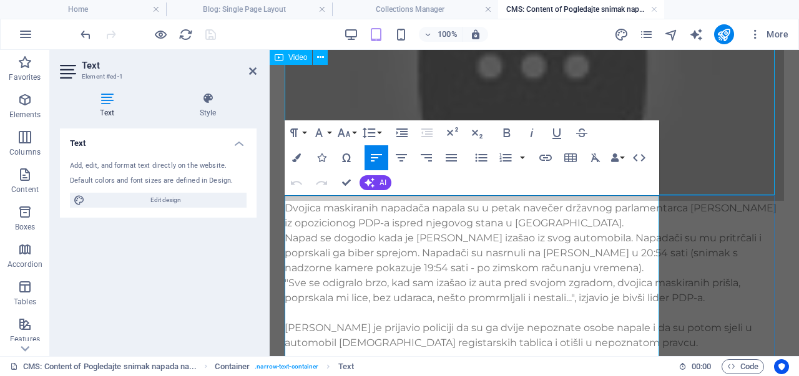
scroll to position [613, 0]
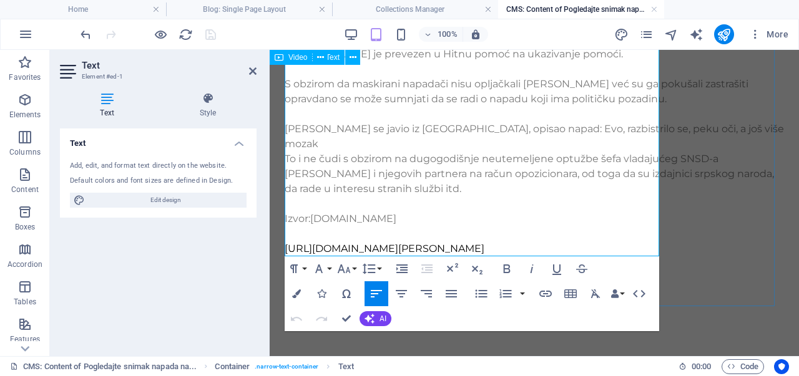
click at [389, 212] on p "Izvor:[PERSON_NAME][DOMAIN_NAME]" at bounding box center [533, 219] width 499 height 15
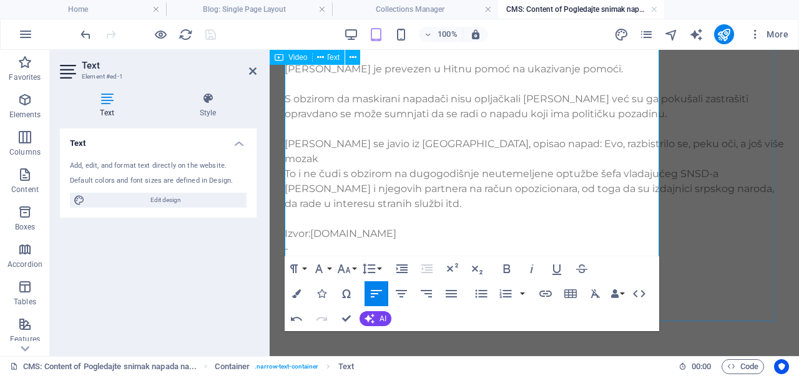
scroll to position [553, 0]
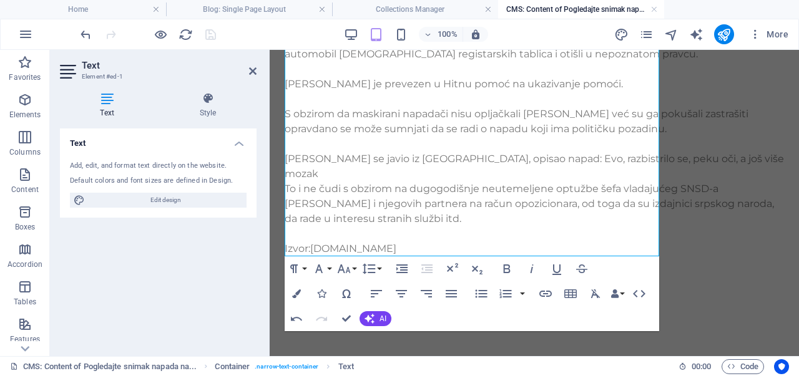
click at [218, 33] on div "100% More" at bounding box center [435, 34] width 715 height 20
click at [376, 7] on h4 "Collections Manager" at bounding box center [415, 9] width 166 height 14
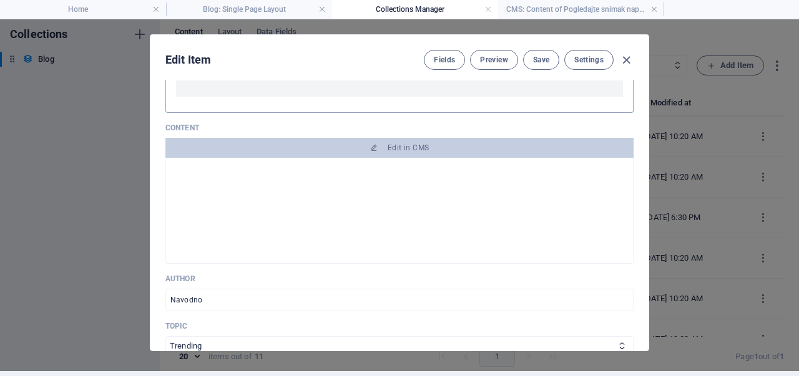
scroll to position [0, 0]
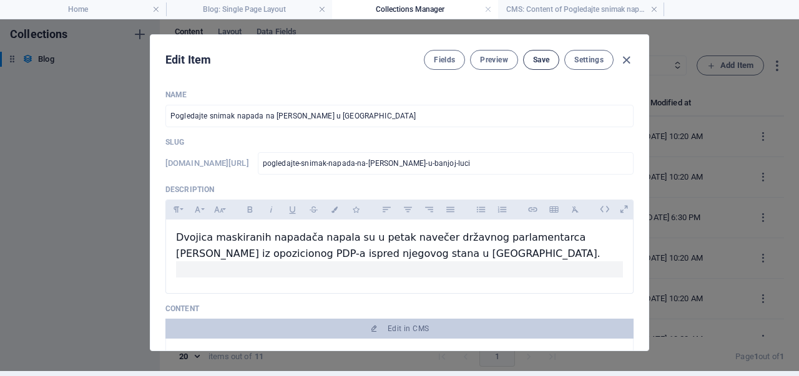
click at [533, 61] on span "Save" at bounding box center [541, 60] width 16 height 10
click at [487, 59] on span "Preview" at bounding box center [493, 60] width 27 height 10
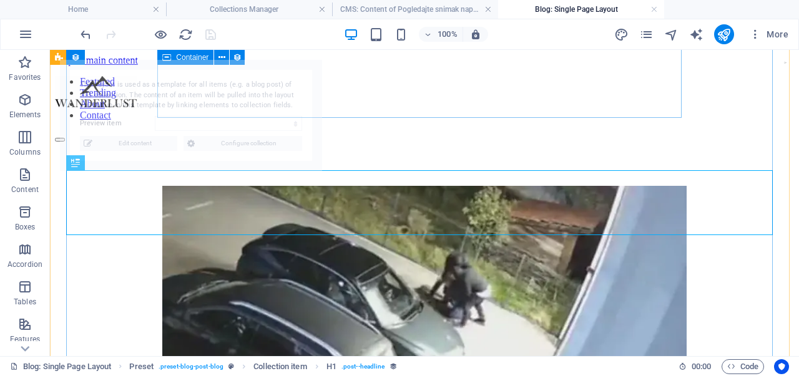
scroll to position [372, 0]
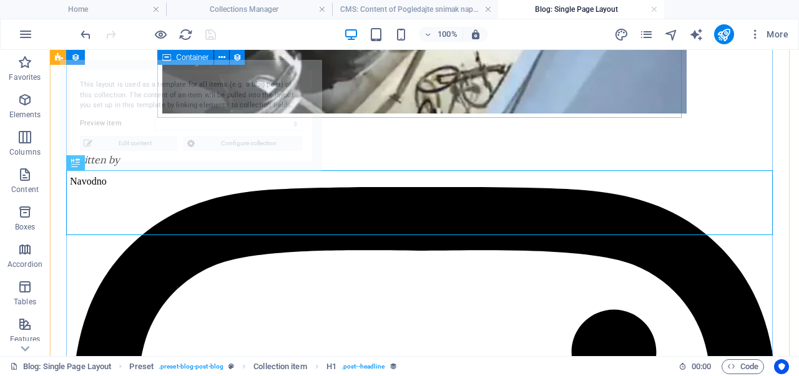
select select "68aebfd72fecb721d50fe783"
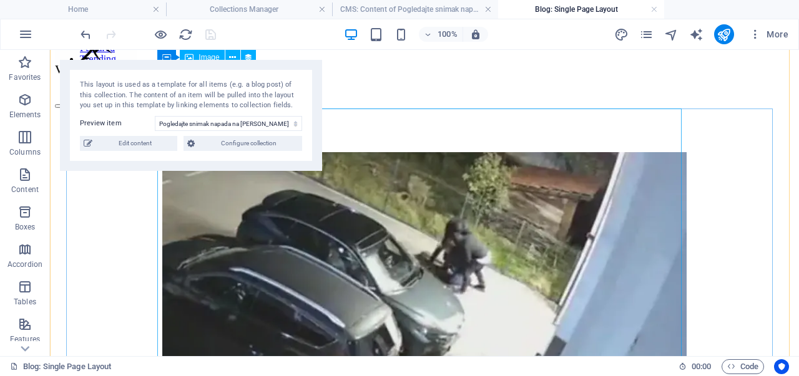
scroll to position [0, 0]
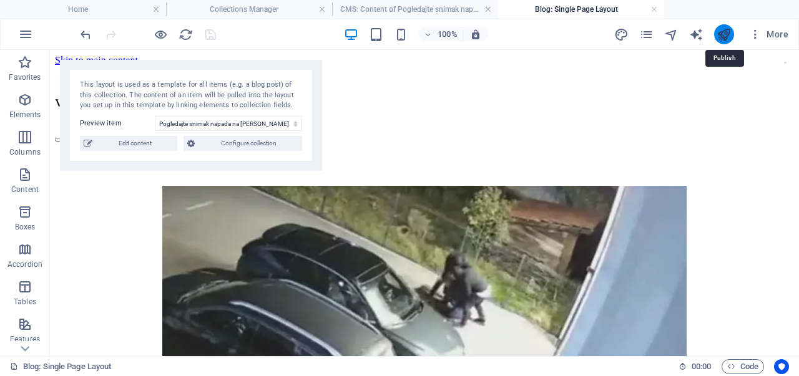
click at [717, 33] on icon "publish" at bounding box center [723, 34] width 14 height 14
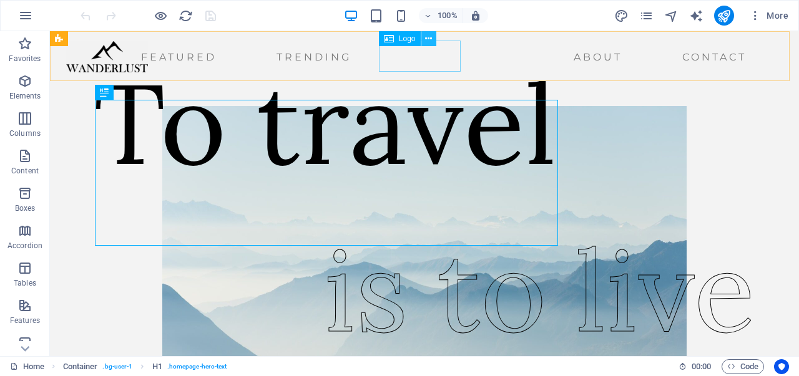
click at [0, 0] on icon at bounding box center [0, 0] width 0 height 0
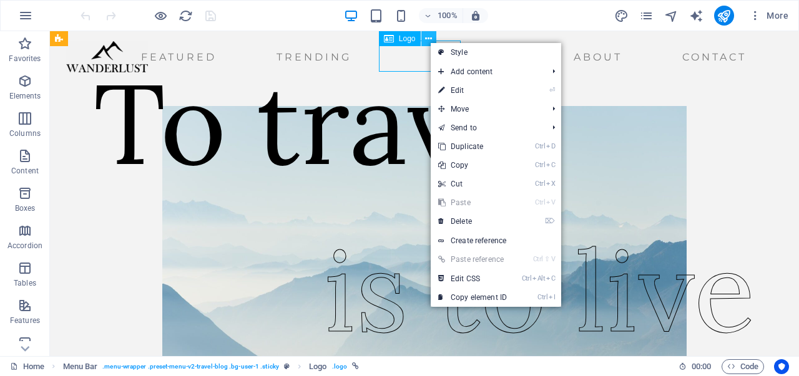
click at [0, 0] on icon at bounding box center [0, 0] width 0 height 0
click at [458, 87] on link "⏎ Edit" at bounding box center [472, 90] width 84 height 19
select select "px"
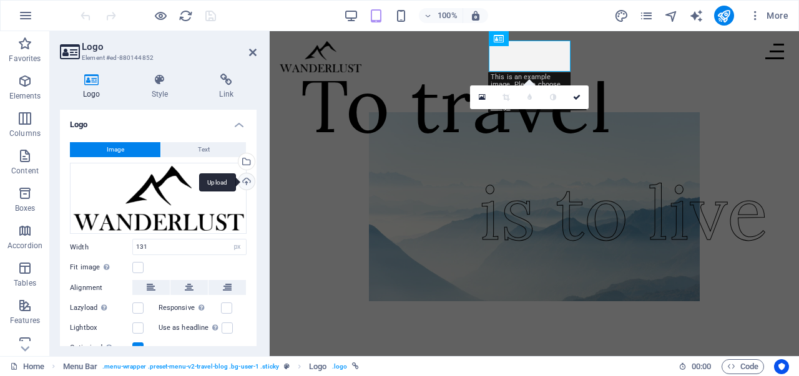
click at [247, 178] on div "Upload" at bounding box center [245, 182] width 19 height 19
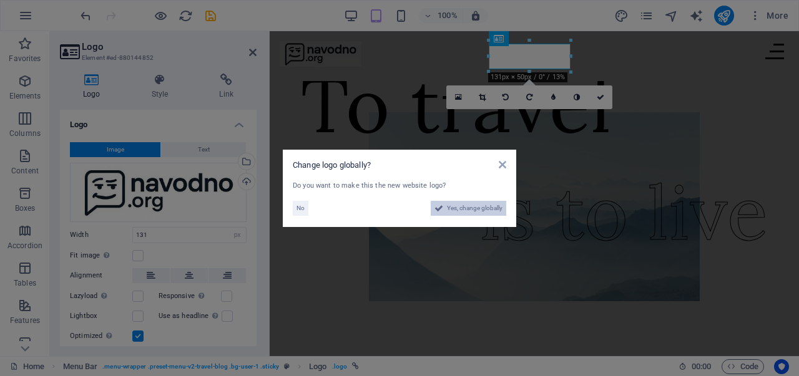
click at [447, 212] on span "Yes, change globally" at bounding box center [475, 208] width 56 height 15
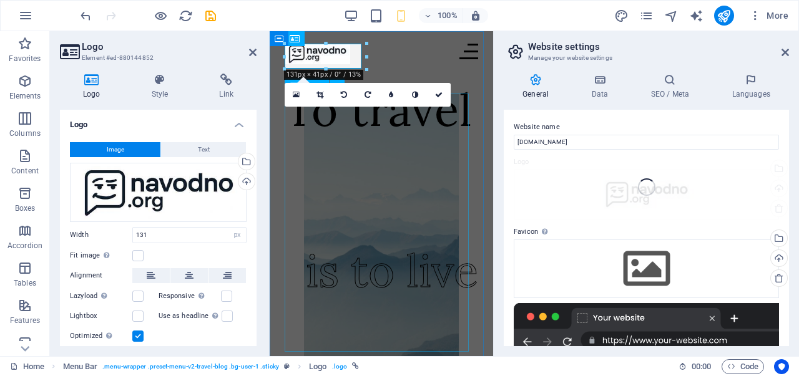
type input "105"
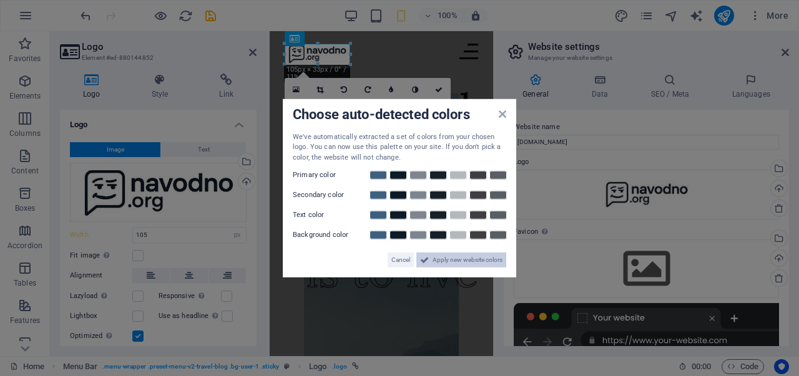
click at [447, 258] on span "Apply new website colors" at bounding box center [467, 260] width 70 height 15
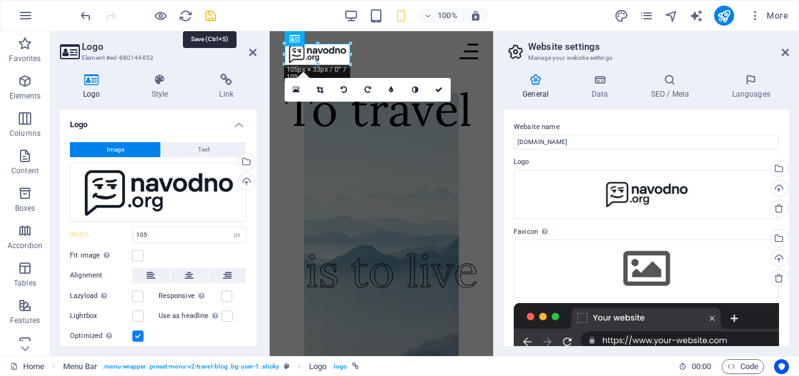
click at [213, 20] on icon "save" at bounding box center [210, 16] width 14 height 14
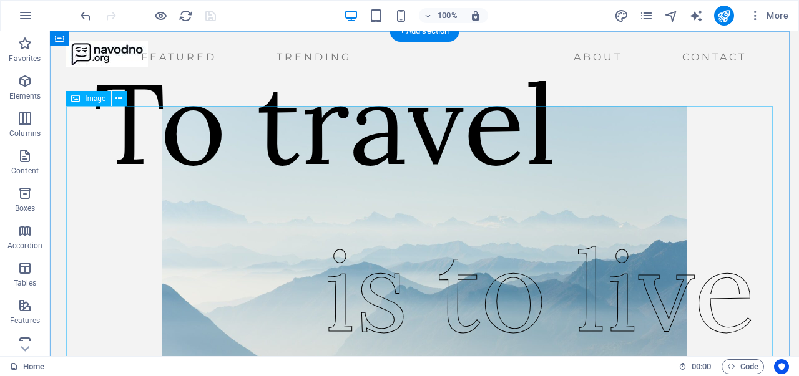
click at [714, 169] on figure at bounding box center [424, 255] width 706 height 299
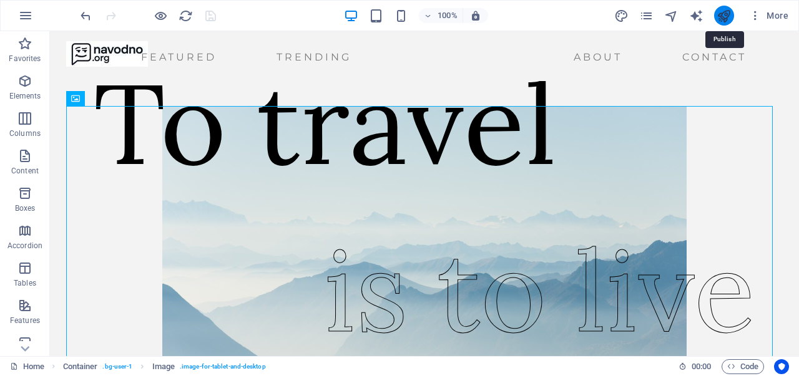
click at [725, 17] on icon "publish" at bounding box center [723, 16] width 14 height 14
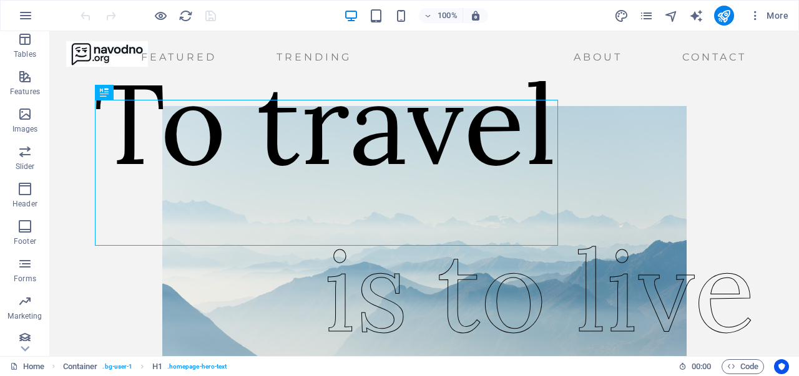
scroll to position [236, 0]
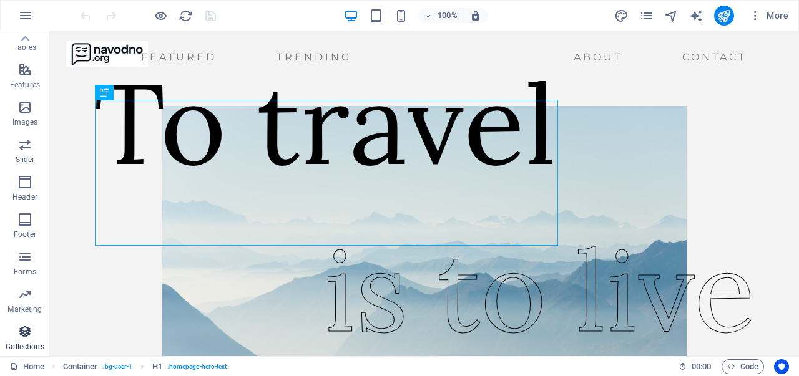
click at [22, 330] on icon "button" at bounding box center [24, 331] width 15 height 15
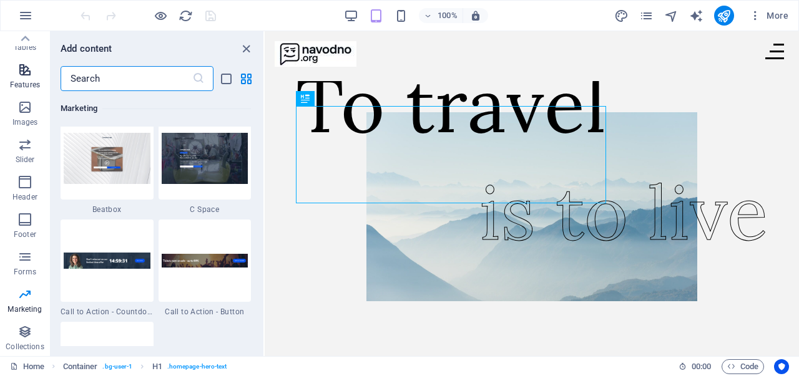
scroll to position [0, 0]
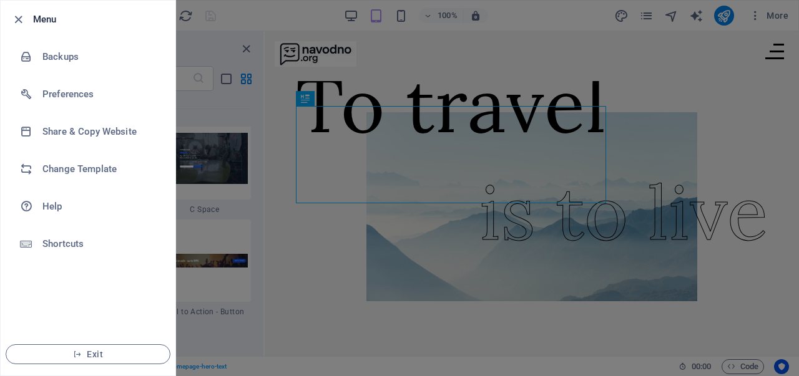
click at [25, 15] on div at bounding box center [22, 19] width 22 height 15
click at [19, 18] on icon "button" at bounding box center [18, 19] width 14 height 14
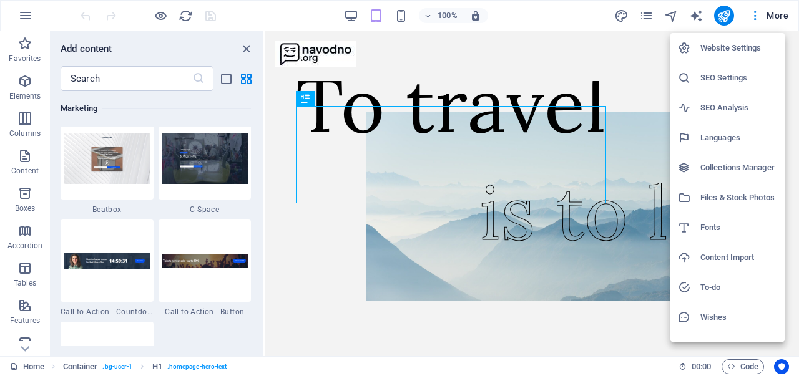
click at [656, 16] on div at bounding box center [399, 188] width 799 height 376
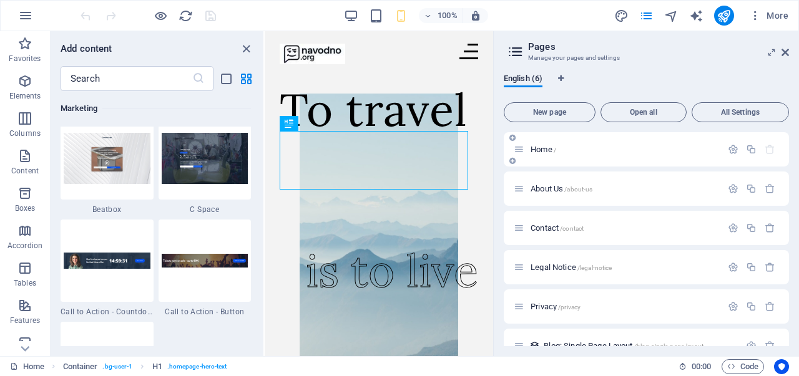
scroll to position [21, 0]
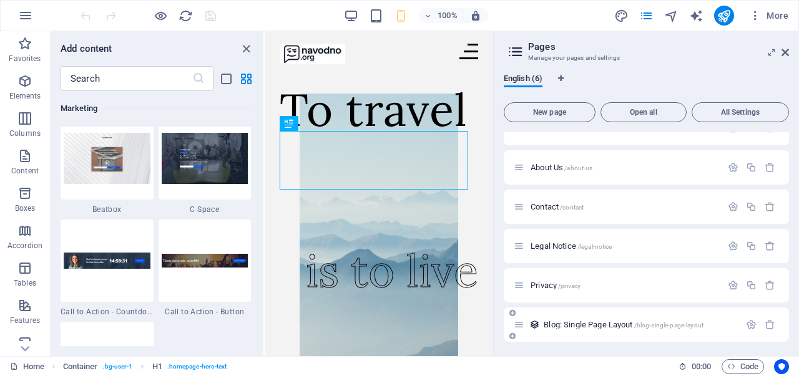
click at [520, 323] on icon at bounding box center [518, 324] width 11 height 11
click at [513, 336] on icon at bounding box center [512, 336] width 6 height 7
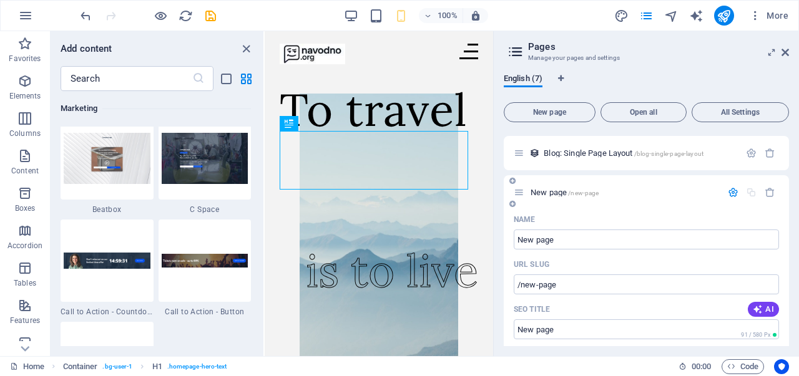
click at [621, 202] on div "New page /new-page" at bounding box center [645, 192] width 285 height 34
click at [766, 192] on icon "button" at bounding box center [769, 192] width 11 height 11
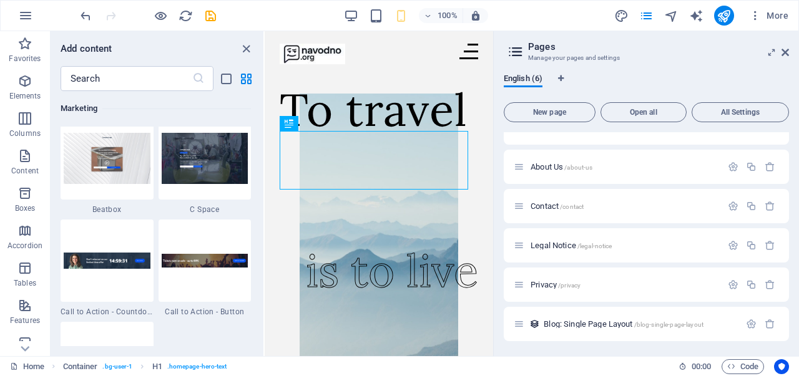
scroll to position [21, 0]
click at [675, 324] on span "/blog-single-page-layout" at bounding box center [668, 325] width 69 height 7
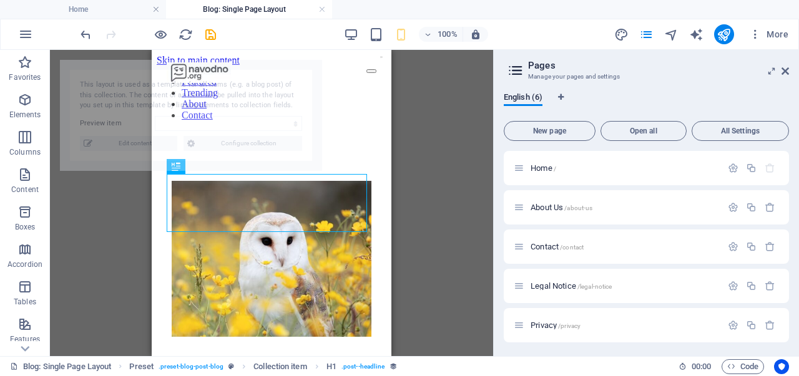
scroll to position [216, 0]
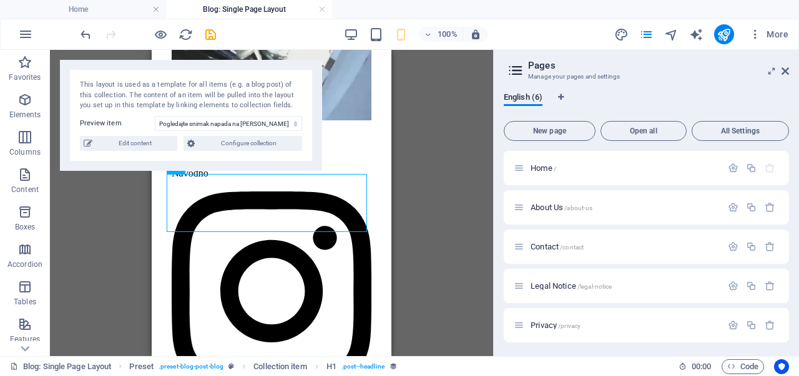
click at [403, 164] on div "Drag here to replace the existing content. Press “Ctrl” if you want to create a…" at bounding box center [271, 203] width 443 height 306
click at [107, 233] on div "Drag here to replace the existing content. Press “Ctrl” if you want to create a…" at bounding box center [271, 203] width 443 height 306
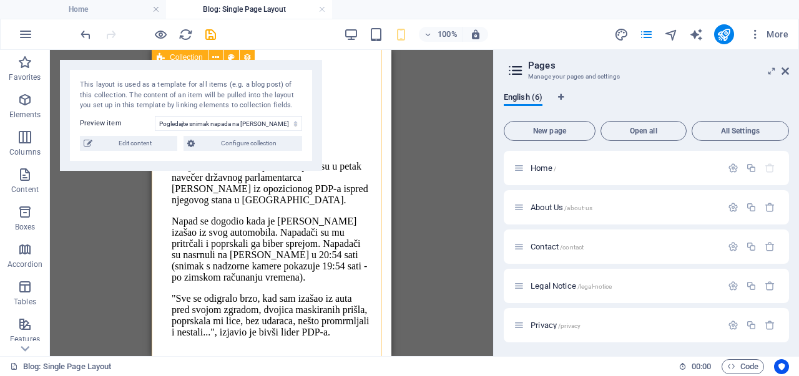
scroll to position [1600, 0]
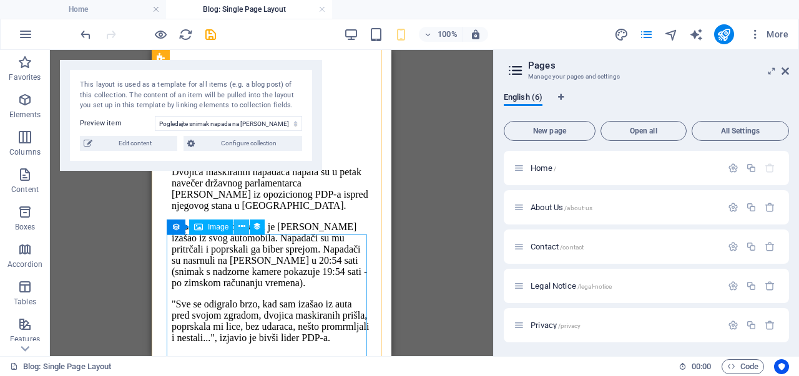
click at [235, 225] on button at bounding box center [241, 227] width 15 height 15
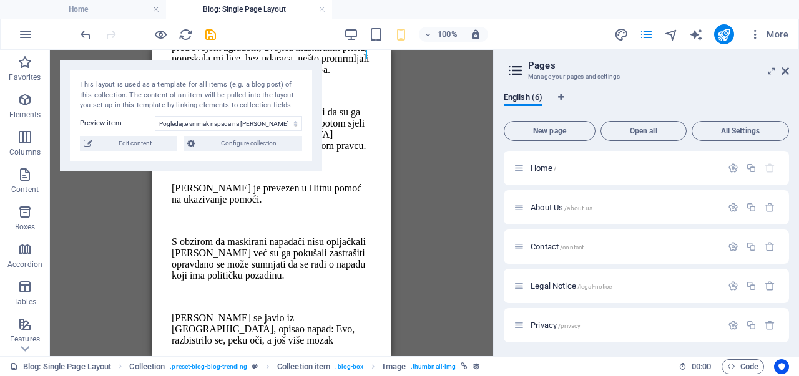
scroll to position [2136, 0]
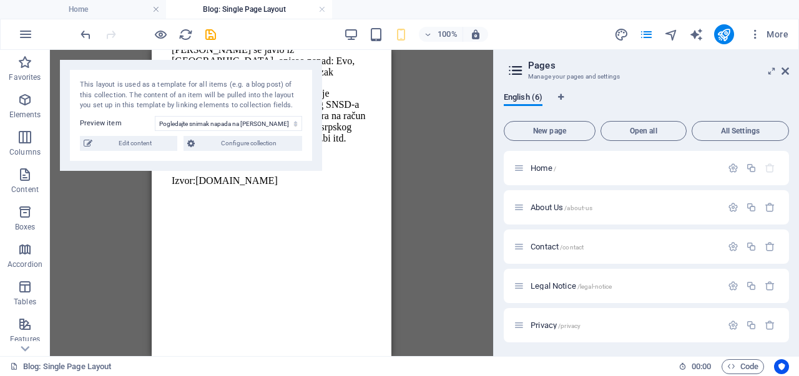
click at [458, 255] on div "Drag here to replace the existing content. Press “Ctrl” if you want to create a…" at bounding box center [271, 203] width 443 height 306
click at [128, 180] on div "Drag here to replace the existing content. Press “Ctrl” if you want to create a…" at bounding box center [271, 203] width 443 height 306
click at [197, 127] on select "Nature as a teacher – How to learn from our surroundings Dandelion: Search for …" at bounding box center [228, 123] width 147 height 15
select select "68aebfd72fecb721d50fe780"
click at [155, 116] on select "Nature as a teacher – How to learn from our surroundings Dandelion: Search for …" at bounding box center [228, 123] width 147 height 15
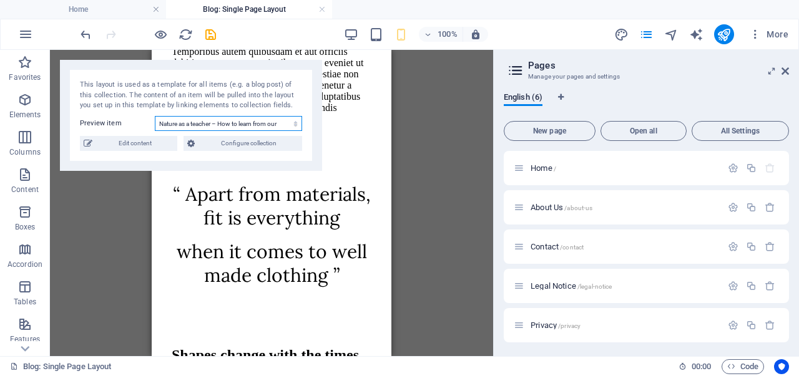
scroll to position [2871, 0]
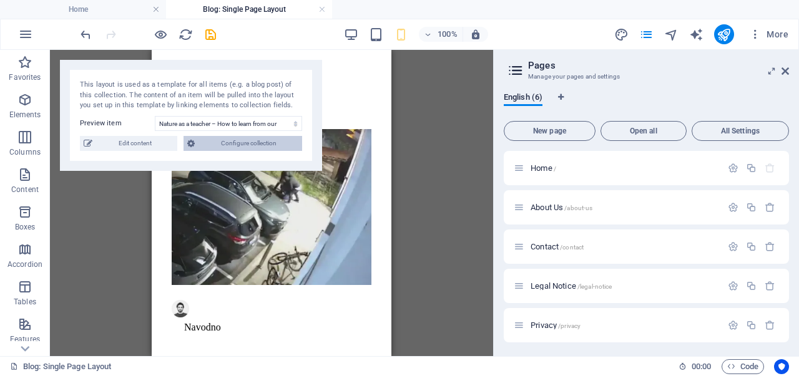
click at [243, 143] on span "Configure collection" at bounding box center [248, 143] width 100 height 15
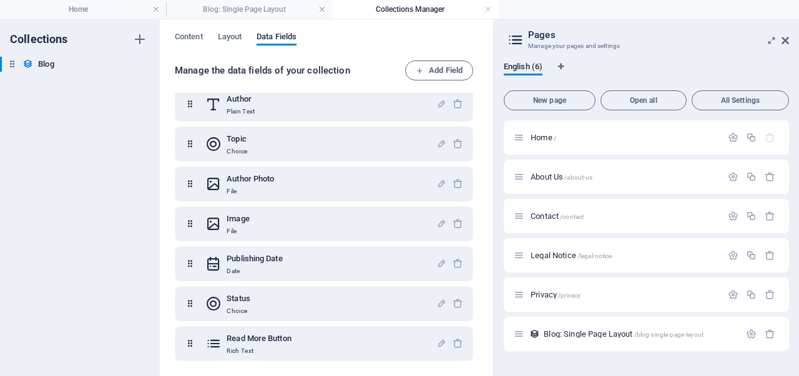
scroll to position [0, 0]
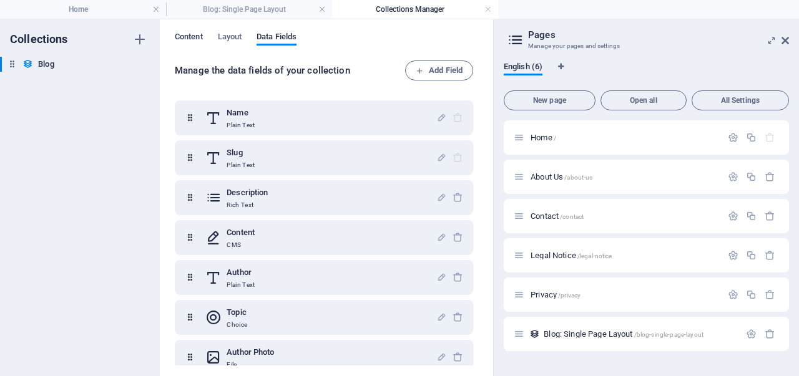
click at [202, 38] on span "Content" at bounding box center [189, 37] width 28 height 17
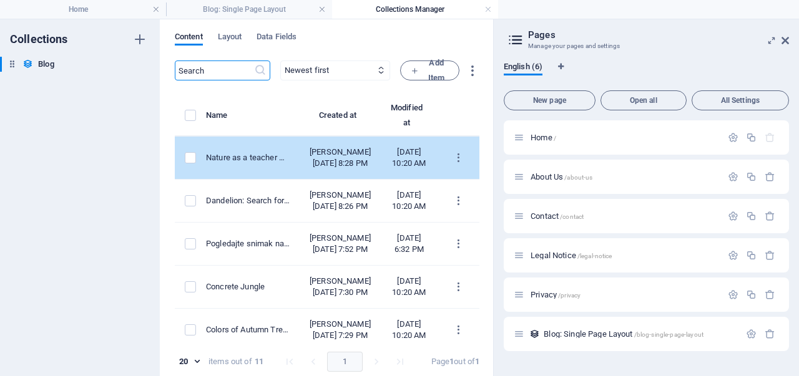
click at [183, 160] on td "items list" at bounding box center [190, 158] width 31 height 43
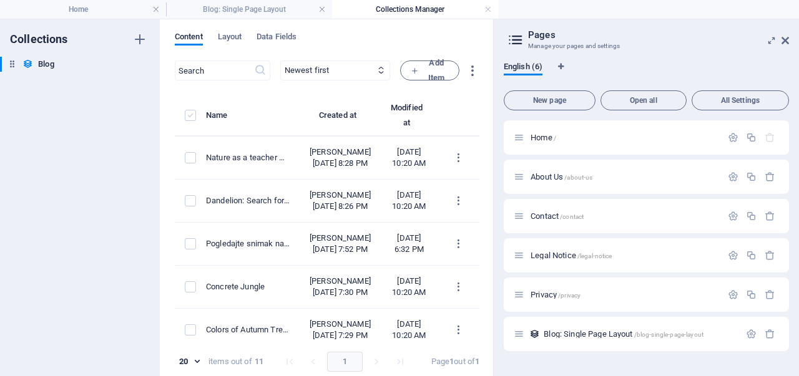
click at [190, 115] on label "items list" at bounding box center [190, 115] width 11 height 11
click at [0, 0] on input "items list" at bounding box center [0, 0] width 0 height 0
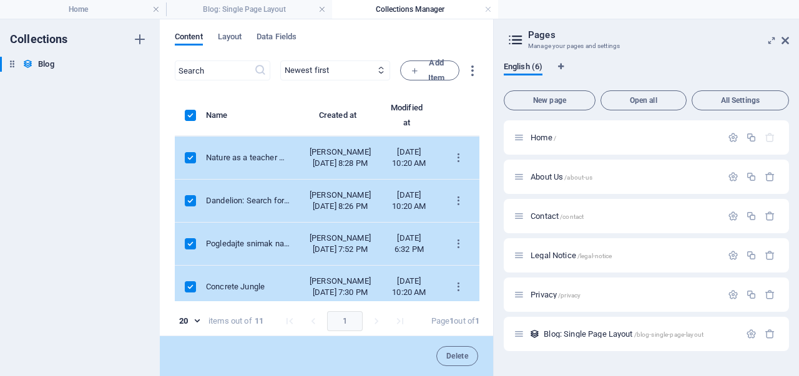
drag, startPoint x: 182, startPoint y: 269, endPoint x: 190, endPoint y: 271, distance: 7.7
click at [190, 266] on td "items list" at bounding box center [190, 244] width 31 height 43
click at [190, 250] on label "items list" at bounding box center [190, 243] width 11 height 11
click at [0, 0] on input "items list" at bounding box center [0, 0] width 0 height 0
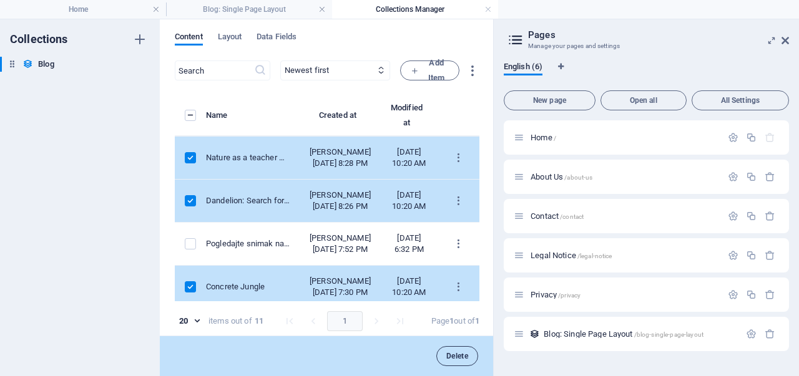
click at [446, 346] on button "Delete" at bounding box center [457, 356] width 42 height 20
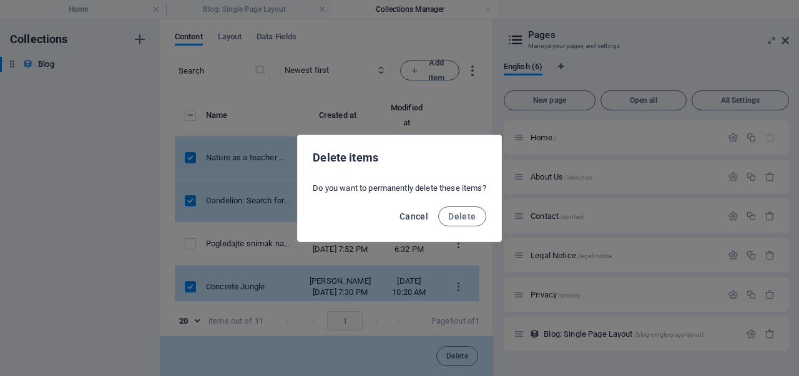
click at [414, 223] on button "Cancel" at bounding box center [413, 217] width 39 height 20
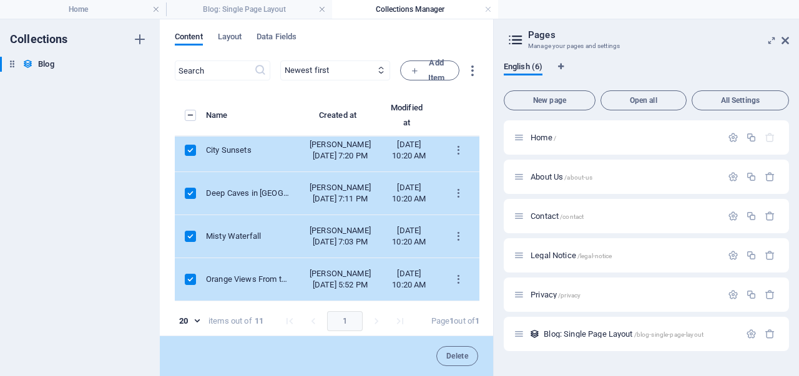
scroll to position [15, 0]
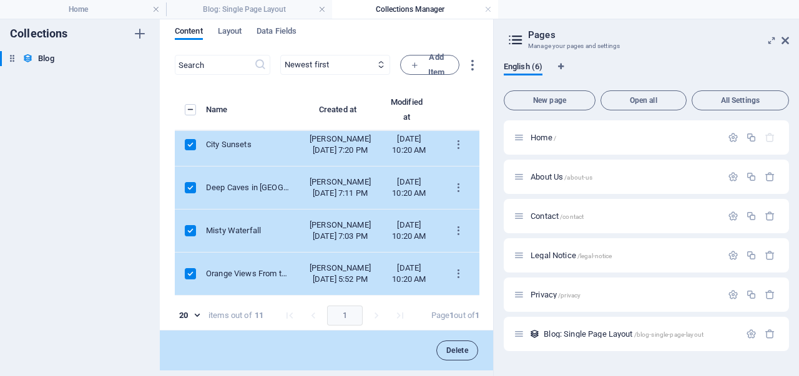
click at [459, 341] on button "Delete" at bounding box center [457, 351] width 42 height 20
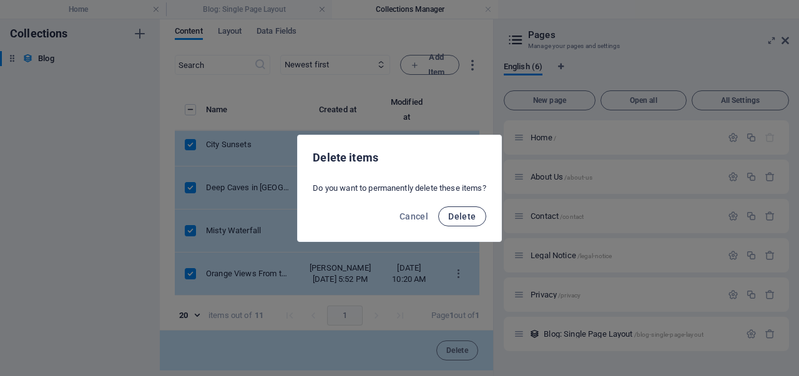
click at [467, 221] on span "Delete" at bounding box center [461, 217] width 27 height 10
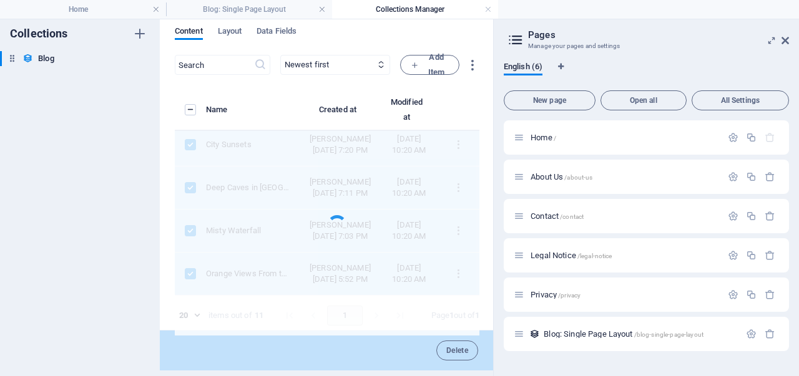
scroll to position [0, 0]
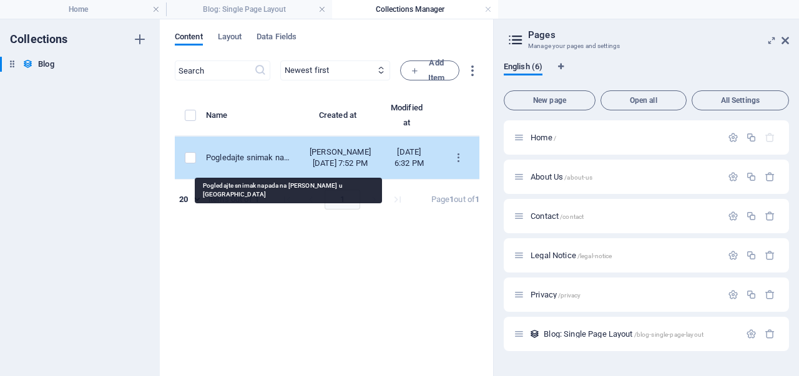
click at [289, 163] on div "Pogledajte snimak napada na [PERSON_NAME] u [GEOGRAPHIC_DATA]" at bounding box center [248, 157] width 84 height 11
select select "Trending"
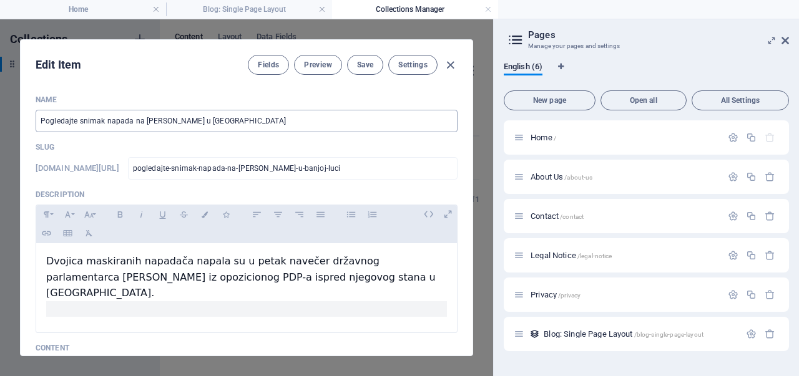
scroll to position [142, 0]
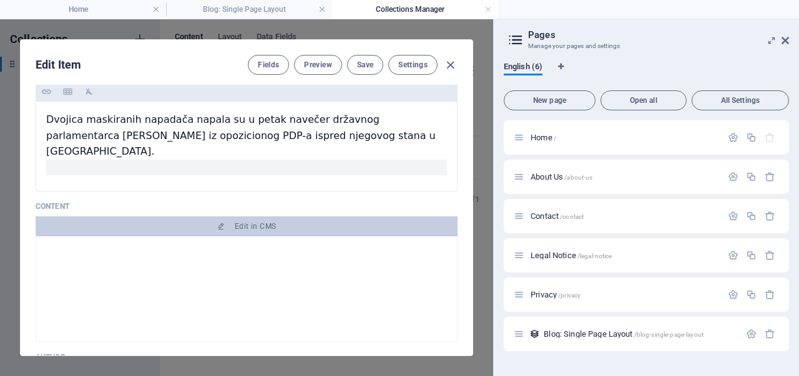
click at [246, 68] on div "Edit Item Fields Preview Save Settings" at bounding box center [247, 62] width 452 height 45
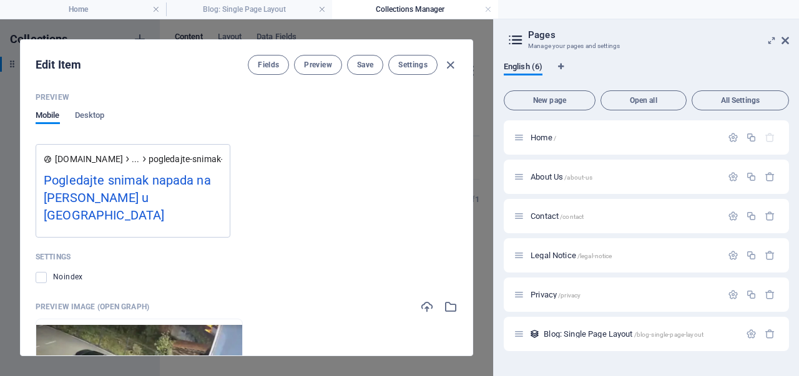
scroll to position [1605, 0]
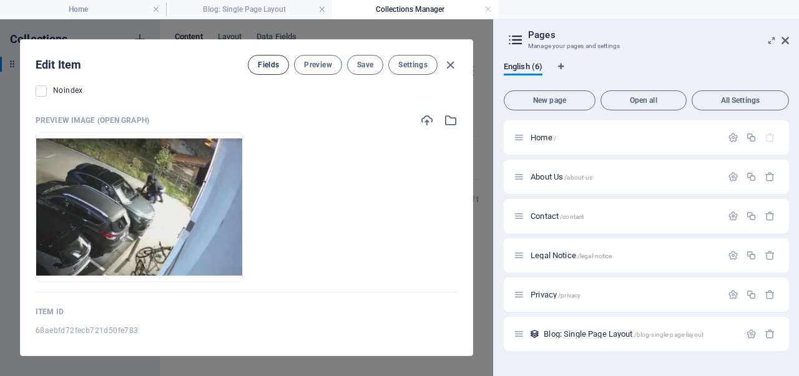
click at [273, 66] on span "Fields" at bounding box center [268, 65] width 21 height 10
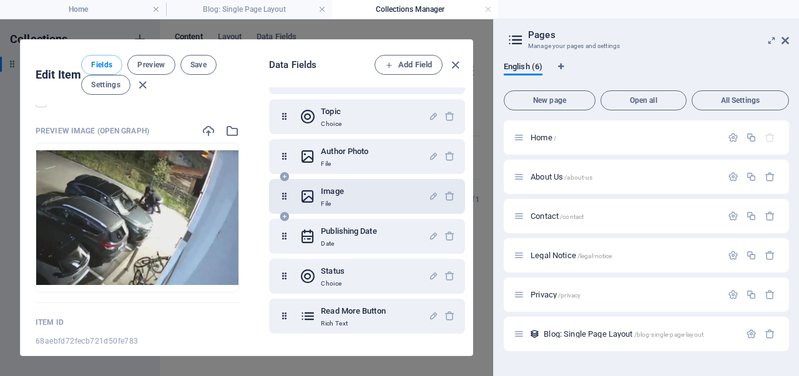
scroll to position [0, 0]
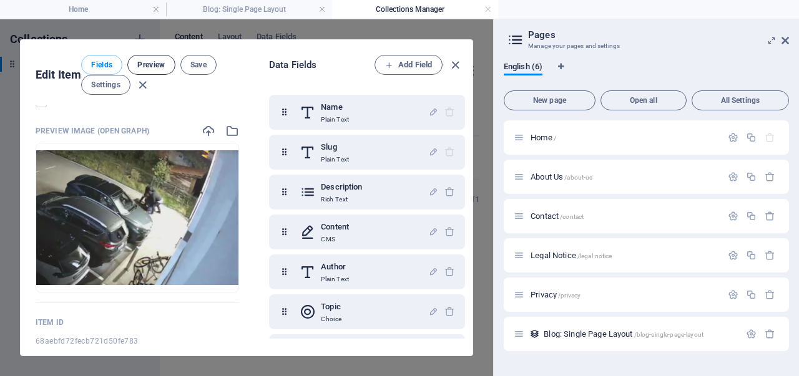
click at [158, 71] on button "Preview" at bounding box center [150, 65] width 47 height 20
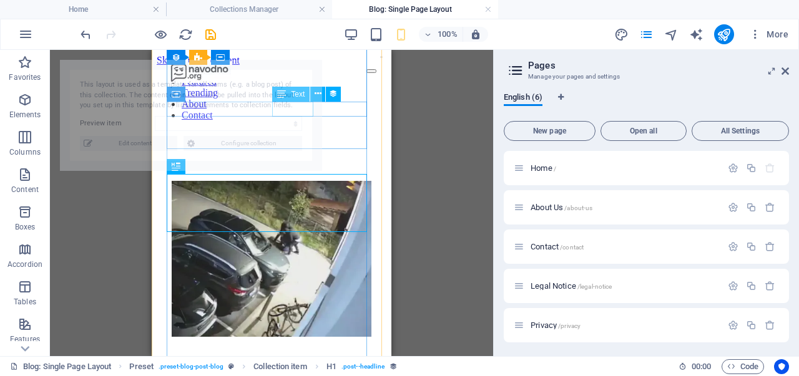
scroll to position [216, 0]
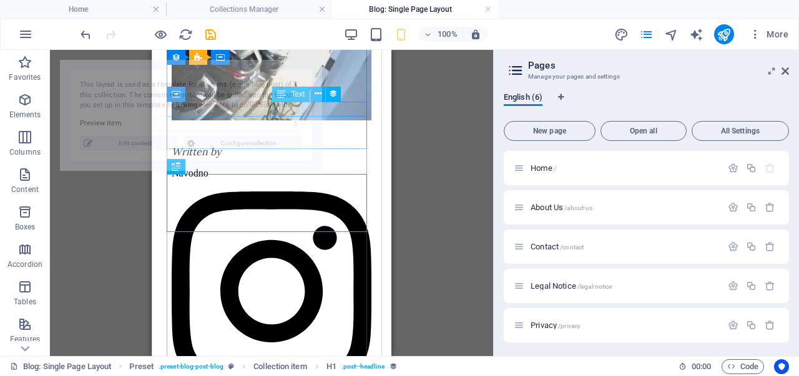
select select "68aebfd72fecb721d50fe783"
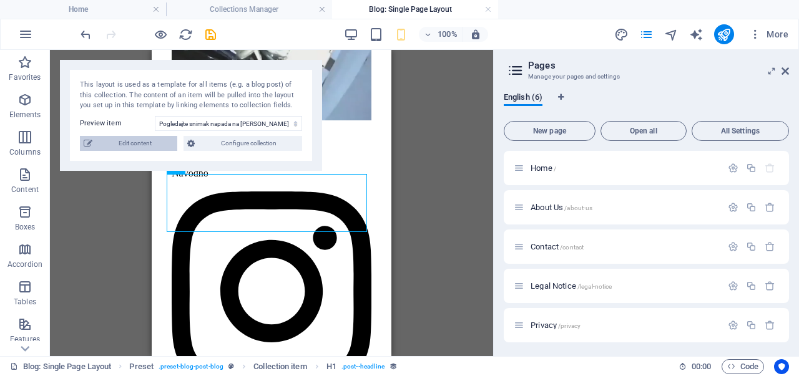
click at [167, 145] on span "Edit content" at bounding box center [134, 143] width 77 height 15
type input "[DATE]"
type input "pogledajte-snimak-napada-na-[PERSON_NAME]-u-banjoj-luci"
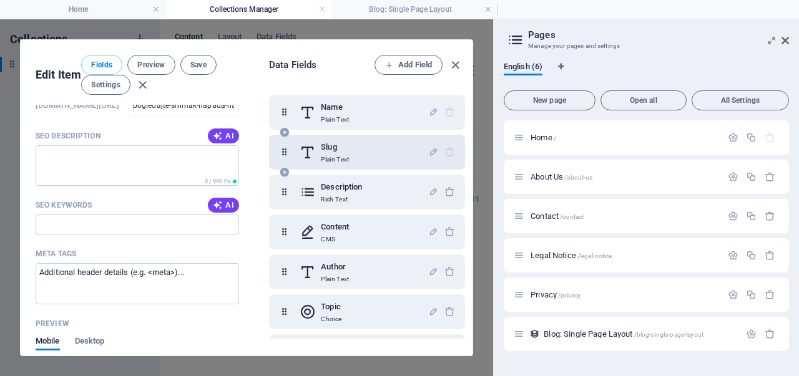
scroll to position [1326, 0]
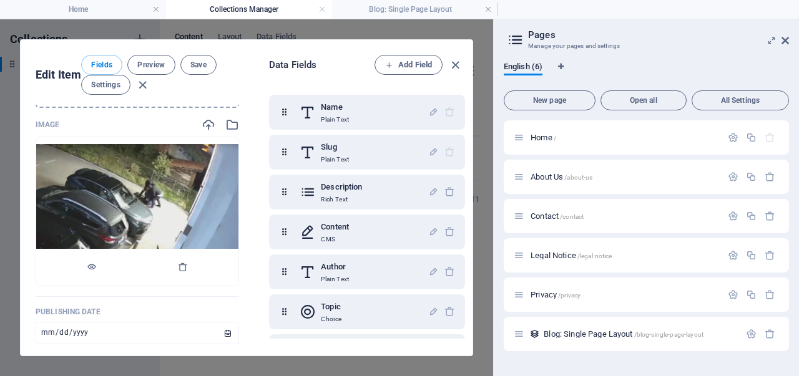
click at [205, 206] on img at bounding box center [137, 211] width 202 height 135
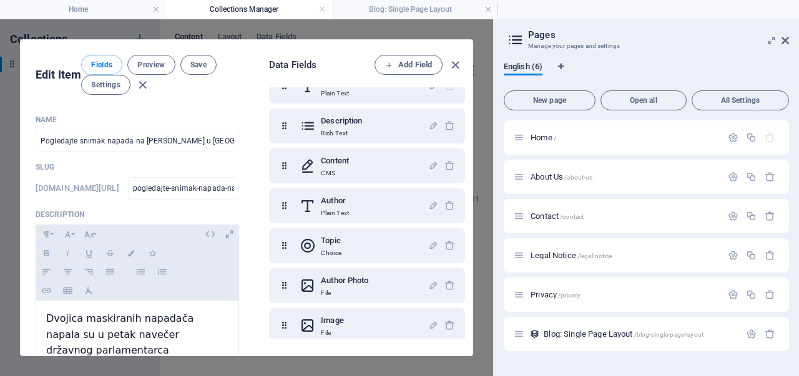
scroll to position [69, 0]
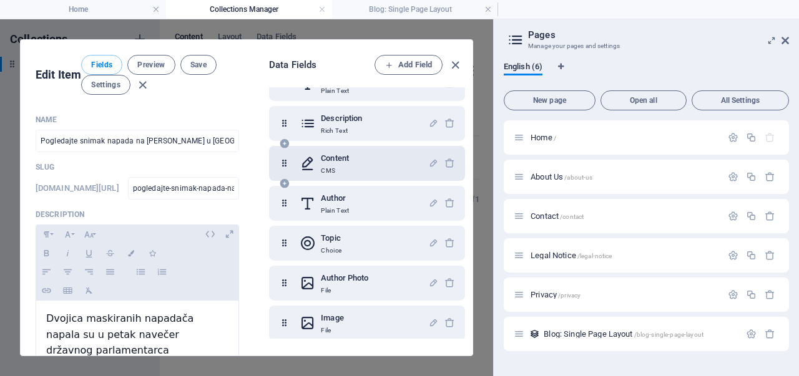
click at [348, 167] on p "CMS" at bounding box center [335, 171] width 28 height 10
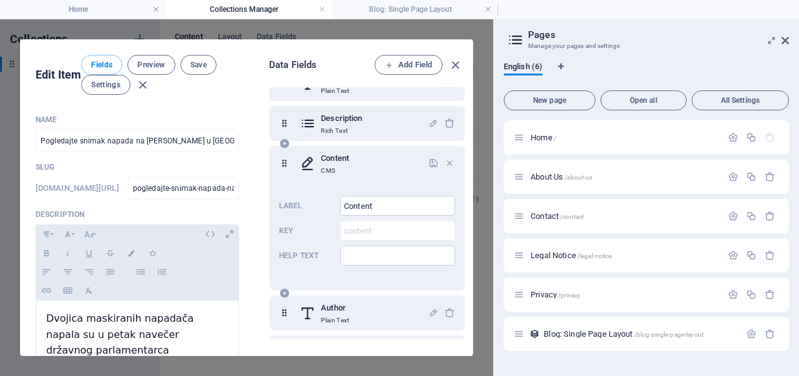
click at [348, 167] on p "CMS" at bounding box center [335, 171] width 28 height 10
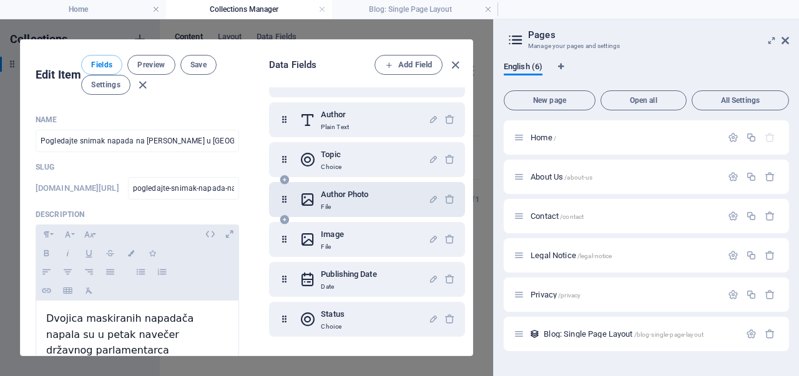
scroll to position [313, 0]
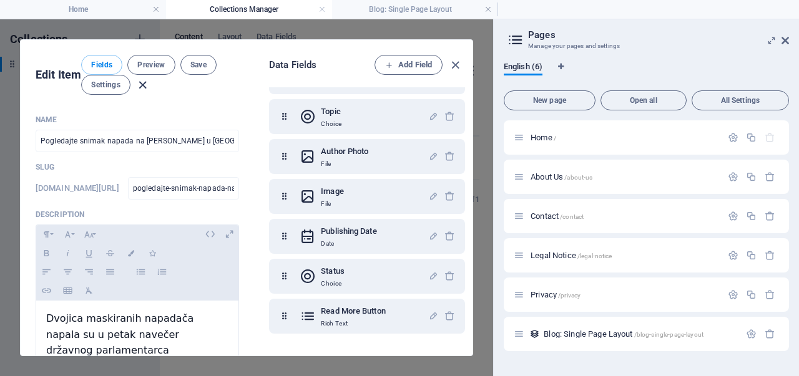
click at [146, 87] on icon "button" at bounding box center [142, 85] width 14 height 14
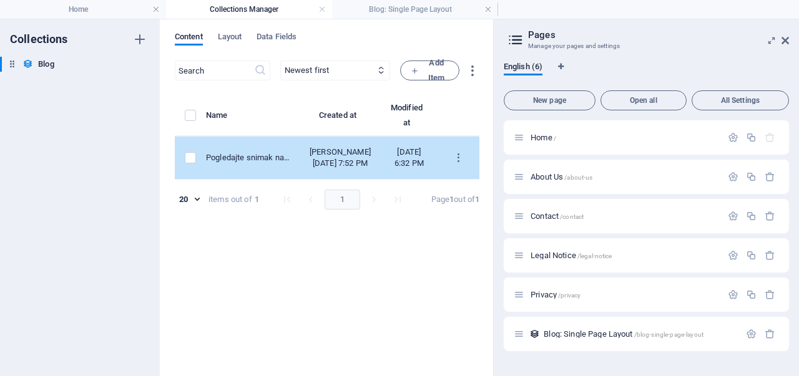
click at [367, 157] on div "[DATE] 7:52 PM" at bounding box center [339, 158] width 61 height 22
select select "Trending"
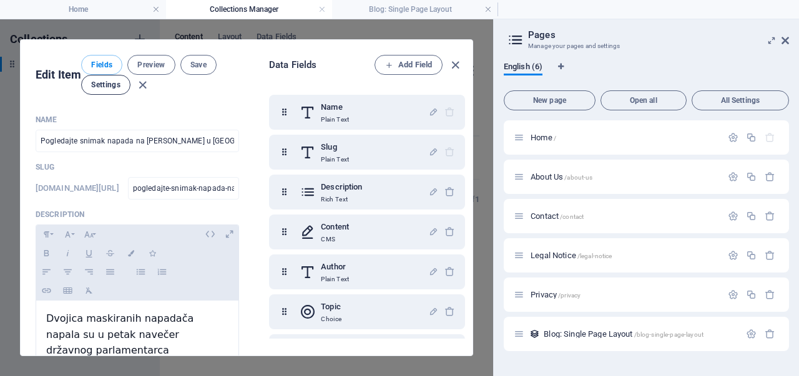
click at [124, 80] on button "Settings" at bounding box center [105, 85] width 49 height 20
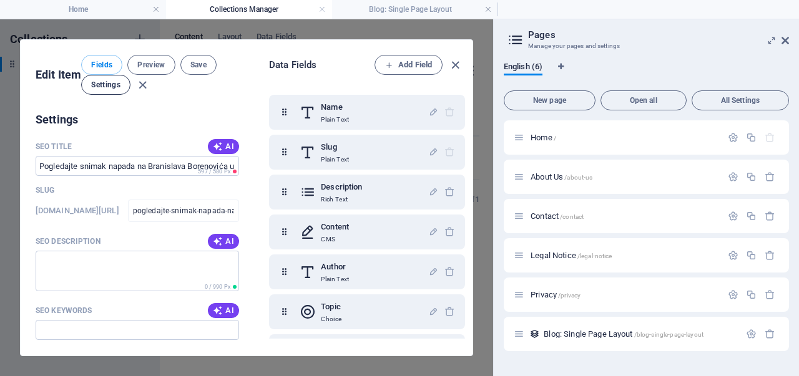
scroll to position [1227, 0]
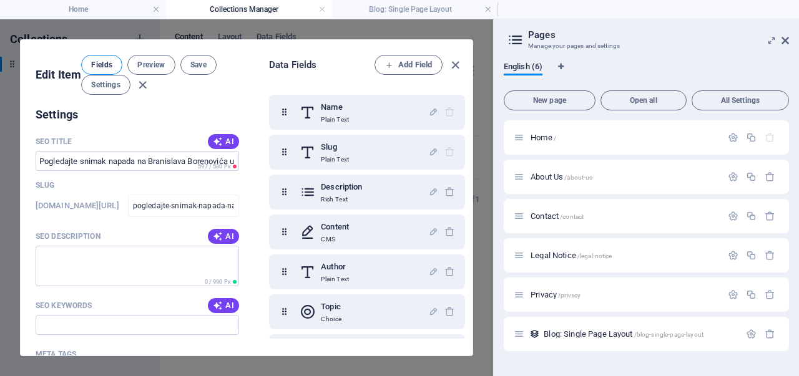
click at [106, 60] on span "Fields" at bounding box center [101, 65] width 21 height 10
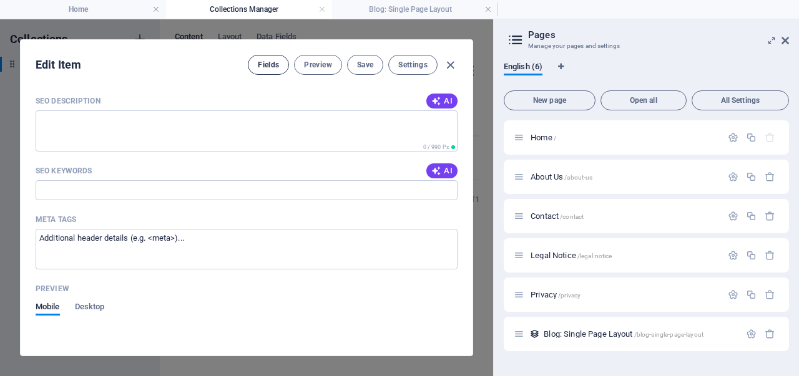
scroll to position [1097, 0]
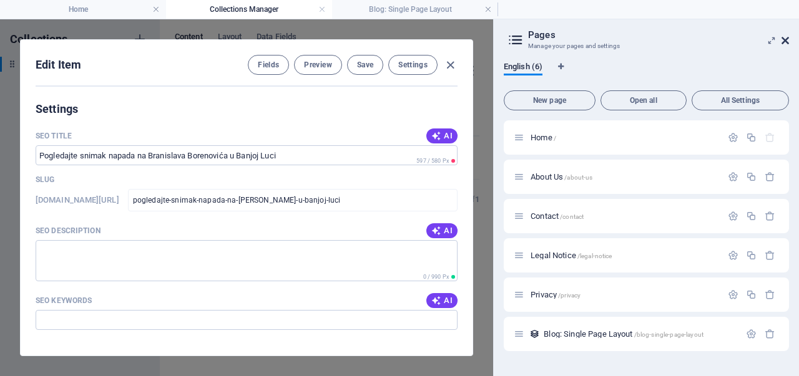
click at [782, 42] on icon at bounding box center [784, 41] width 7 height 10
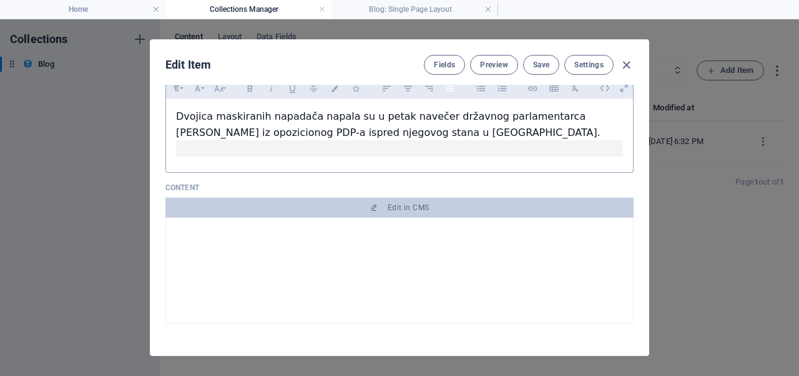
scroll to position [129, 0]
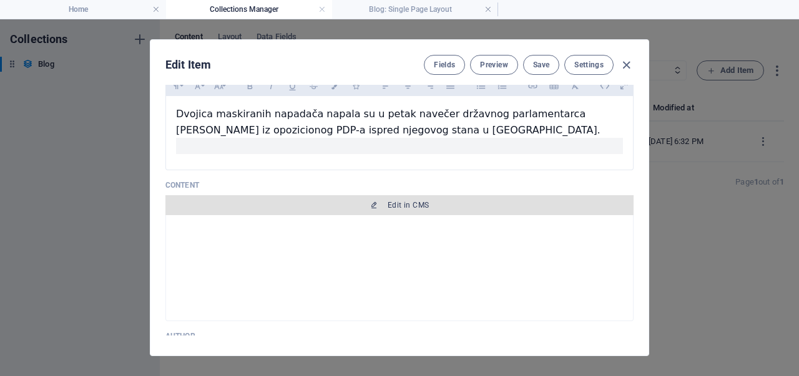
click at [429, 202] on span "Edit in CMS" at bounding box center [399, 205] width 458 height 10
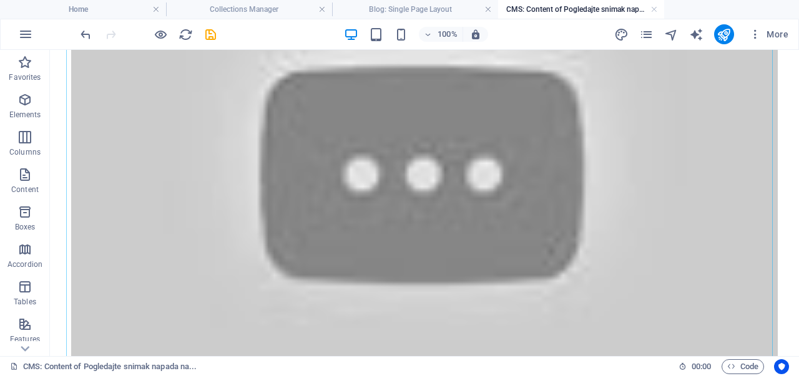
scroll to position [134, 0]
click at [129, 58] on icon at bounding box center [126, 57] width 7 height 13
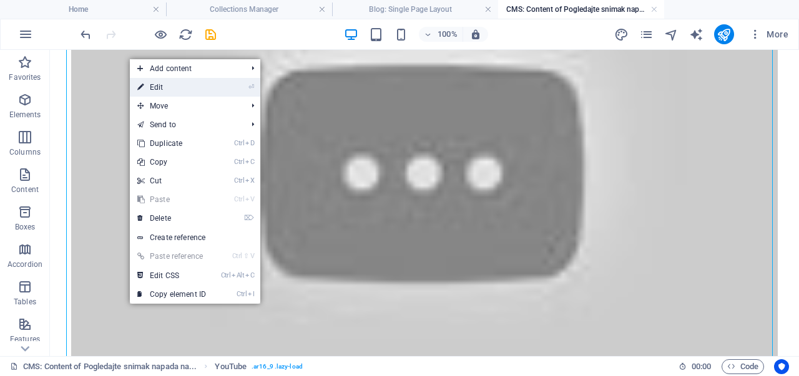
click at [170, 92] on link "⏎ Edit" at bounding box center [172, 87] width 84 height 19
select select "ar16_9"
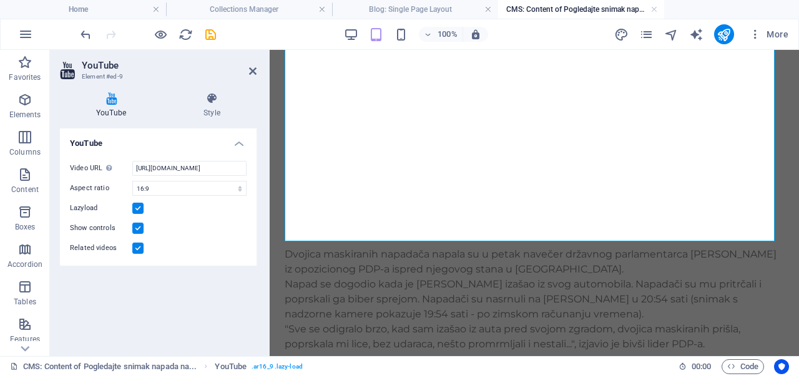
click at [137, 210] on label at bounding box center [137, 208] width 11 height 11
click at [0, 0] on input "Lazyload" at bounding box center [0, 0] width 0 height 0
click at [233, 193] on select "16:10 16:9 4:3 2:1 1:1" at bounding box center [189, 188] width 114 height 15
click at [202, 108] on h4 "Style" at bounding box center [211, 105] width 89 height 26
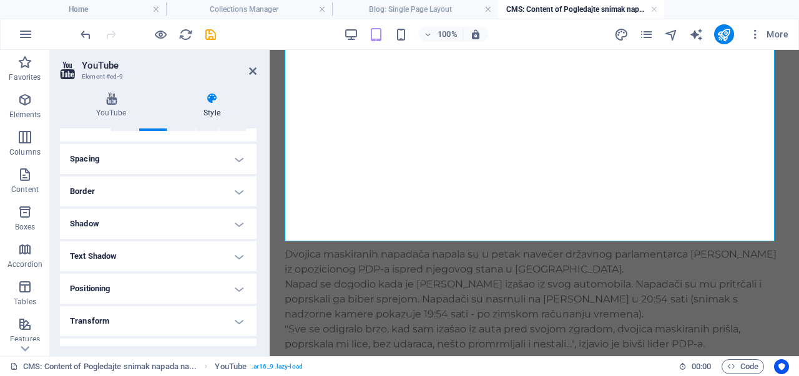
scroll to position [90, 0]
click at [188, 155] on h4 "Spacing" at bounding box center [158, 158] width 197 height 30
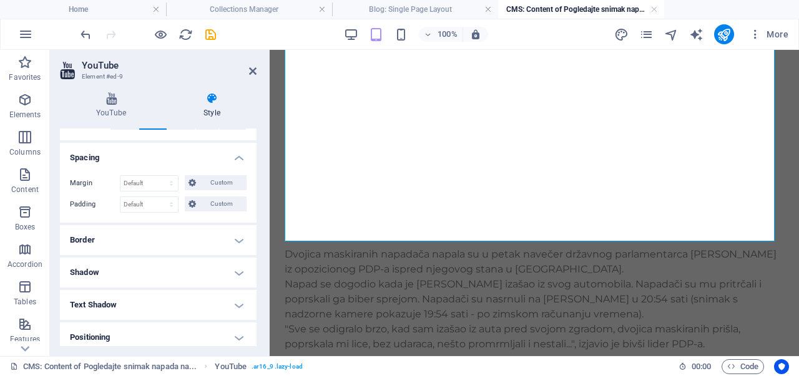
click at [188, 155] on h4 "Spacing" at bounding box center [158, 154] width 197 height 22
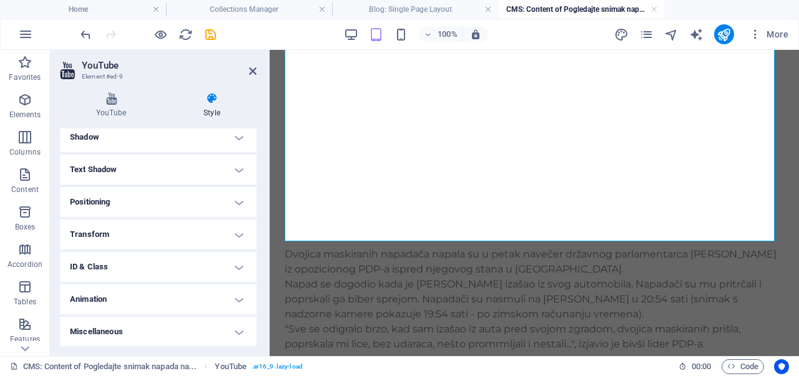
scroll to position [0, 0]
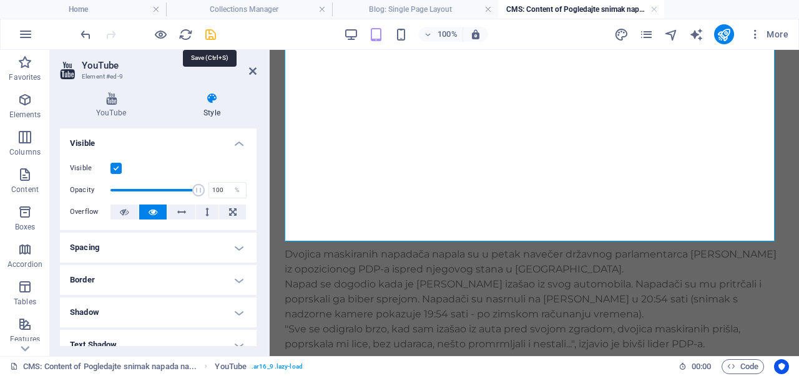
click at [208, 37] on icon "save" at bounding box center [210, 34] width 14 height 14
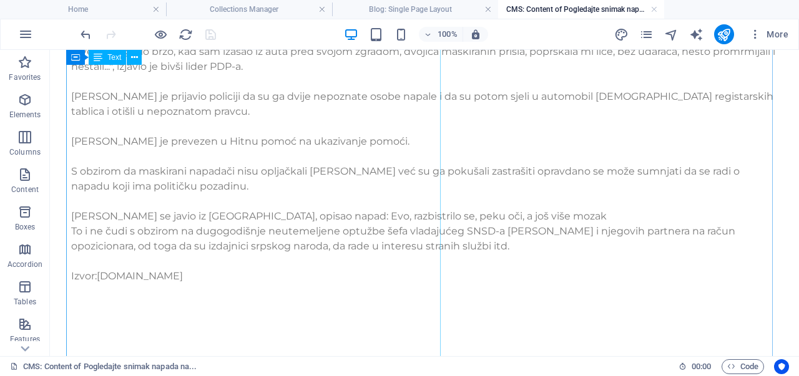
scroll to position [485, 0]
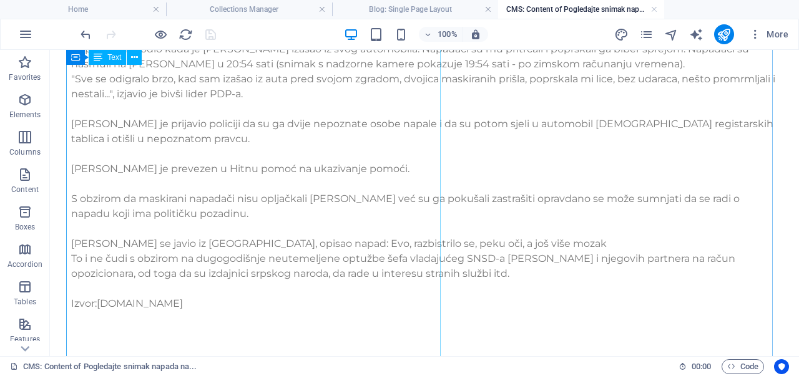
click at [411, 152] on div "Dvojica maskiranih napadača napala [PERSON_NAME] navečer državnog parlamentarca…" at bounding box center [424, 161] width 706 height 299
click at [132, 61] on icon at bounding box center [134, 57] width 7 height 13
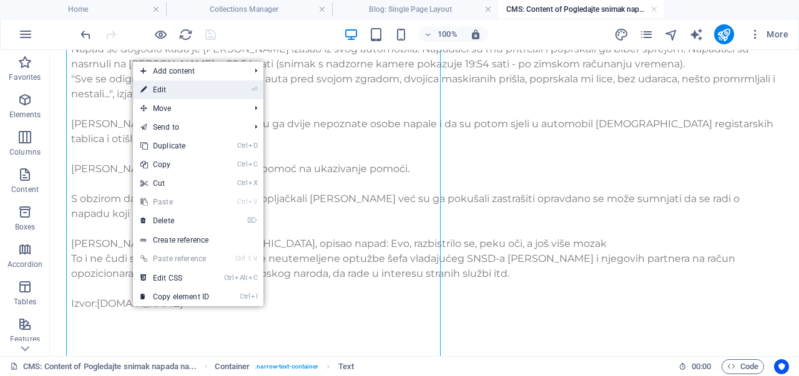
click at [157, 85] on link "⏎ Edit" at bounding box center [175, 89] width 84 height 19
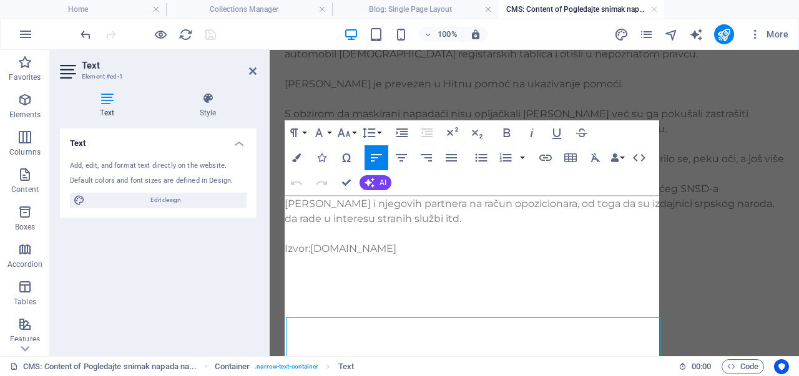
scroll to position [180, 0]
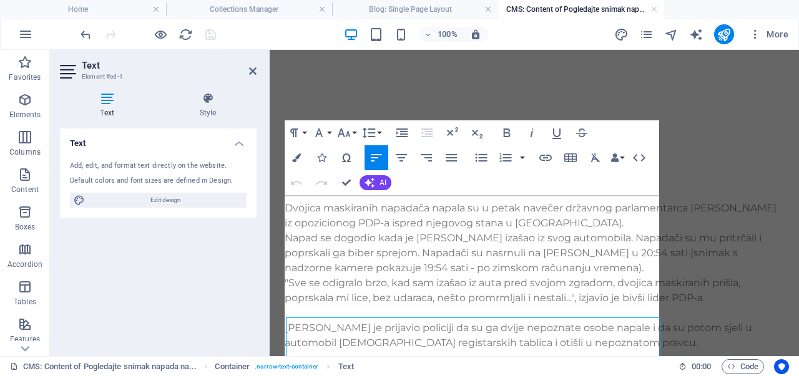
select select "px"
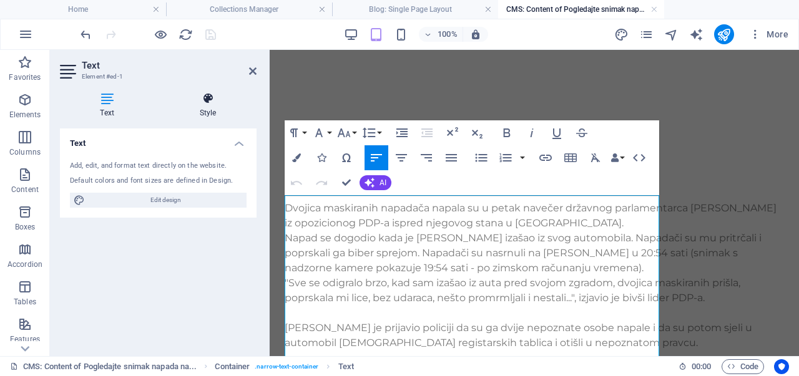
click at [198, 101] on icon at bounding box center [207, 98] width 97 height 12
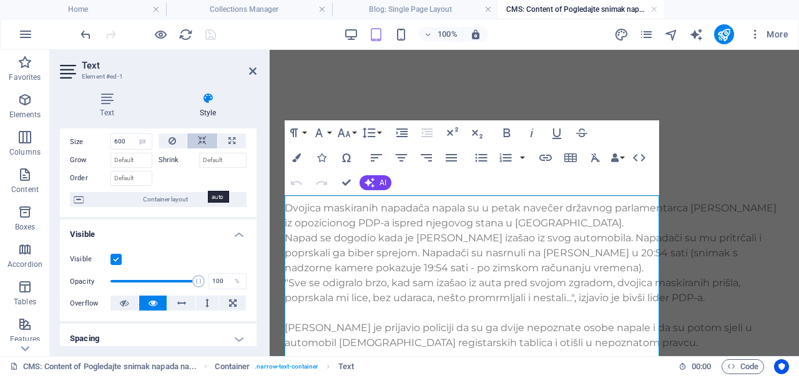
scroll to position [51, 0]
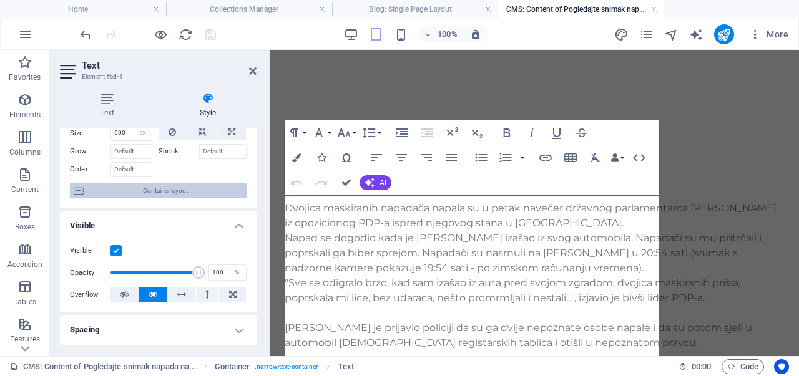
click at [186, 187] on span "Container layout" at bounding box center [164, 190] width 155 height 15
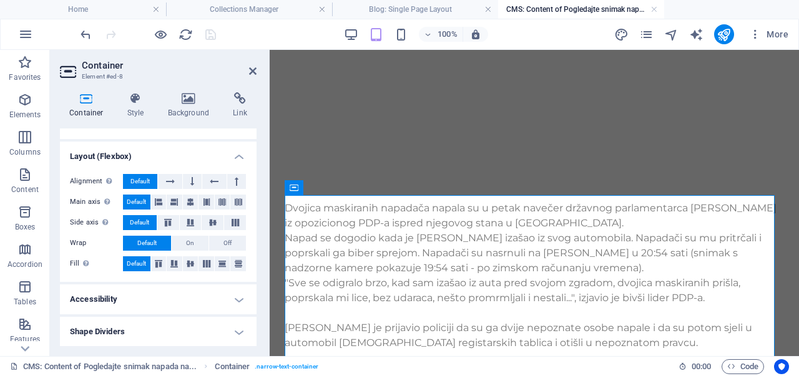
scroll to position [0, 0]
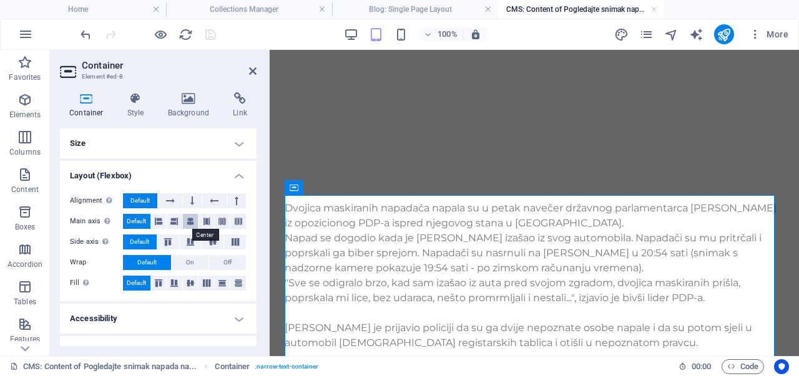
click at [192, 224] on icon at bounding box center [190, 221] width 7 height 15
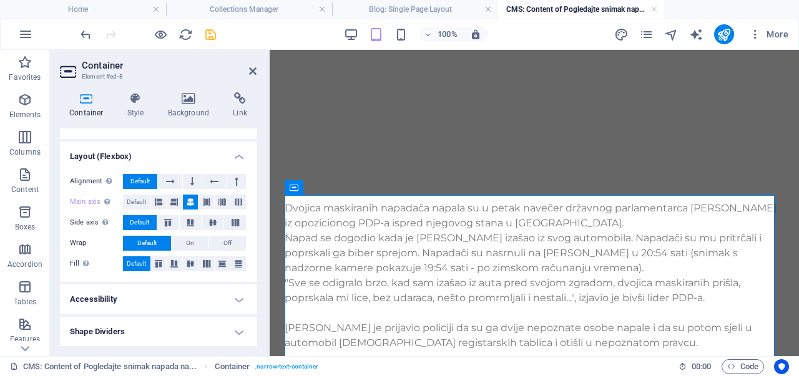
click at [206, 47] on div "100% More" at bounding box center [399, 34] width 797 height 30
click at [206, 37] on icon "save" at bounding box center [210, 34] width 14 height 14
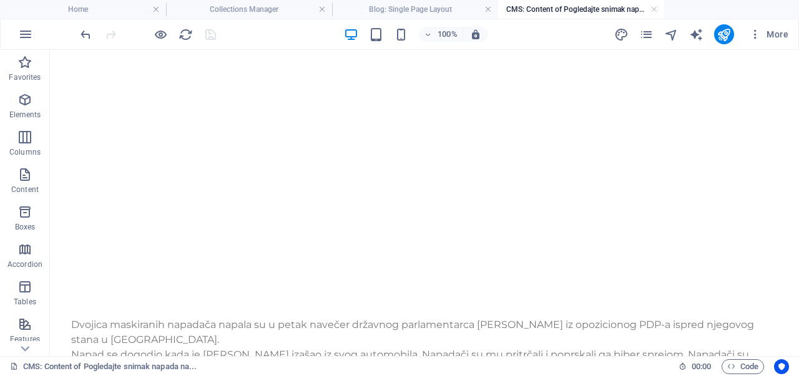
click at [711, 42] on div "More" at bounding box center [703, 34] width 179 height 20
click at [716, 42] on div at bounding box center [724, 34] width 20 height 20
click at [717, 42] on button "publish" at bounding box center [724, 34] width 20 height 20
